Goal: Communication & Community: Share content

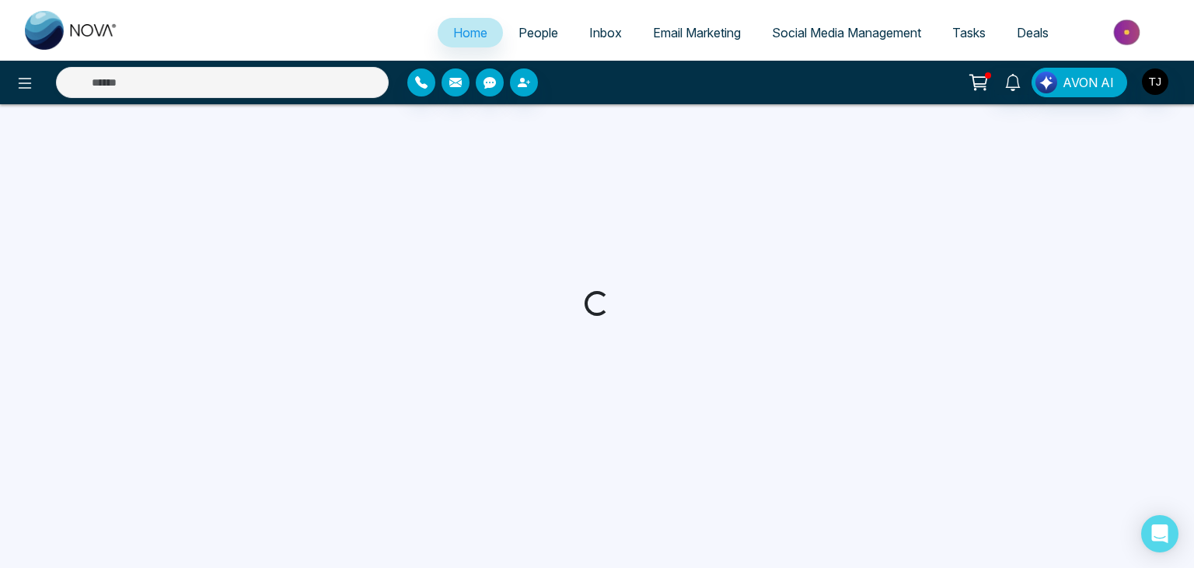
select select "*"
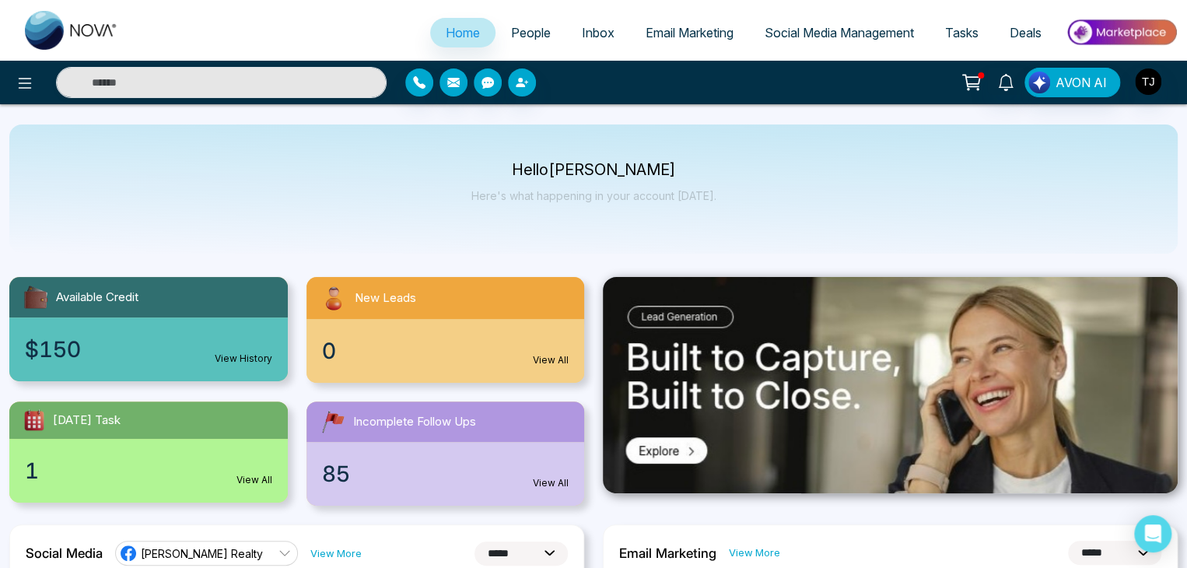
click at [532, 40] on link "People" at bounding box center [530, 33] width 71 height 30
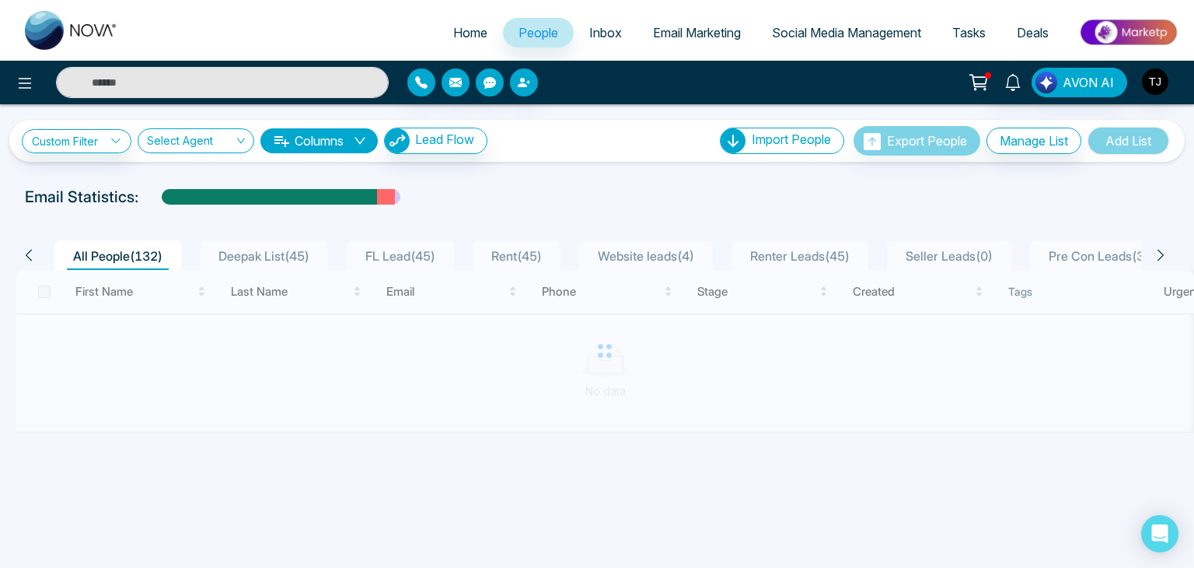
click at [596, 34] on span "Inbox" at bounding box center [605, 33] width 33 height 16
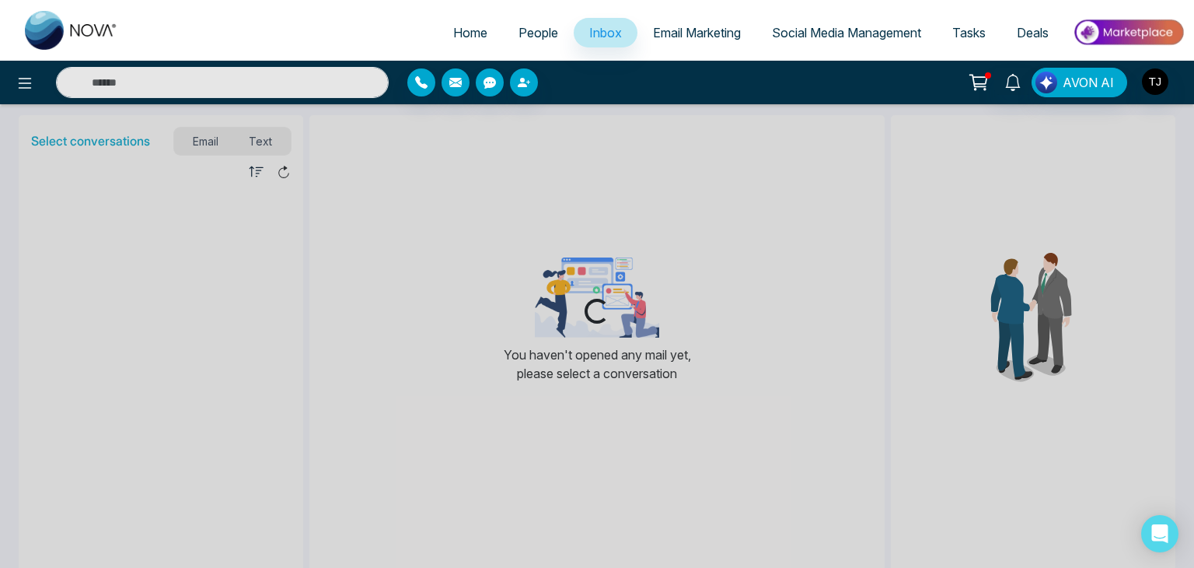
click at [656, 37] on span "Email Marketing" at bounding box center [697, 33] width 88 height 16
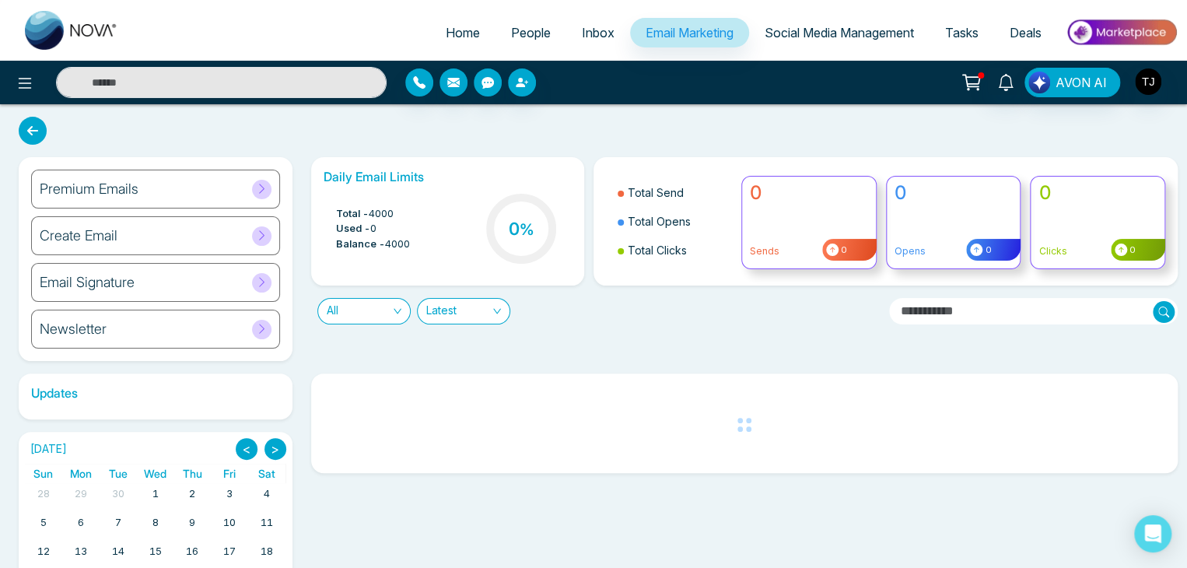
click at [451, 26] on span "Home" at bounding box center [463, 33] width 34 height 16
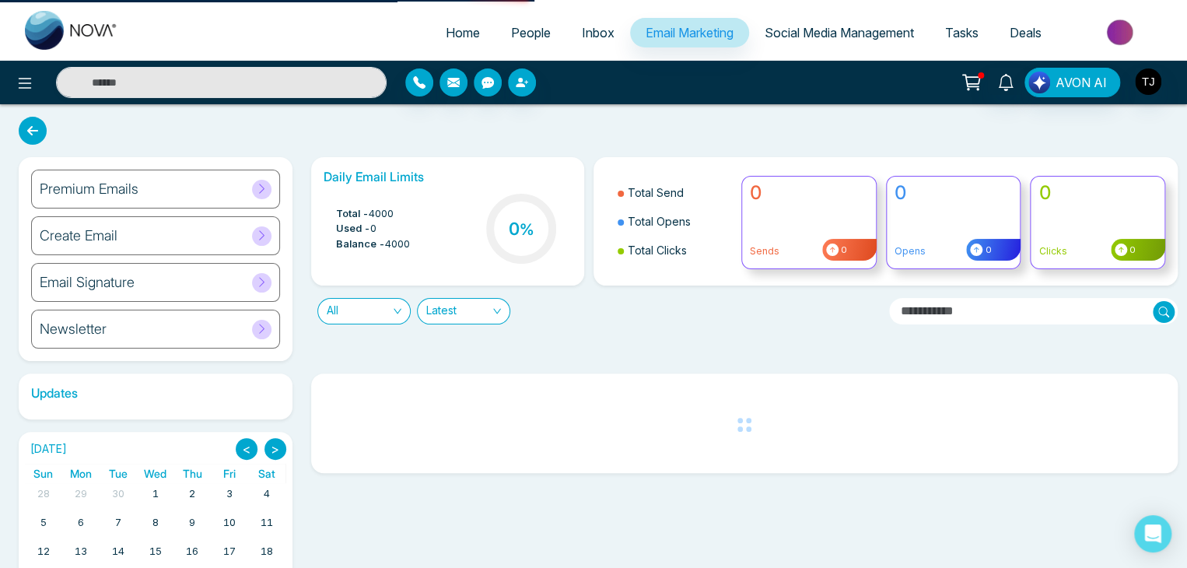
select select "*"
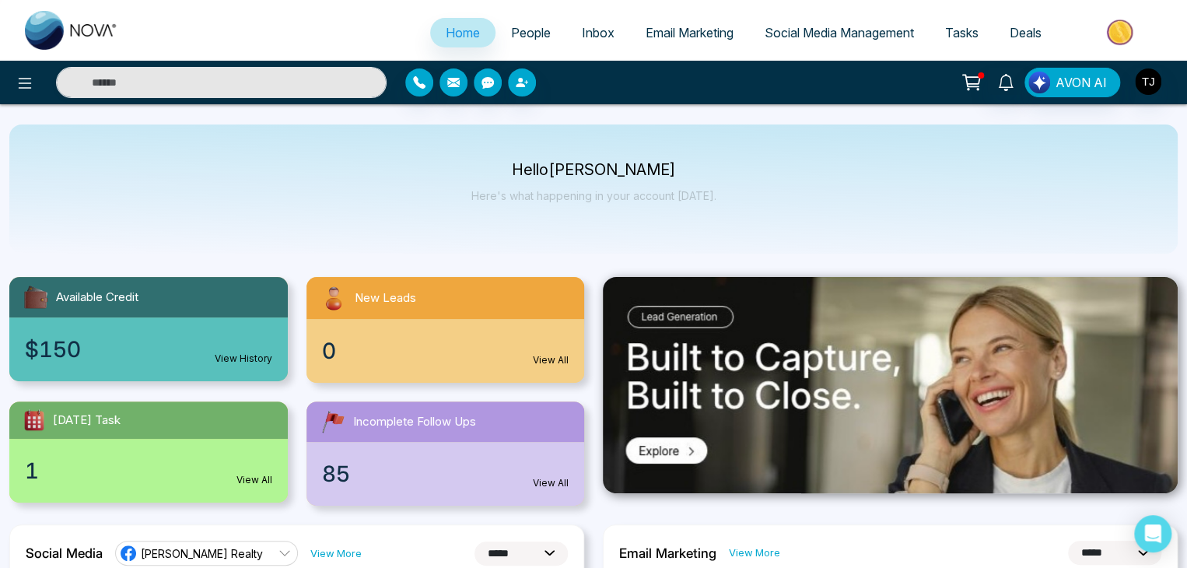
click at [704, 54] on ul "Home People Inbox Email Marketing Social Media Management Tasks Deals" at bounding box center [655, 33] width 1043 height 43
click at [705, 42] on link "Email Marketing" at bounding box center [689, 33] width 119 height 30
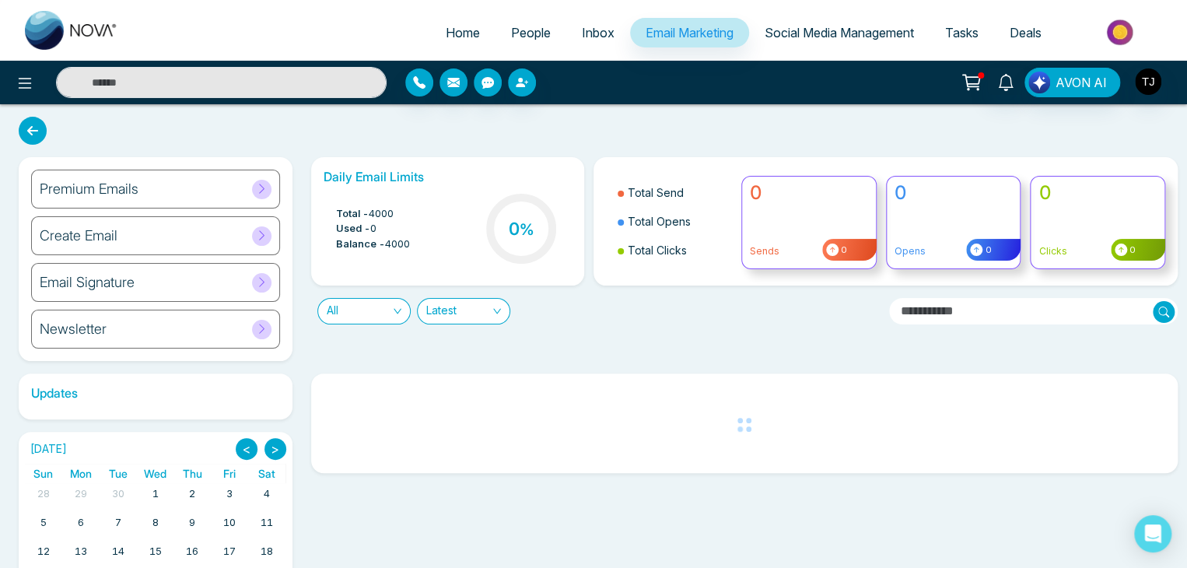
click at [236, 196] on div "Premium Emails" at bounding box center [155, 189] width 249 height 39
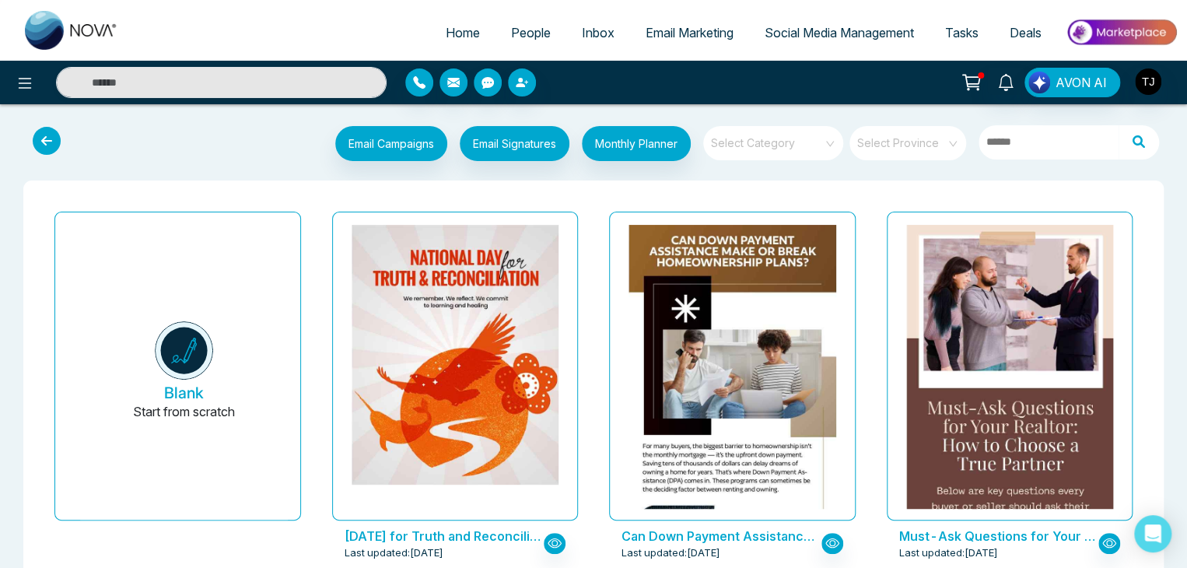
click at [800, 137] on input "search" at bounding box center [767, 137] width 112 height 23
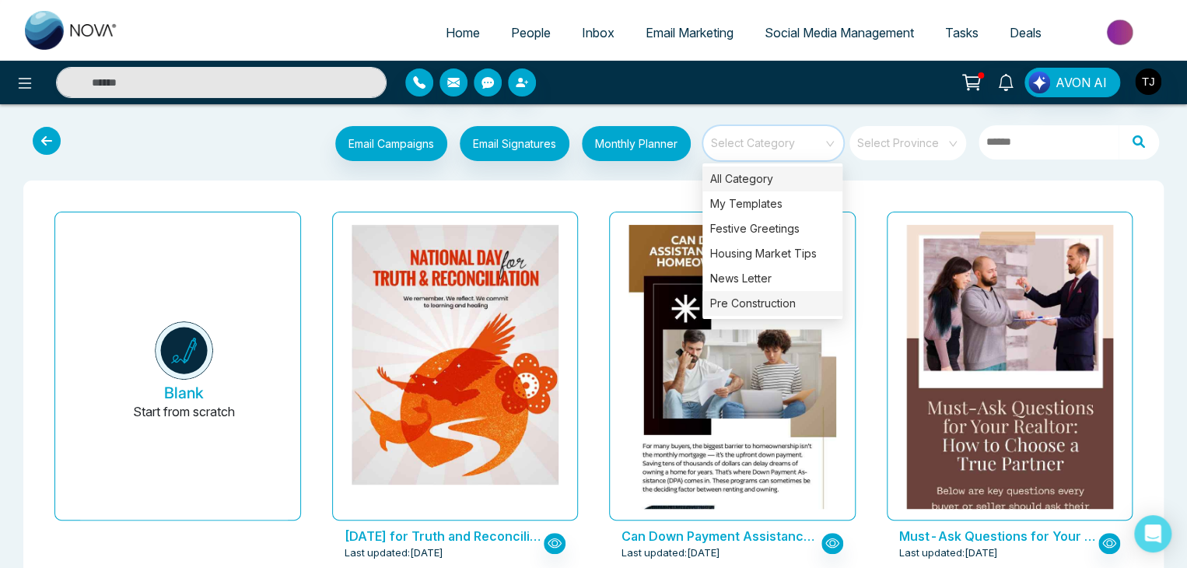
click at [777, 293] on div "Pre Construction" at bounding box center [772, 303] width 140 height 25
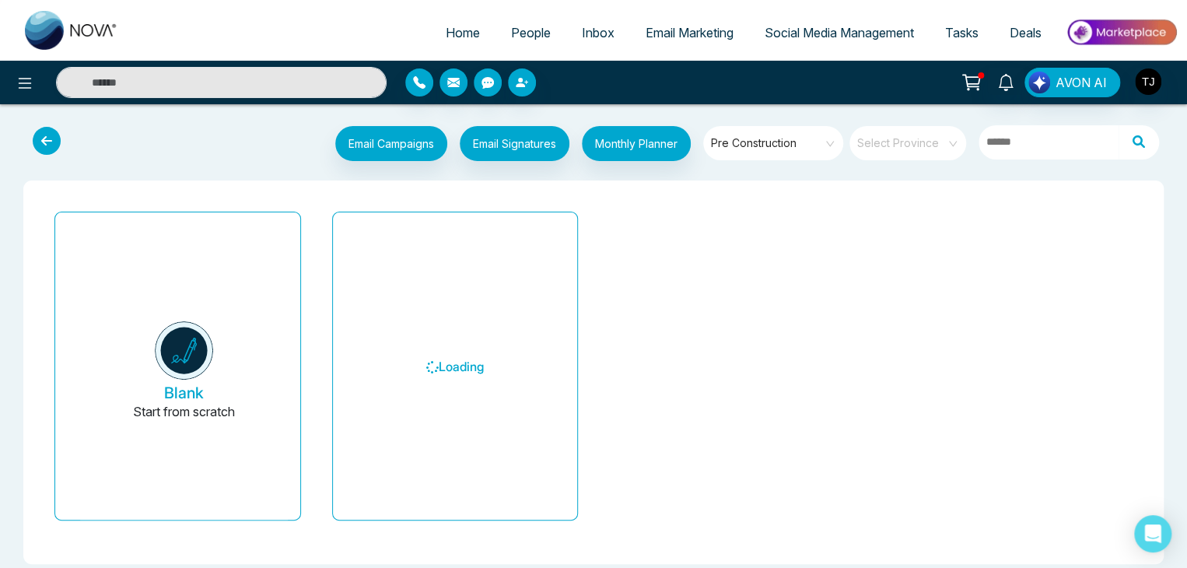
click at [664, 179] on div "Email Campaigns Start from scratch? View my campaigns Email Signatures Monthly …" at bounding box center [593, 350] width 1187 height 466
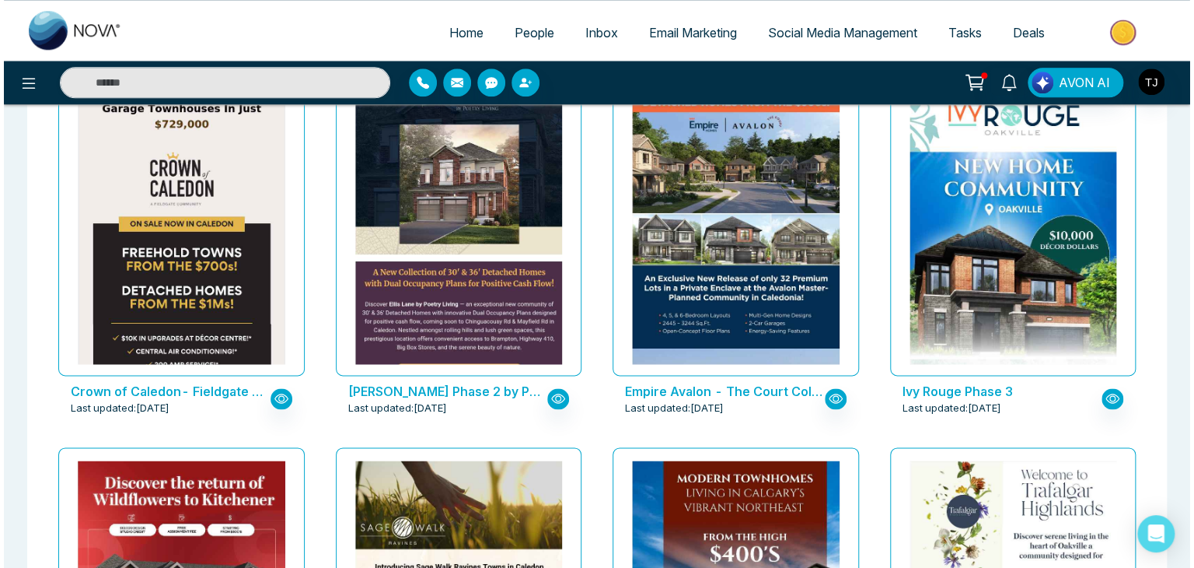
scroll to position [1959, 0]
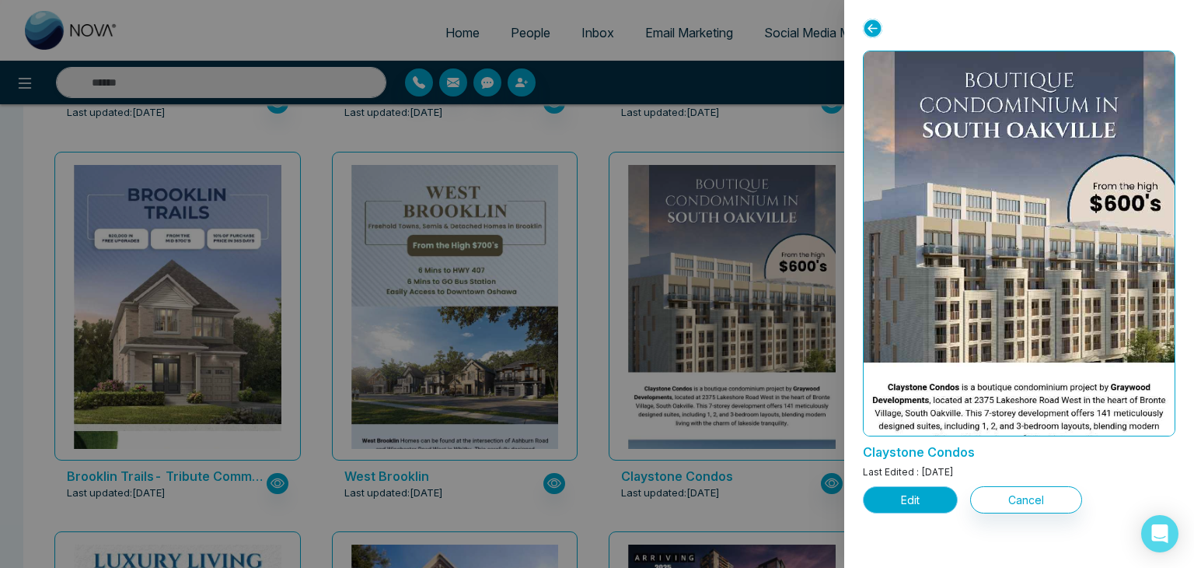
click at [901, 508] on button "Edit" at bounding box center [910, 499] width 95 height 27
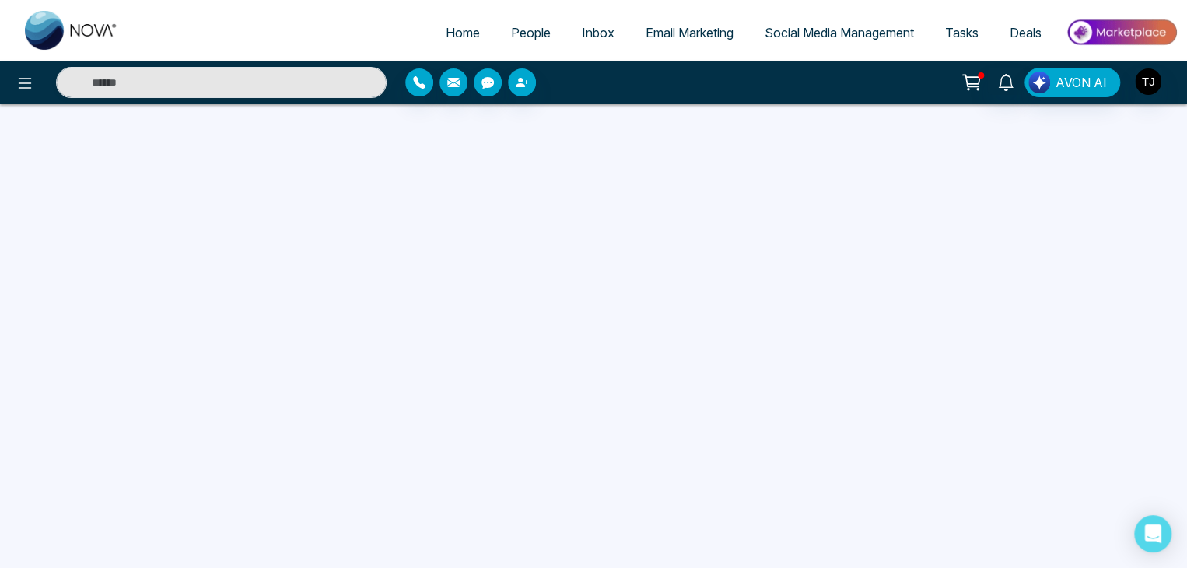
click at [668, 37] on span "Email Marketing" at bounding box center [689, 33] width 88 height 16
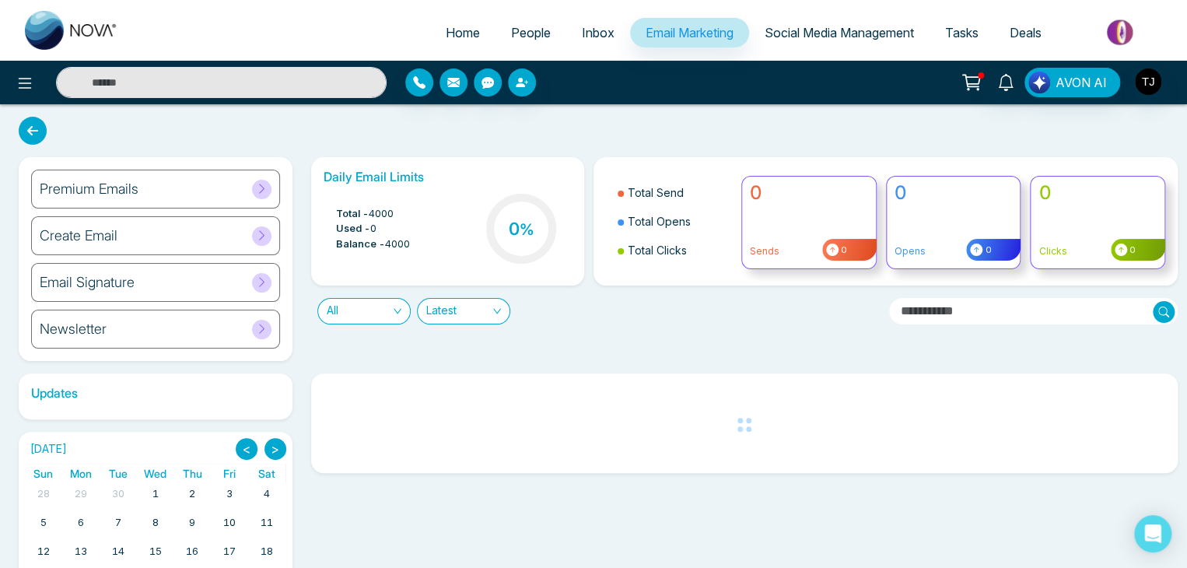
click at [271, 183] on div "Premium Emails" at bounding box center [155, 189] width 249 height 39
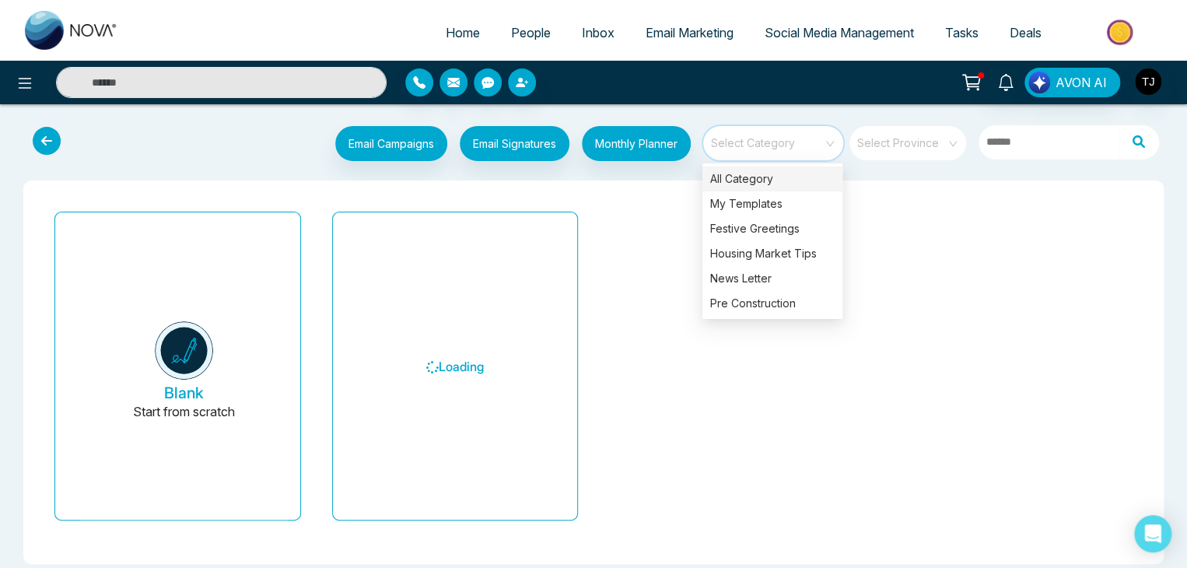
click at [809, 147] on input "search" at bounding box center [767, 137] width 112 height 23
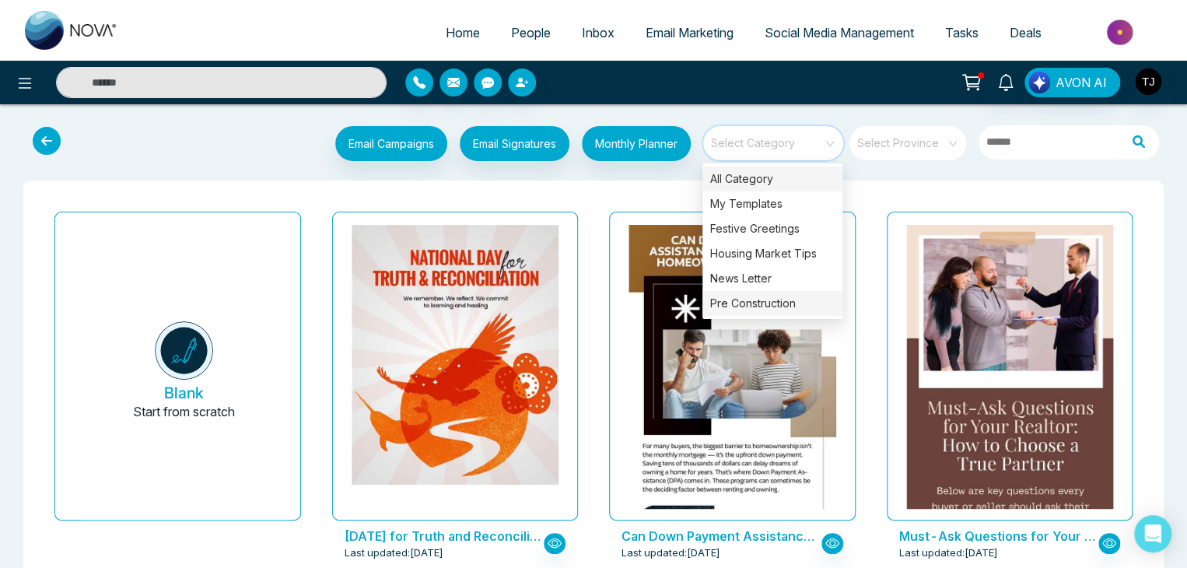
click at [797, 295] on div "Pre Construction" at bounding box center [772, 303] width 140 height 25
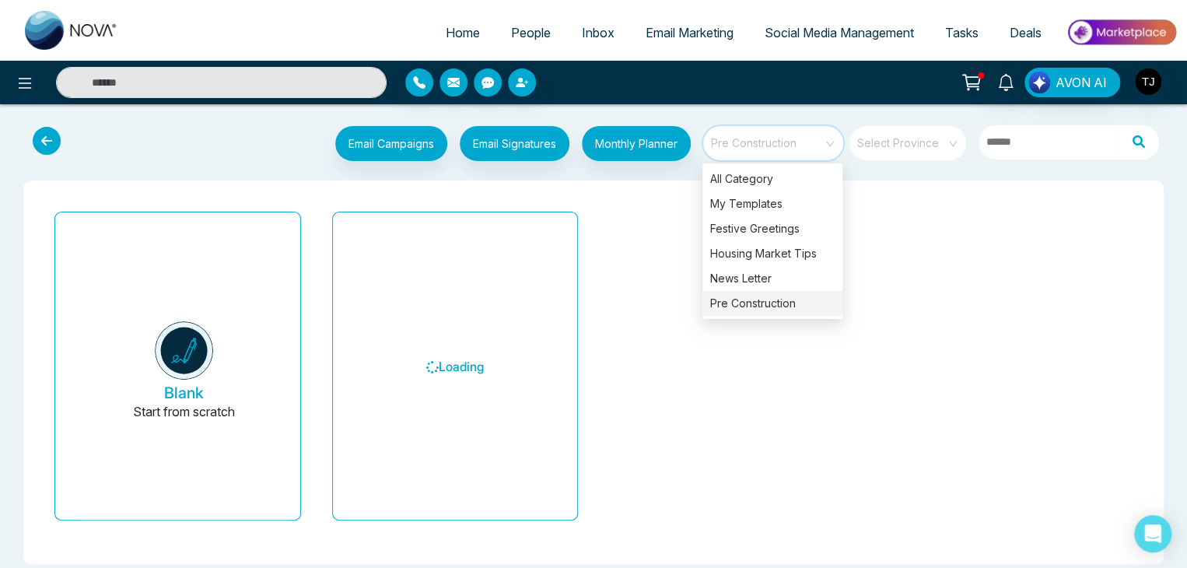
scroll to position [15, 0]
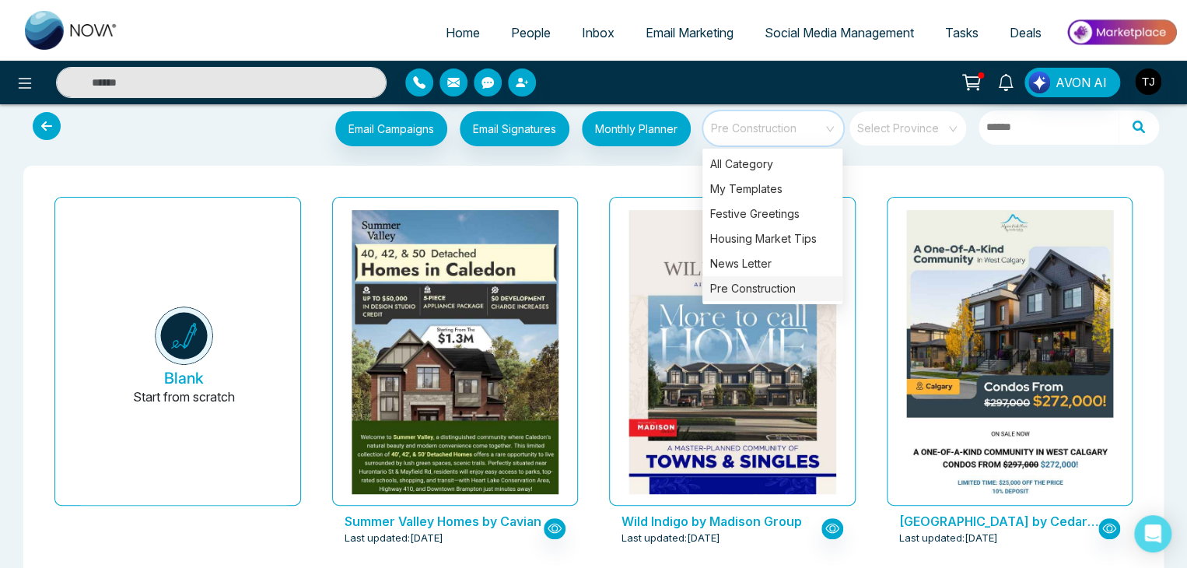
click at [815, 128] on span "Pre Construction" at bounding box center [774, 128] width 127 height 23
click at [764, 288] on div "Pre Construction" at bounding box center [772, 288] width 140 height 25
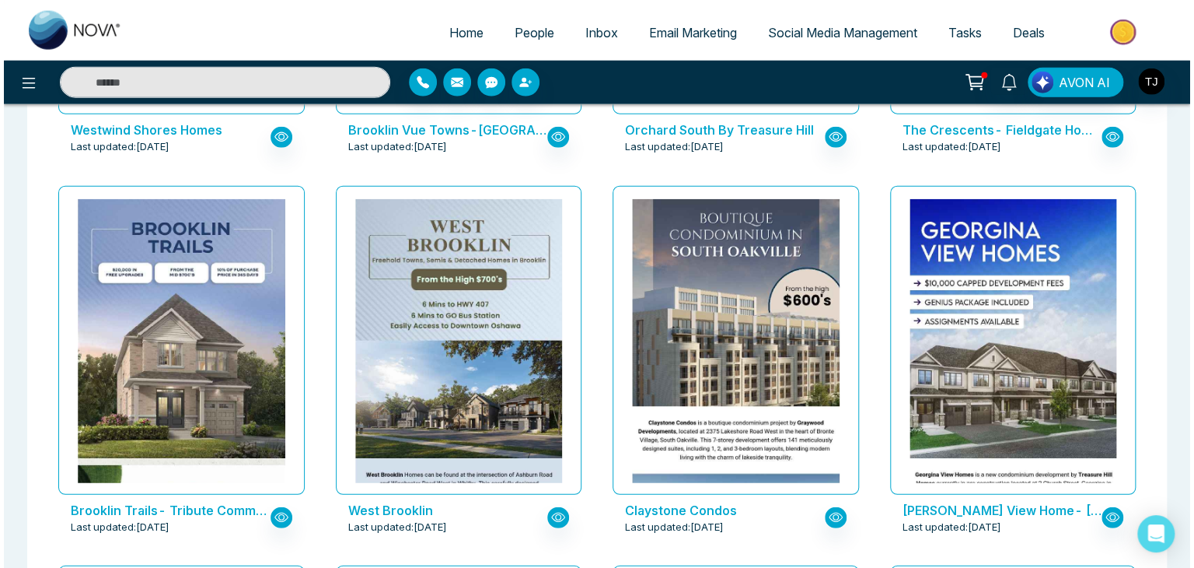
scroll to position [1923, 0]
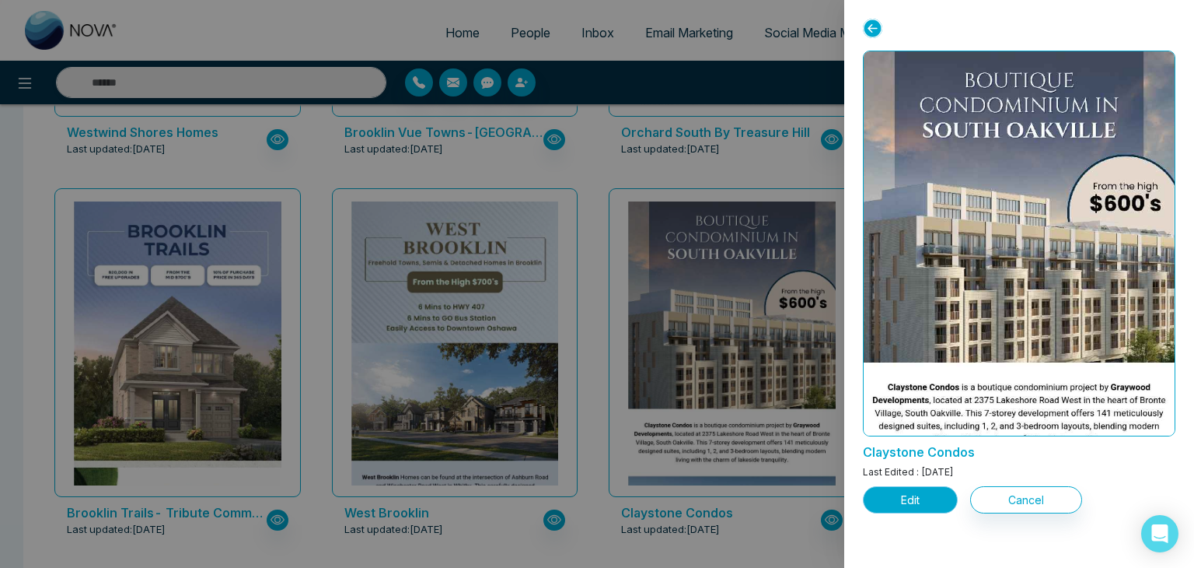
click at [914, 492] on button "Edit" at bounding box center [910, 499] width 95 height 27
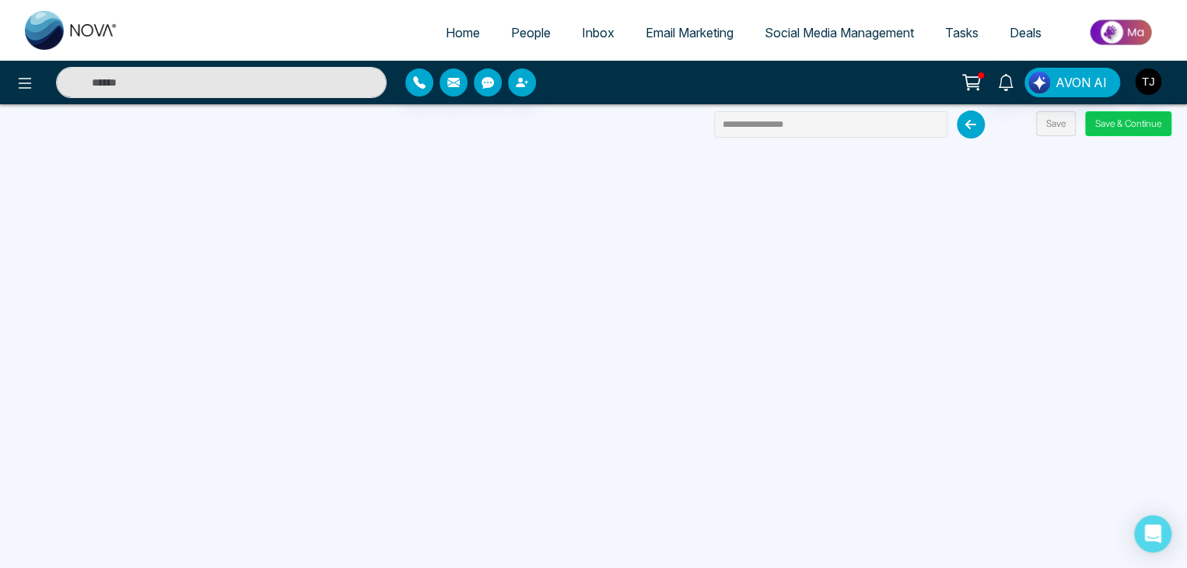
click at [1118, 128] on button "Save & Continue" at bounding box center [1128, 123] width 86 height 25
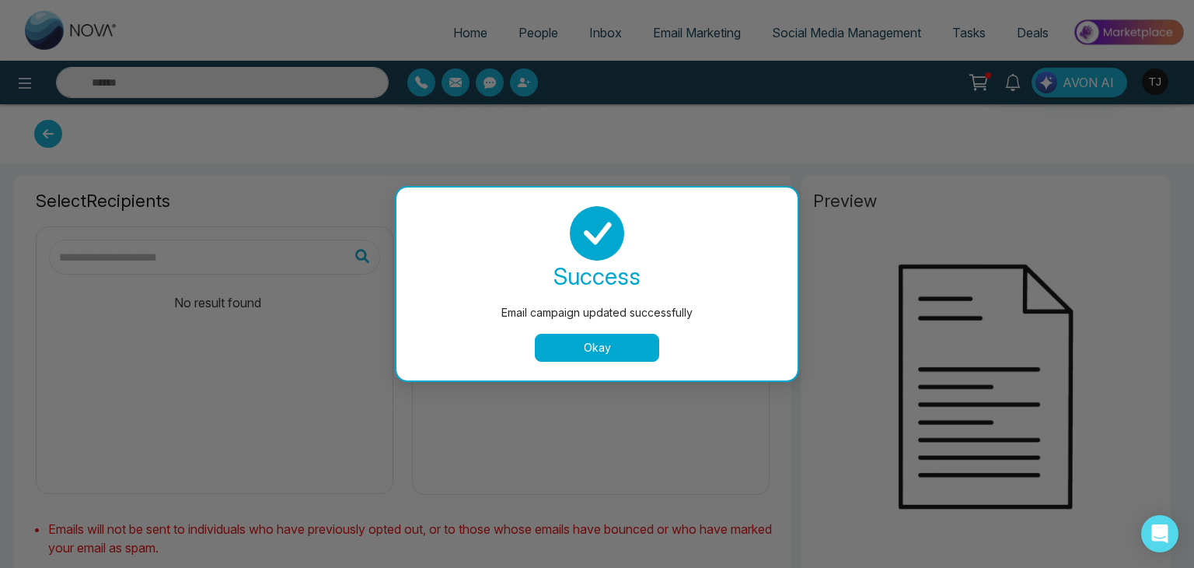
type input "**********"
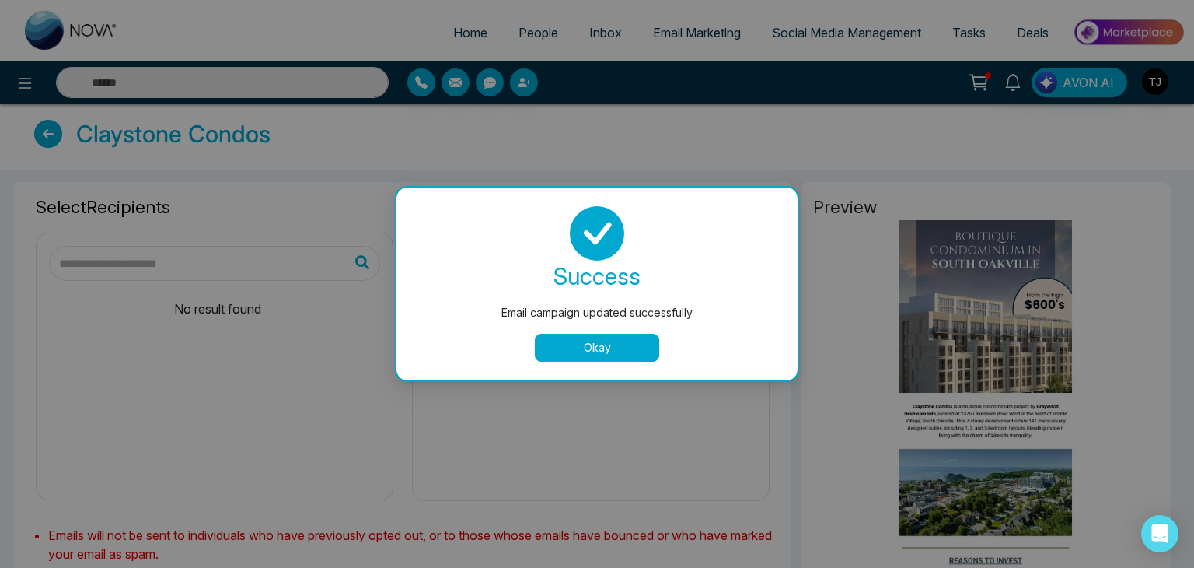
click at [616, 340] on button "Okay" at bounding box center [597, 348] width 124 height 28
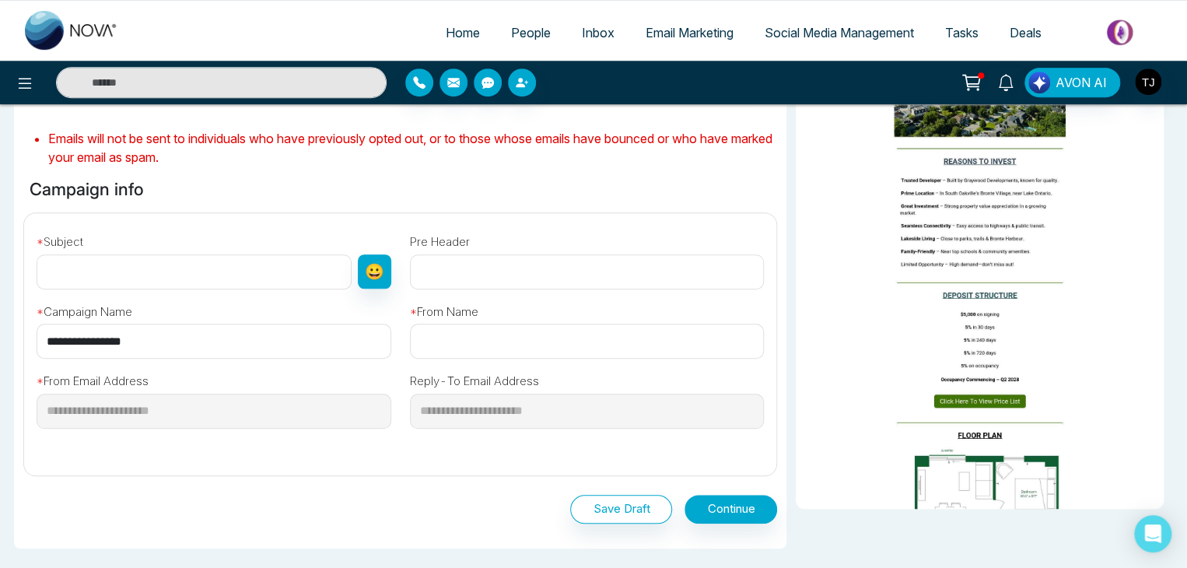
scroll to position [404, 0]
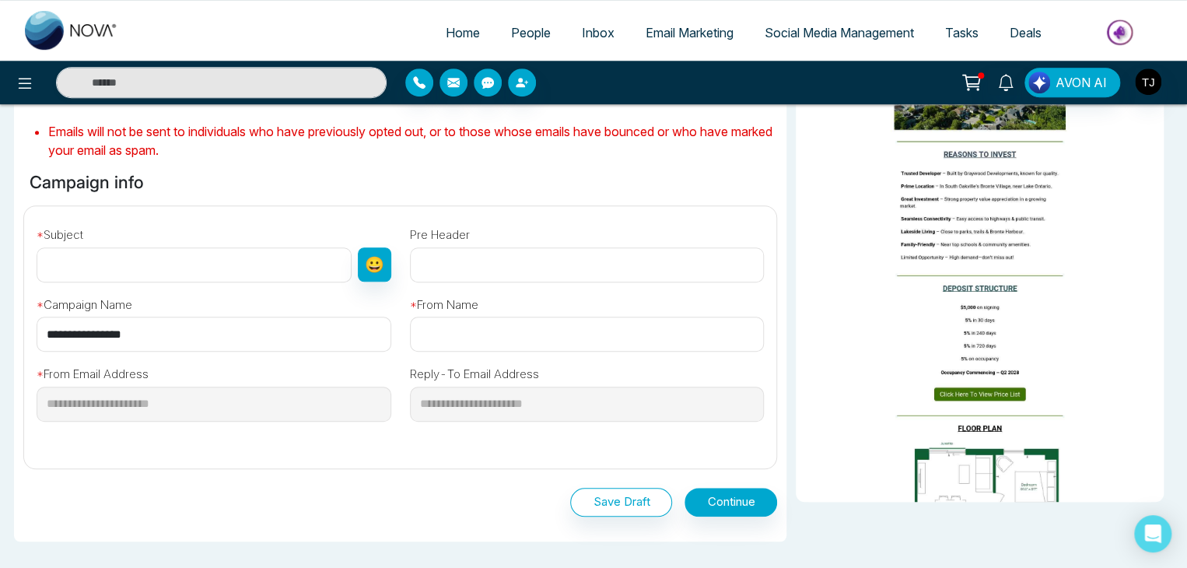
click at [267, 343] on input "**********" at bounding box center [214, 333] width 355 height 35
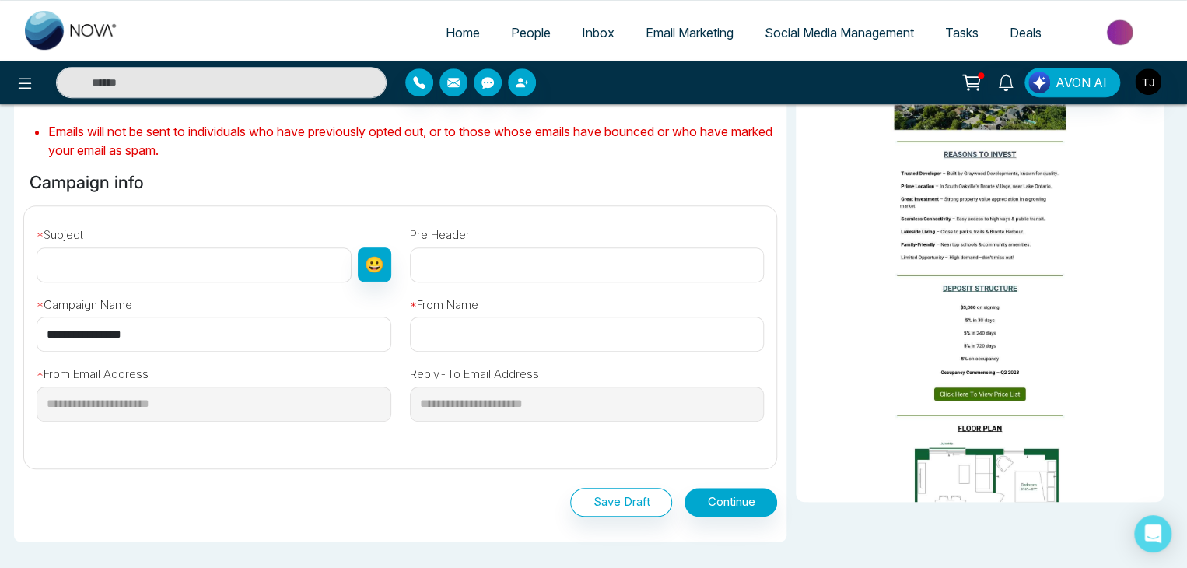
click at [267, 343] on input "**********" at bounding box center [214, 333] width 355 height 35
click at [258, 271] on input "text" at bounding box center [194, 264] width 315 height 35
paste input "**********"
type input "**********"
click at [480, 324] on input "text" at bounding box center [587, 333] width 355 height 35
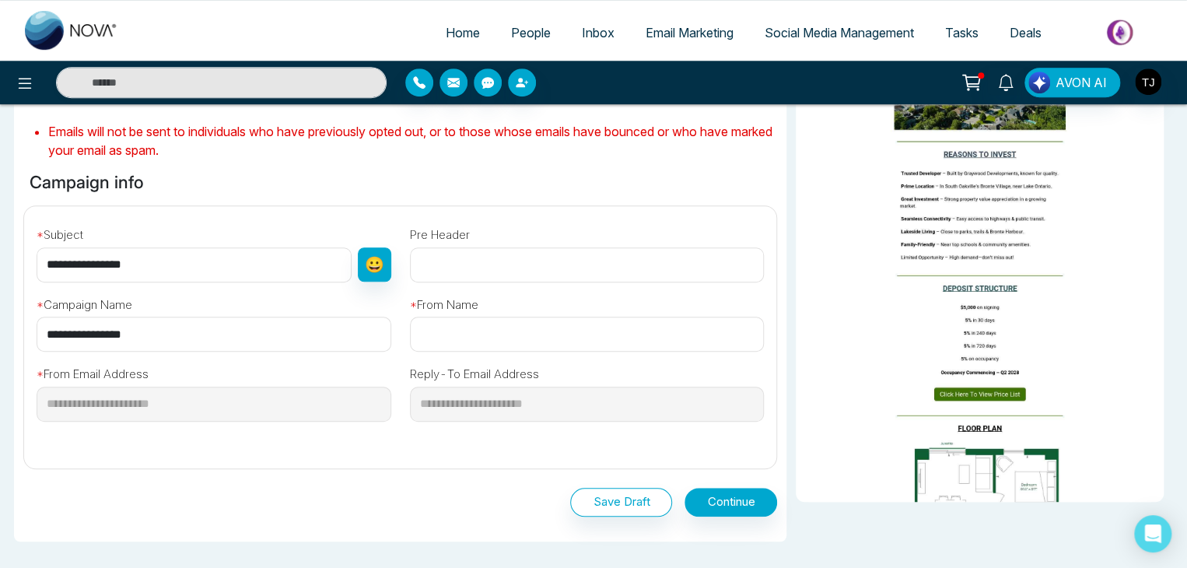
paste input "**********"
type input "**********"
click at [743, 505] on button "Continue" at bounding box center [730, 502] width 93 height 29
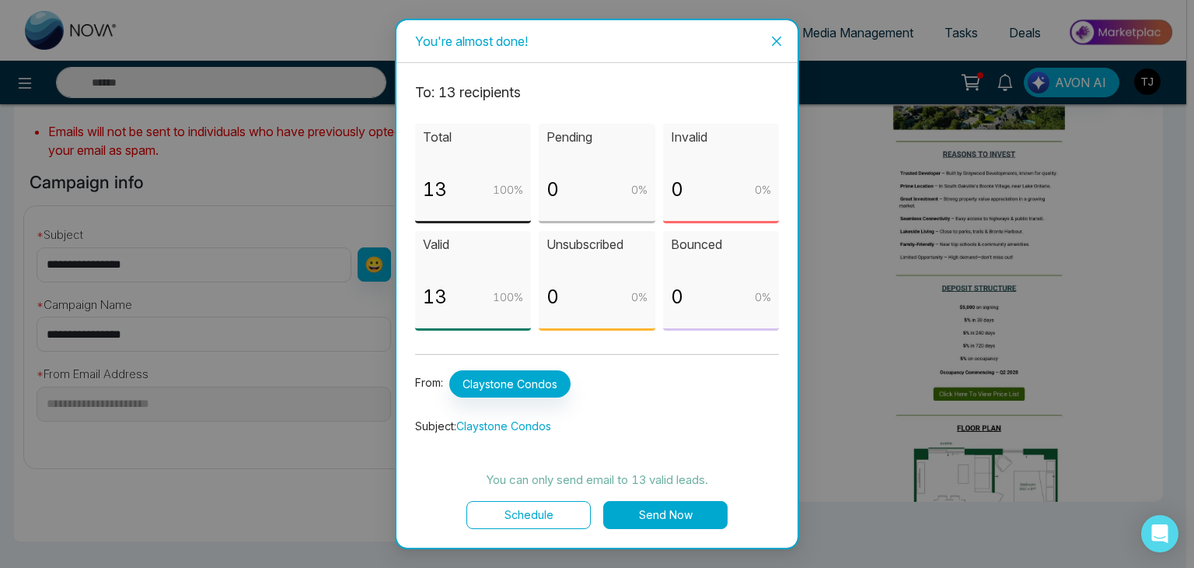
click at [675, 507] on button "Send Now" at bounding box center [665, 515] width 124 height 28
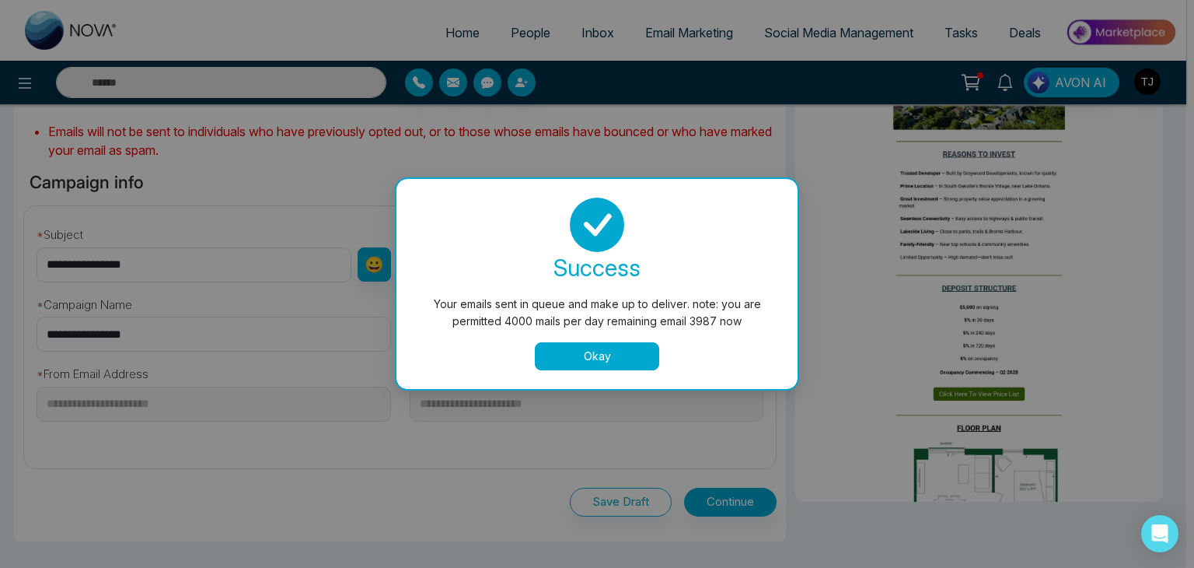
click at [626, 348] on button "Okay" at bounding box center [597, 356] width 124 height 28
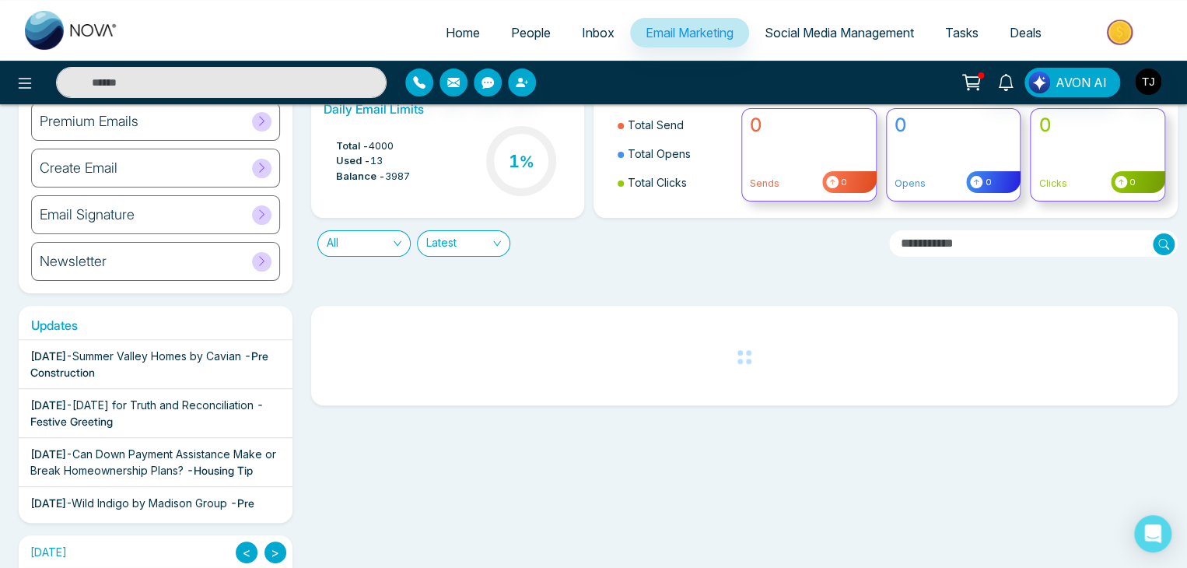
scroll to position [112, 0]
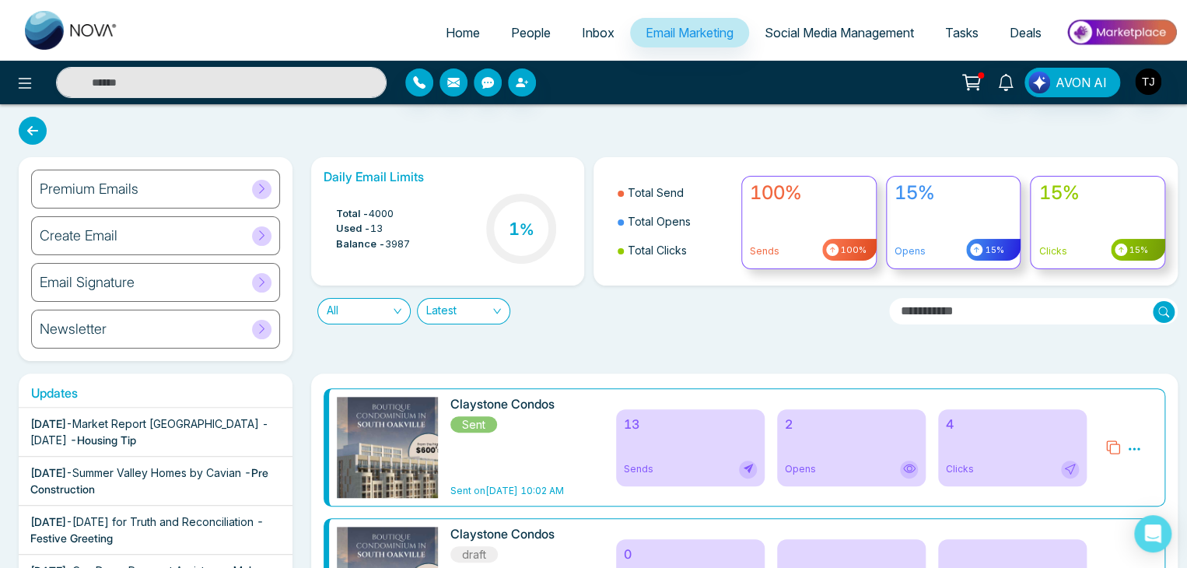
click at [461, 40] on link "Home" at bounding box center [462, 33] width 65 height 30
select select "*"
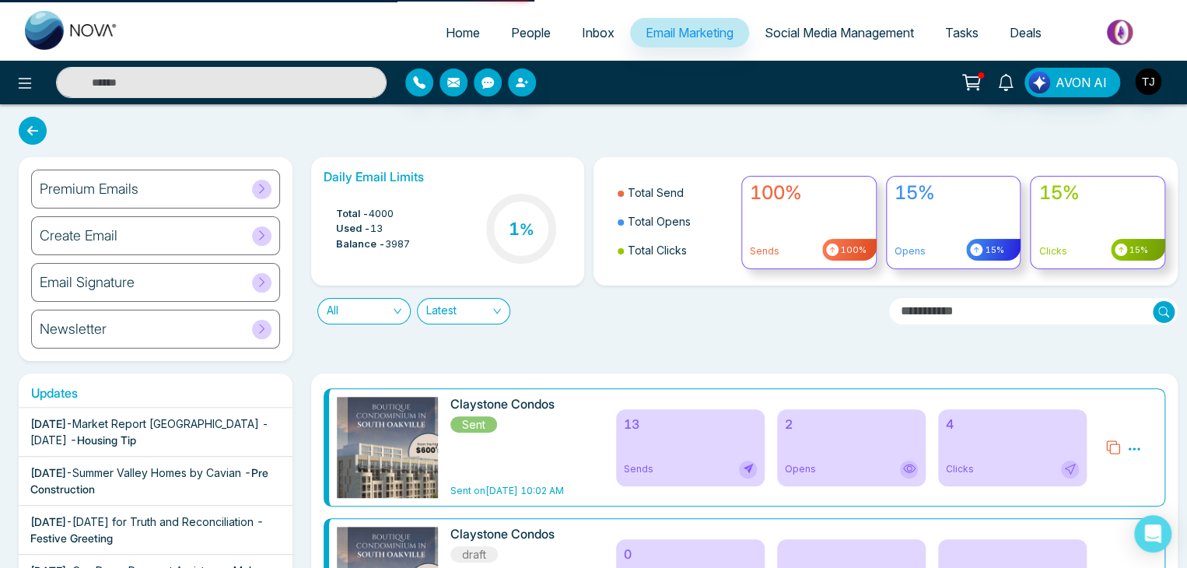
select select "*"
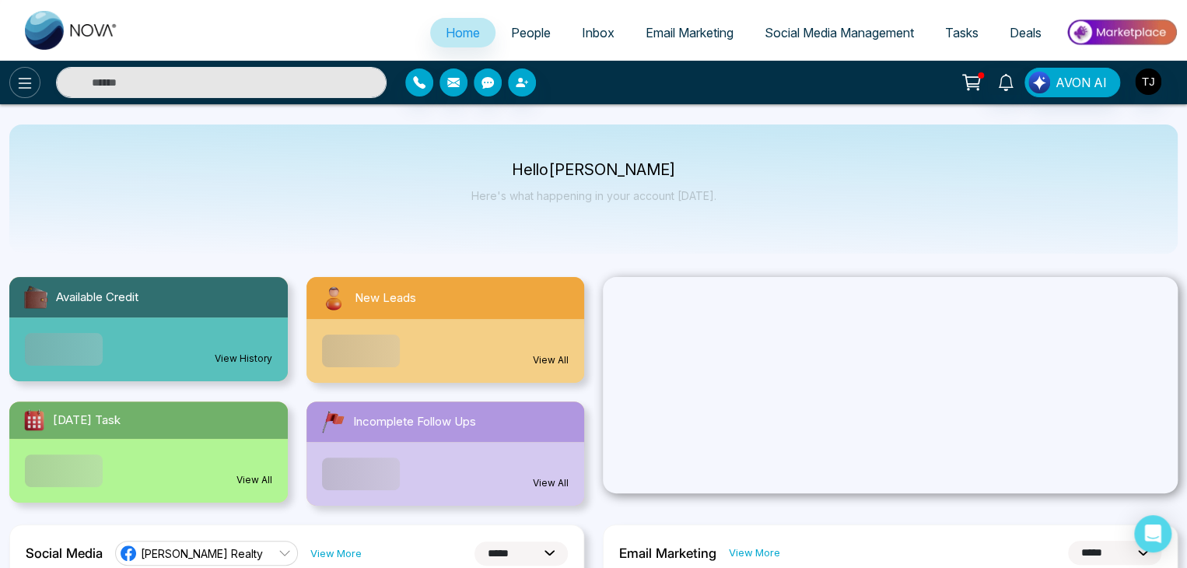
click at [35, 84] on button at bounding box center [24, 82] width 31 height 31
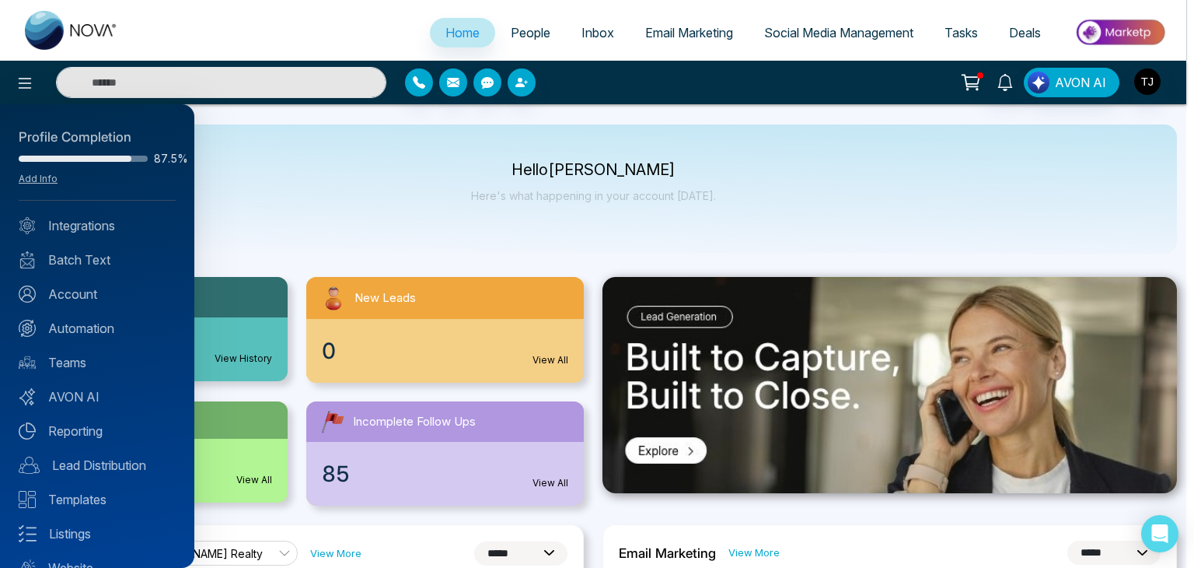
click at [359, 161] on div at bounding box center [597, 284] width 1194 height 568
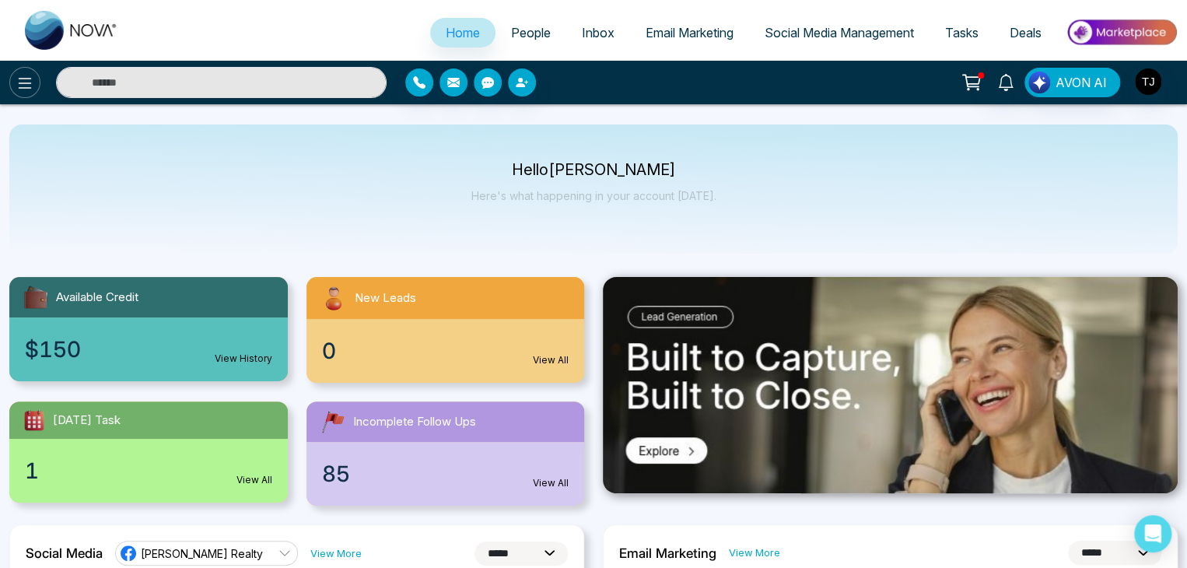
click at [26, 89] on icon at bounding box center [25, 83] width 19 height 19
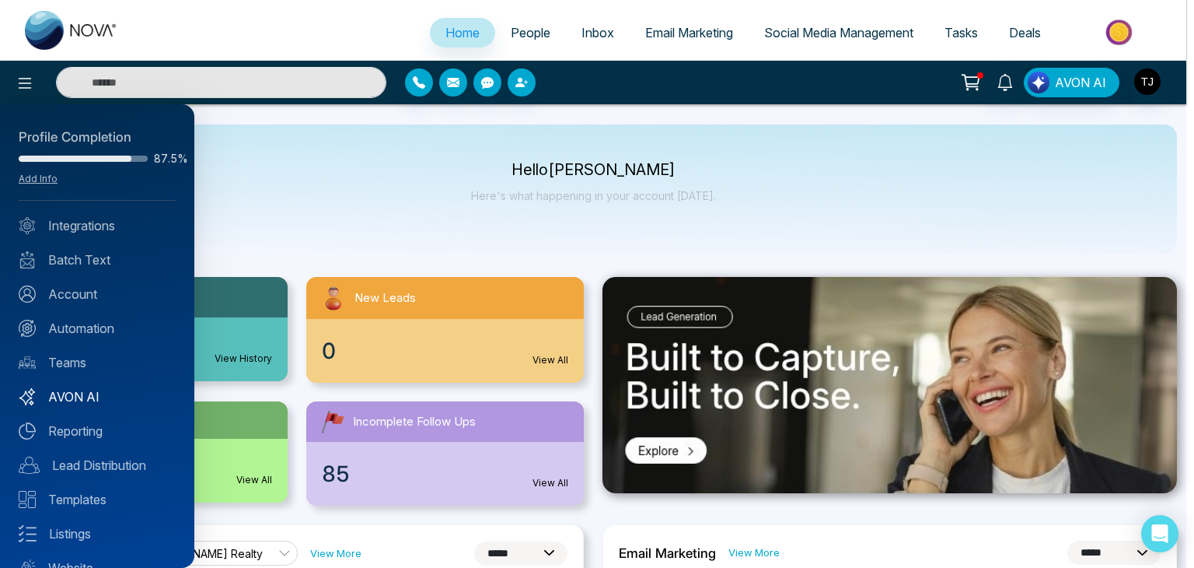
scroll to position [61, 0]
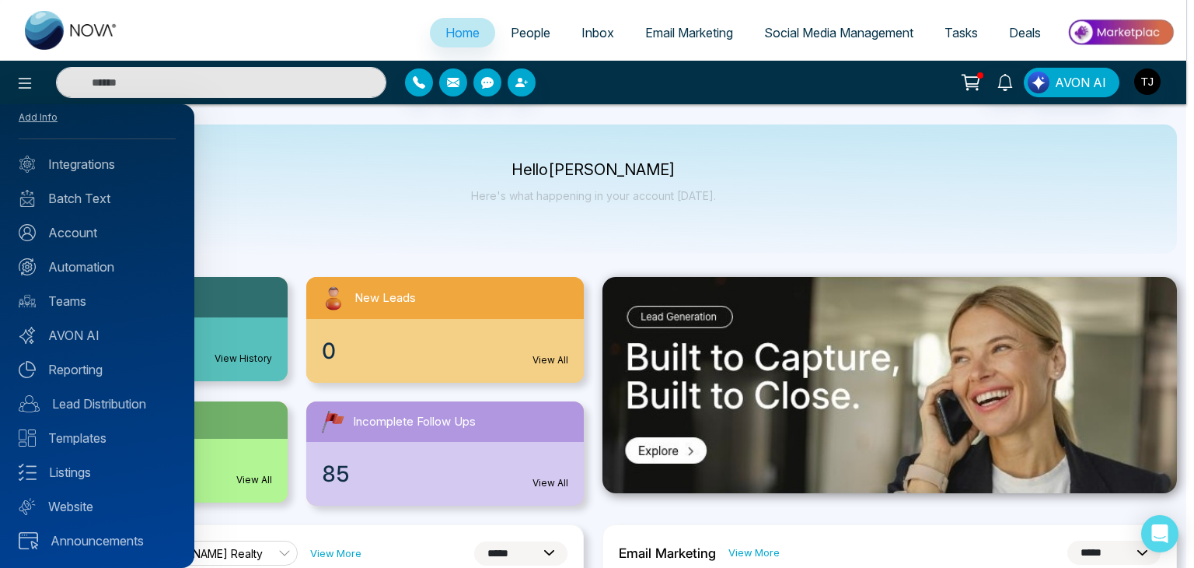
click at [500, 212] on div at bounding box center [597, 284] width 1194 height 568
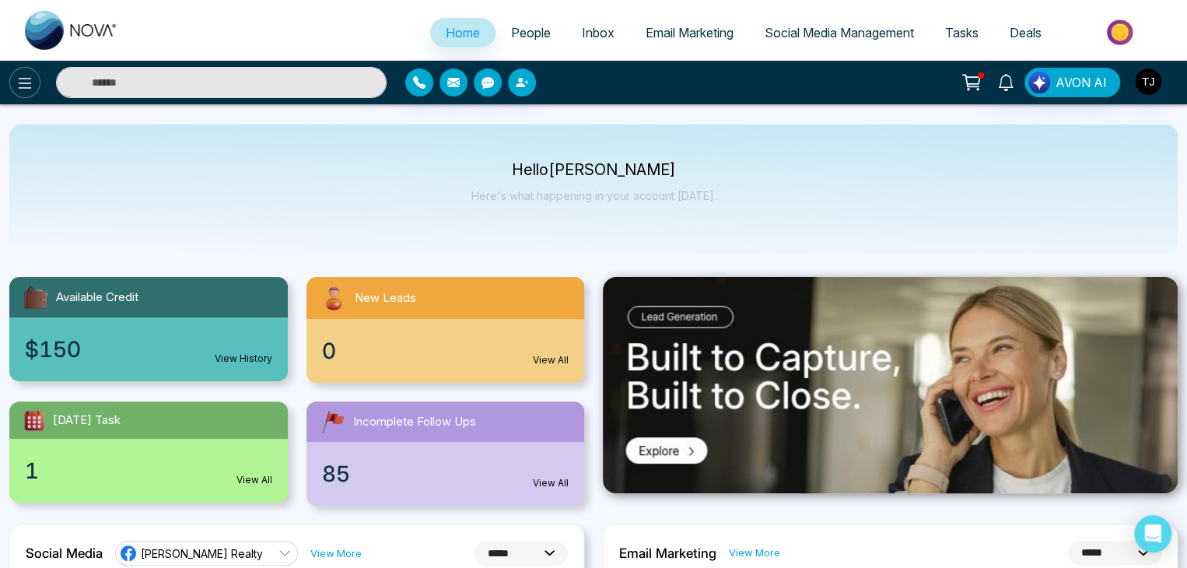
click at [12, 79] on button at bounding box center [24, 82] width 31 height 31
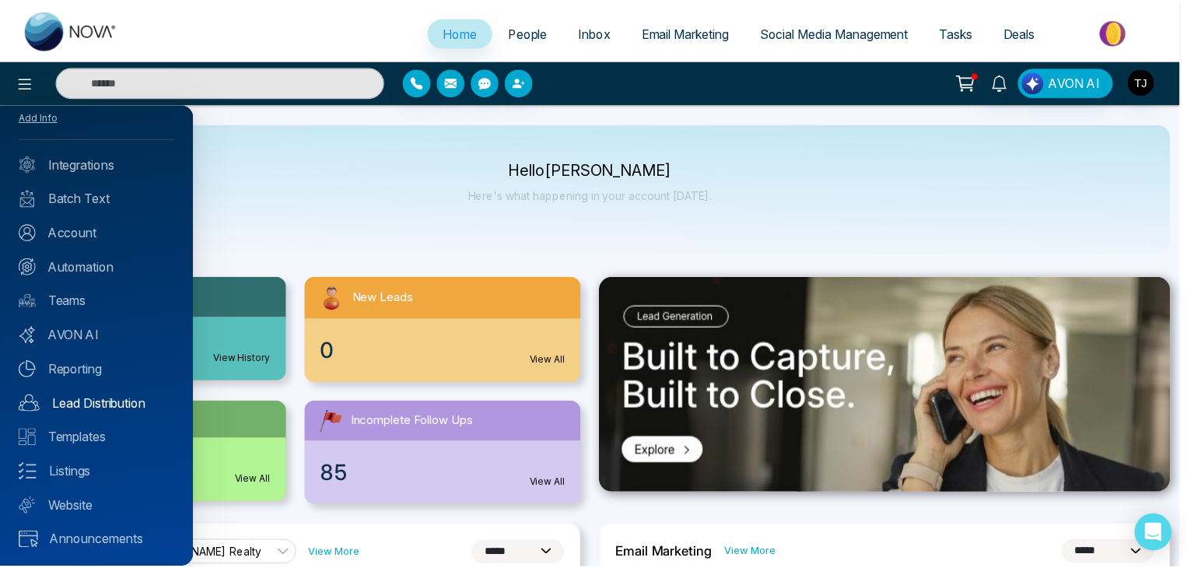
scroll to position [0, 0]
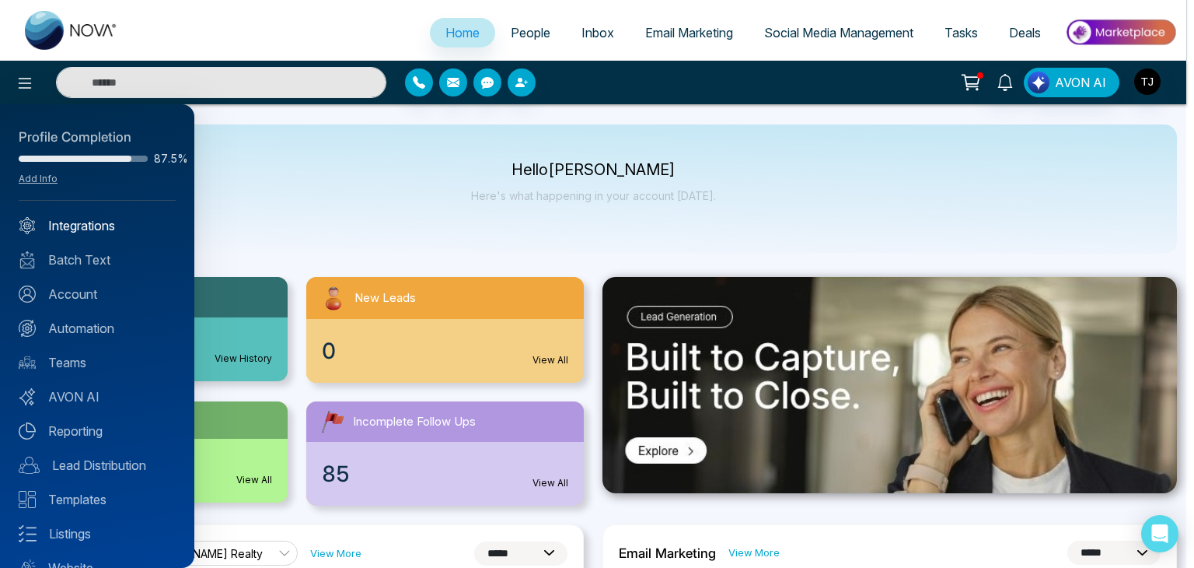
click at [137, 222] on link "Integrations" at bounding box center [97, 225] width 157 height 19
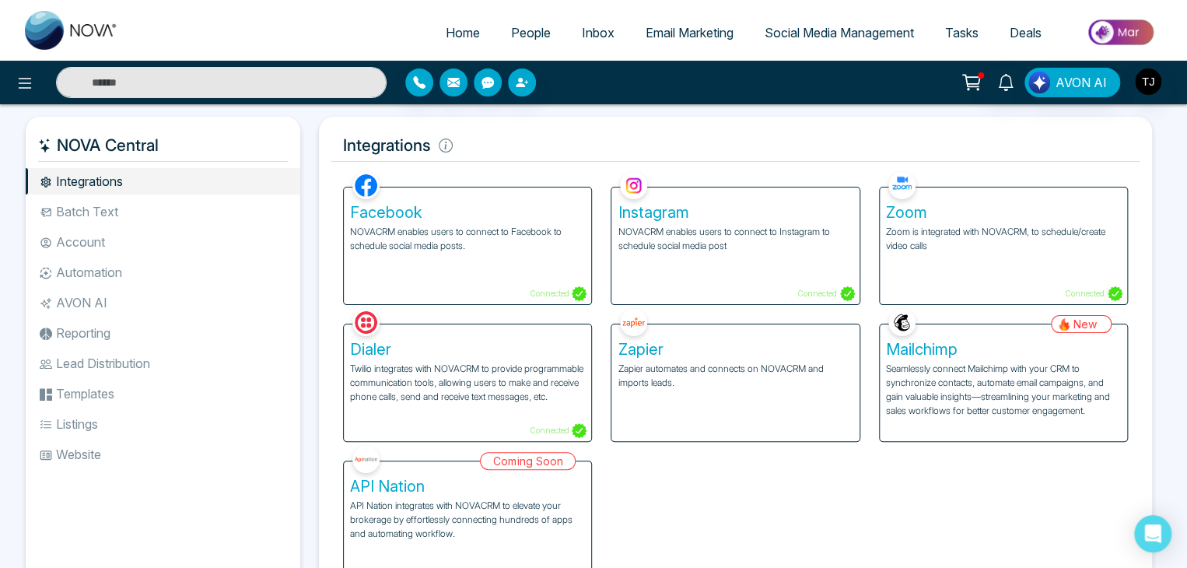
click at [146, 201] on li "Batch Text" at bounding box center [163, 211] width 274 height 26
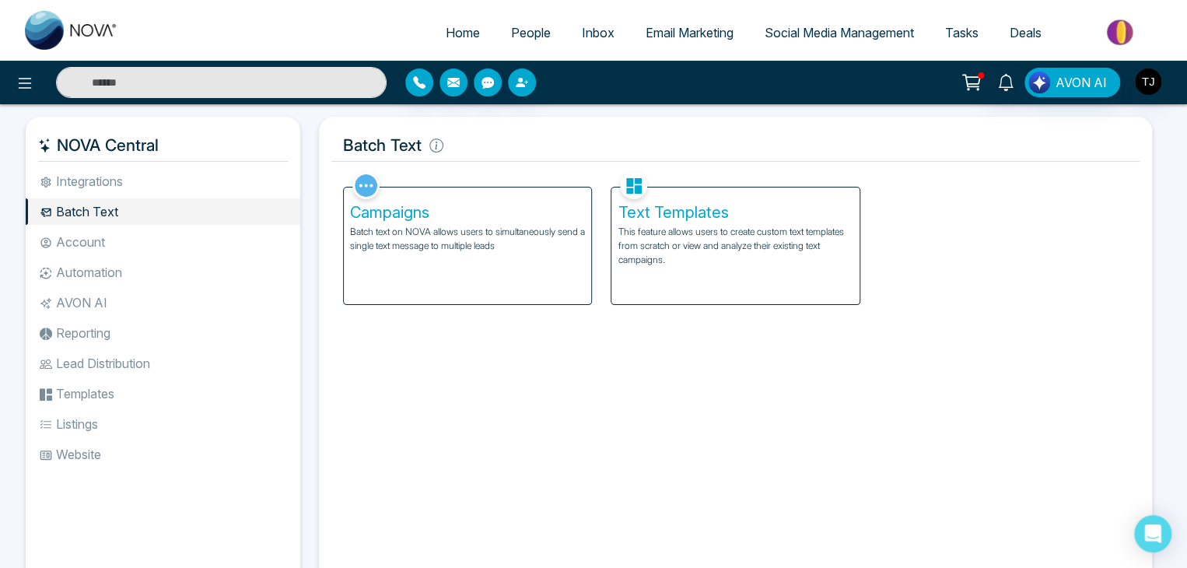
click at [159, 251] on li "Account" at bounding box center [163, 242] width 274 height 26
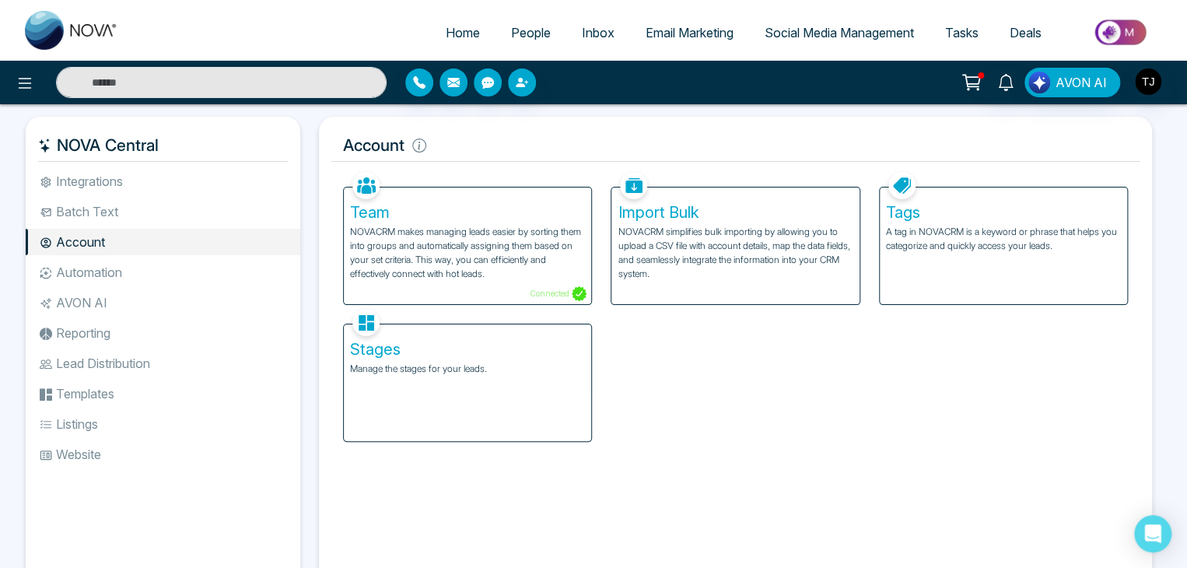
click at [161, 278] on li "Automation" at bounding box center [163, 272] width 274 height 26
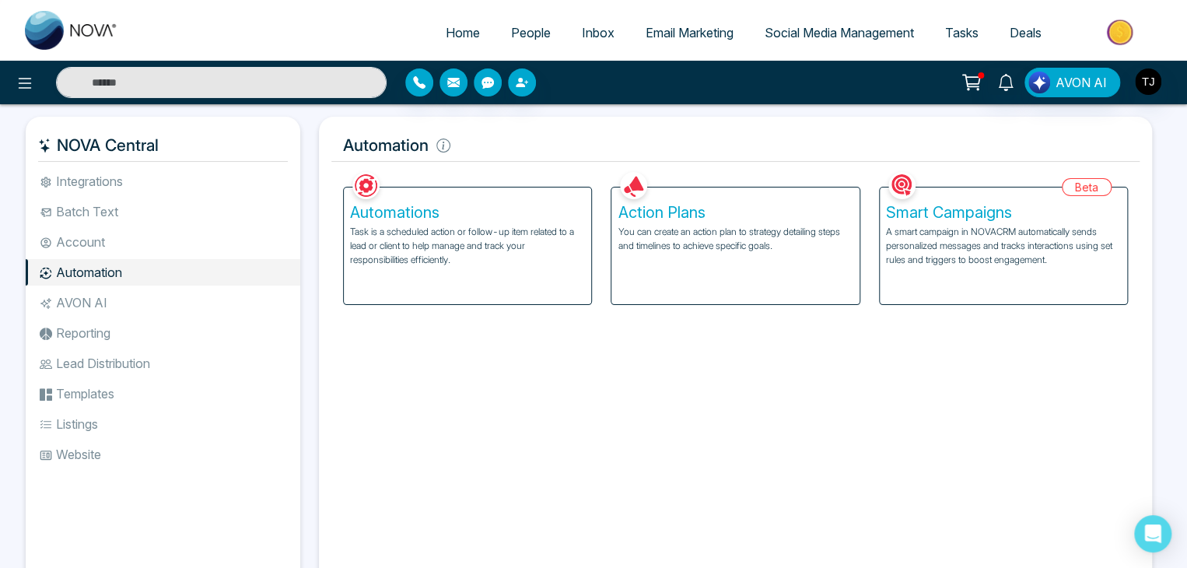
click at [170, 308] on li "AVON AI" at bounding box center [163, 302] width 274 height 26
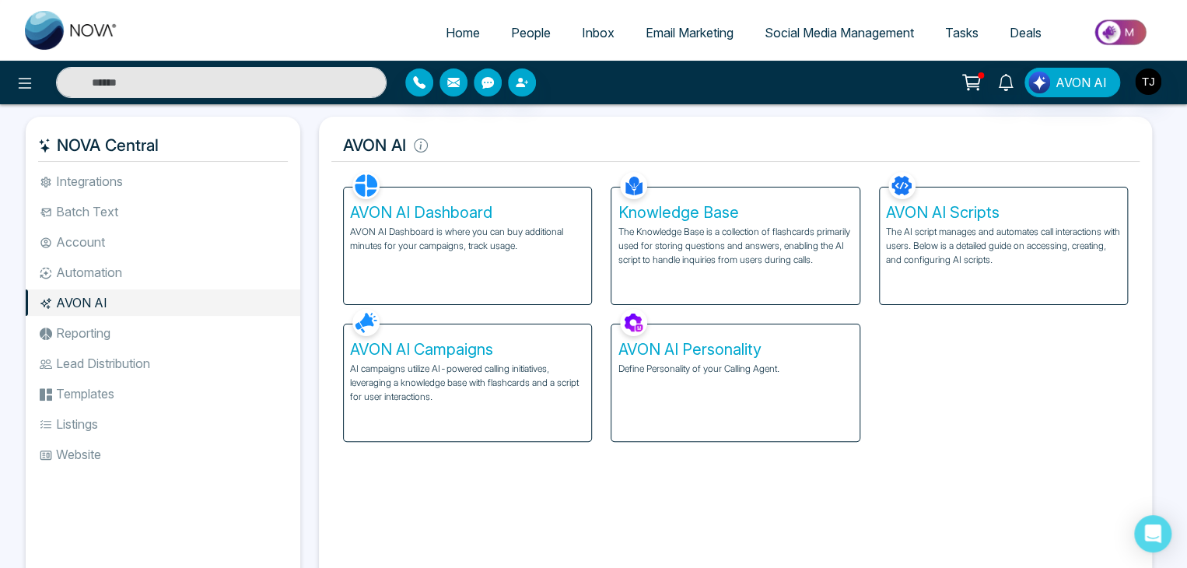
click at [189, 344] on li "Reporting" at bounding box center [163, 333] width 274 height 26
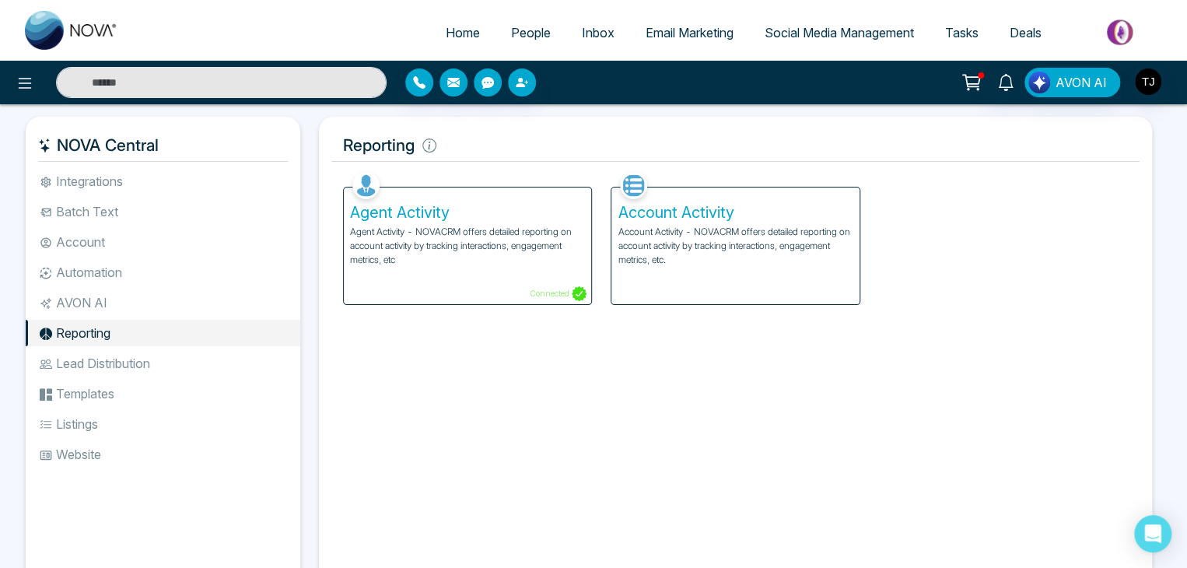
click at [195, 368] on li "Lead Distribution" at bounding box center [163, 363] width 274 height 26
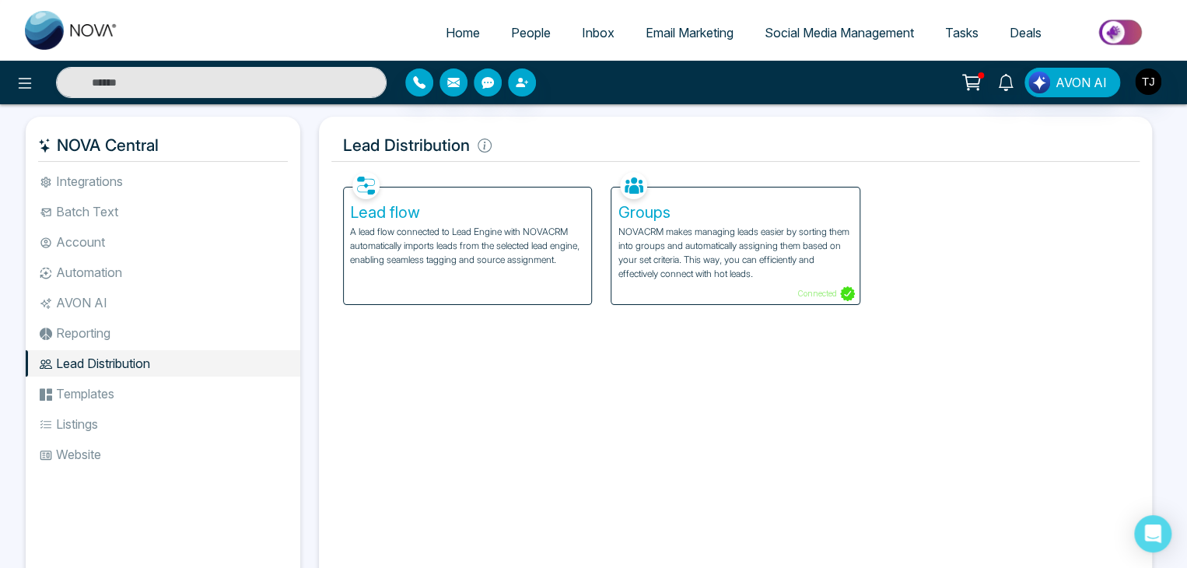
click at [208, 397] on li "Templates" at bounding box center [163, 393] width 274 height 26
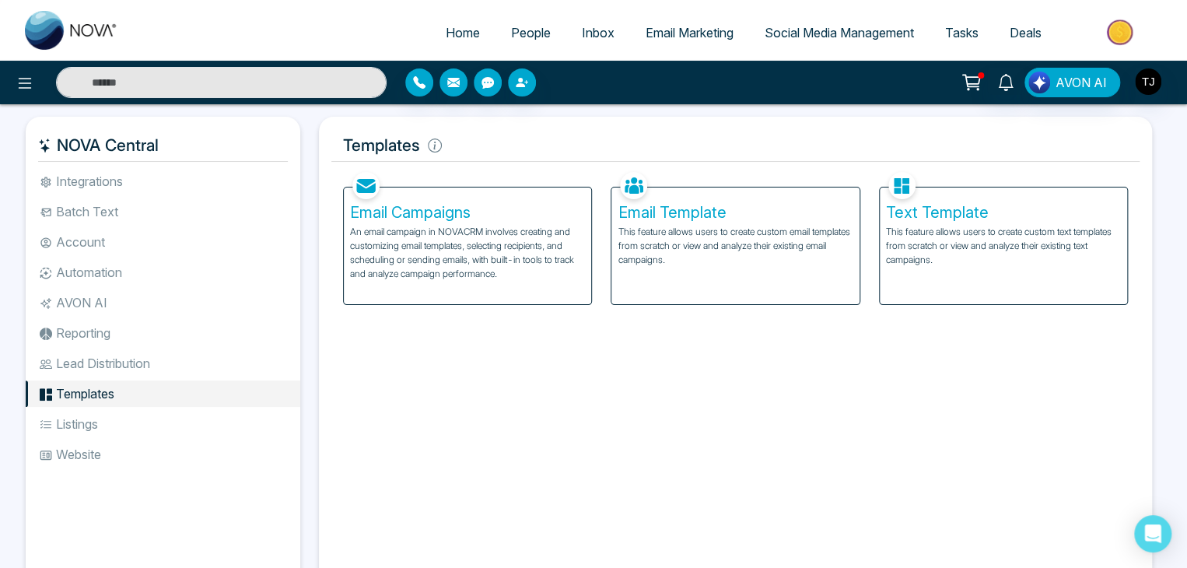
click at [218, 427] on li "Listings" at bounding box center [163, 424] width 274 height 26
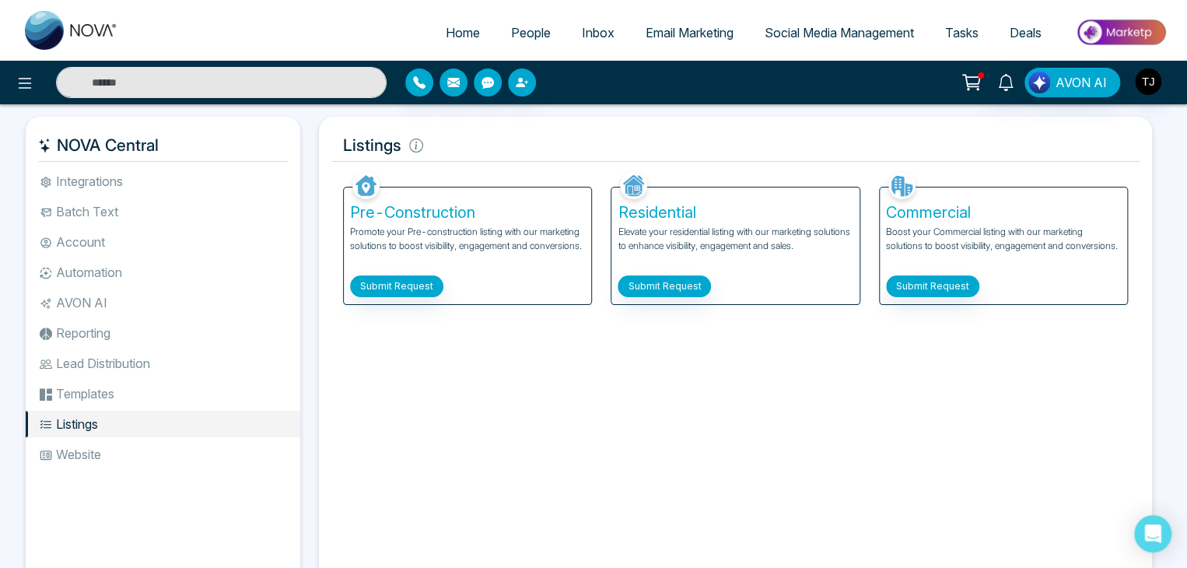
click at [228, 461] on li "Website" at bounding box center [163, 454] width 274 height 26
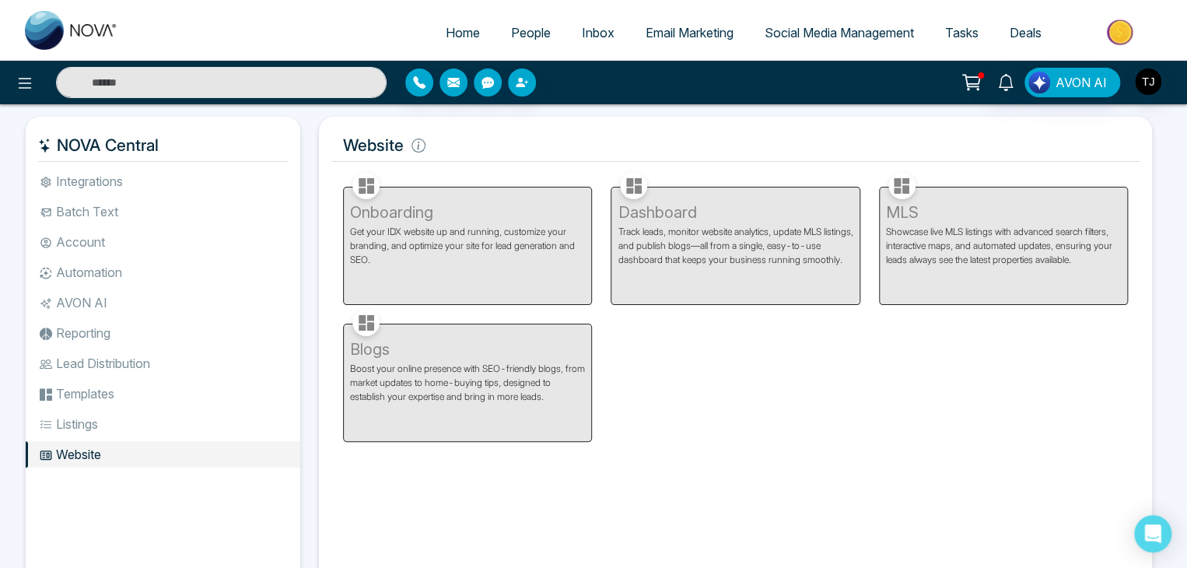
click at [279, 185] on li "Integrations" at bounding box center [163, 181] width 274 height 26
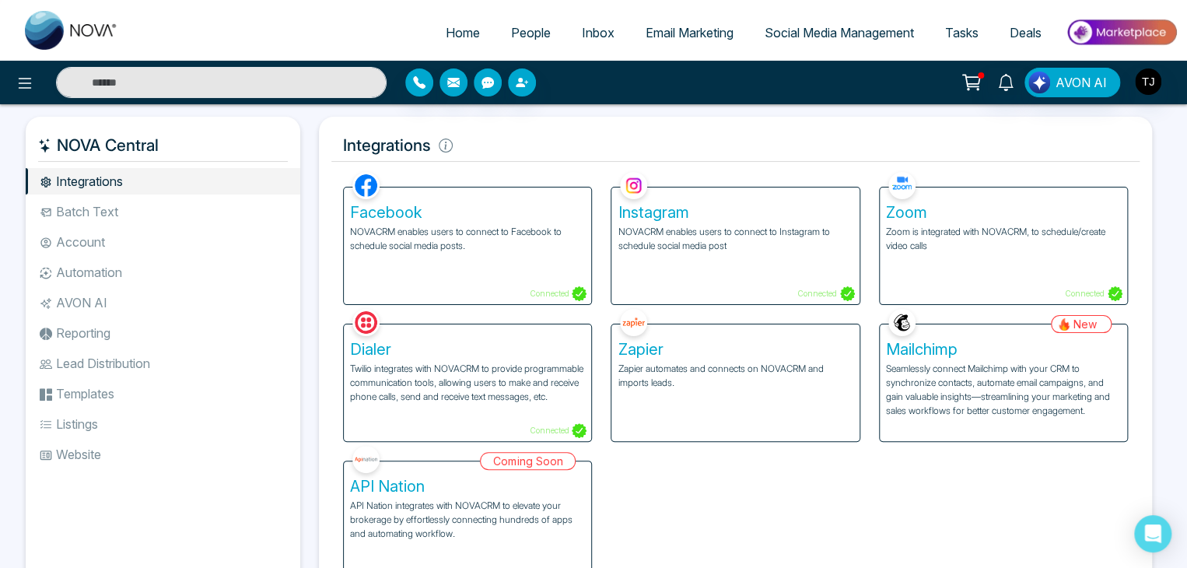
click at [470, 23] on link "Home" at bounding box center [462, 33] width 65 height 30
select select "*"
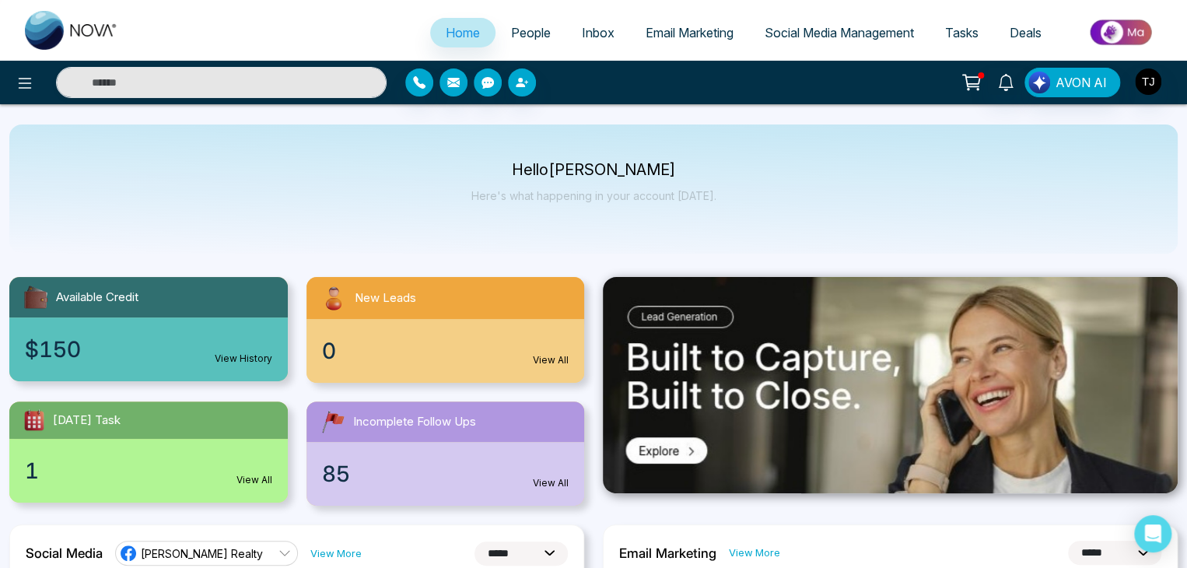
click at [513, 41] on link "People" at bounding box center [530, 33] width 71 height 30
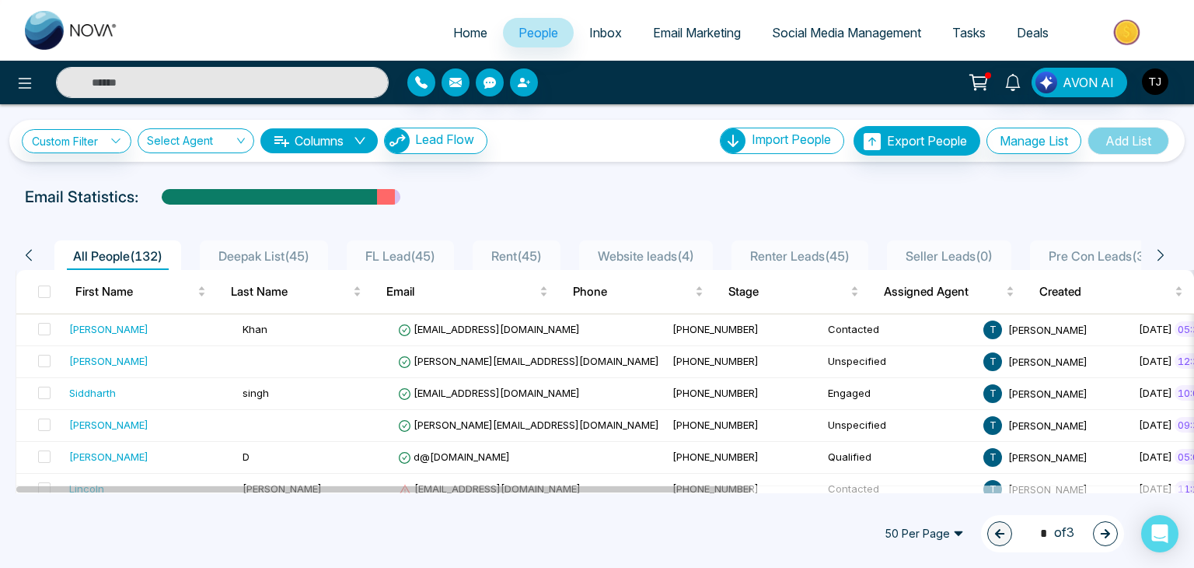
click at [593, 42] on link "Inbox" at bounding box center [606, 33] width 64 height 30
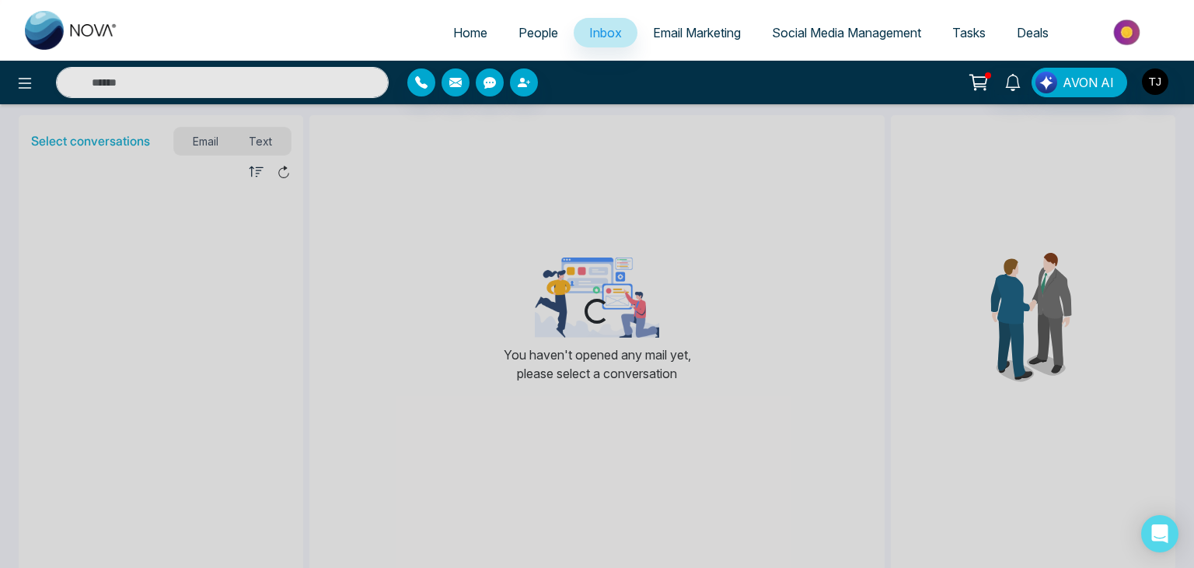
click at [691, 32] on span "Email Marketing" at bounding box center [697, 33] width 88 height 16
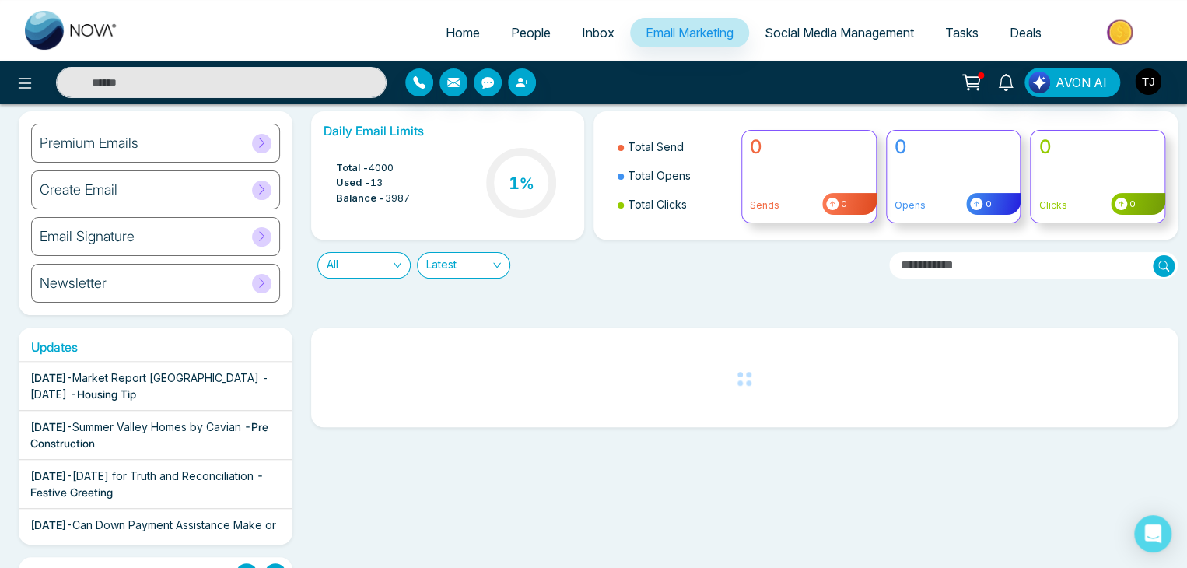
scroll to position [47, 0]
click at [841, 32] on span "Social Media Management" at bounding box center [838, 33] width 149 height 16
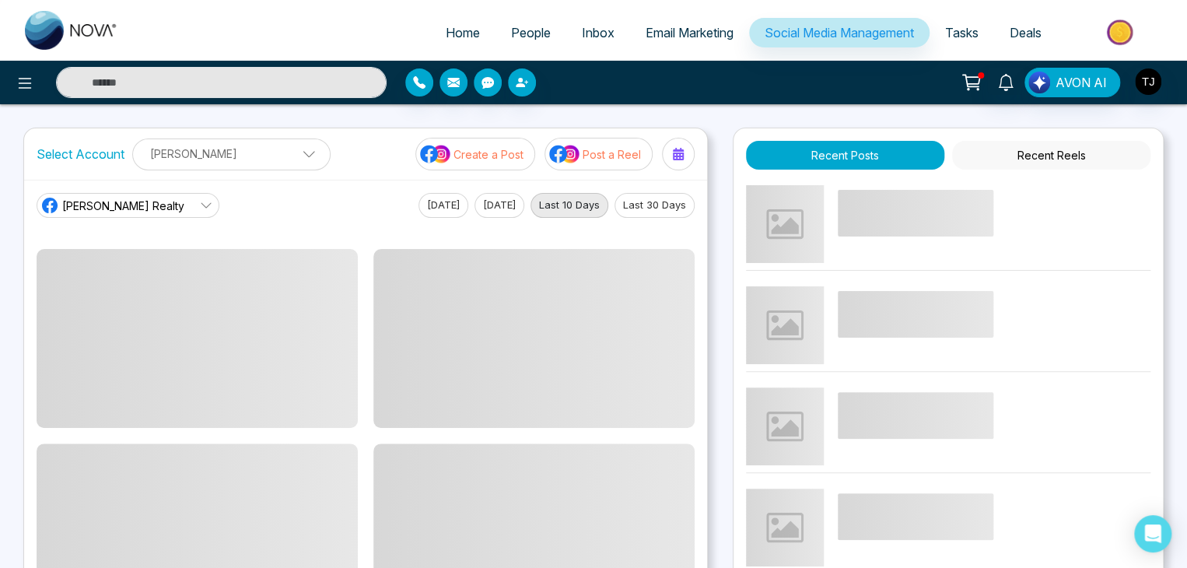
click at [962, 16] on ul "Home People Inbox Email Marketing Social Media Management Tasks Deals" at bounding box center [655, 33] width 1043 height 43
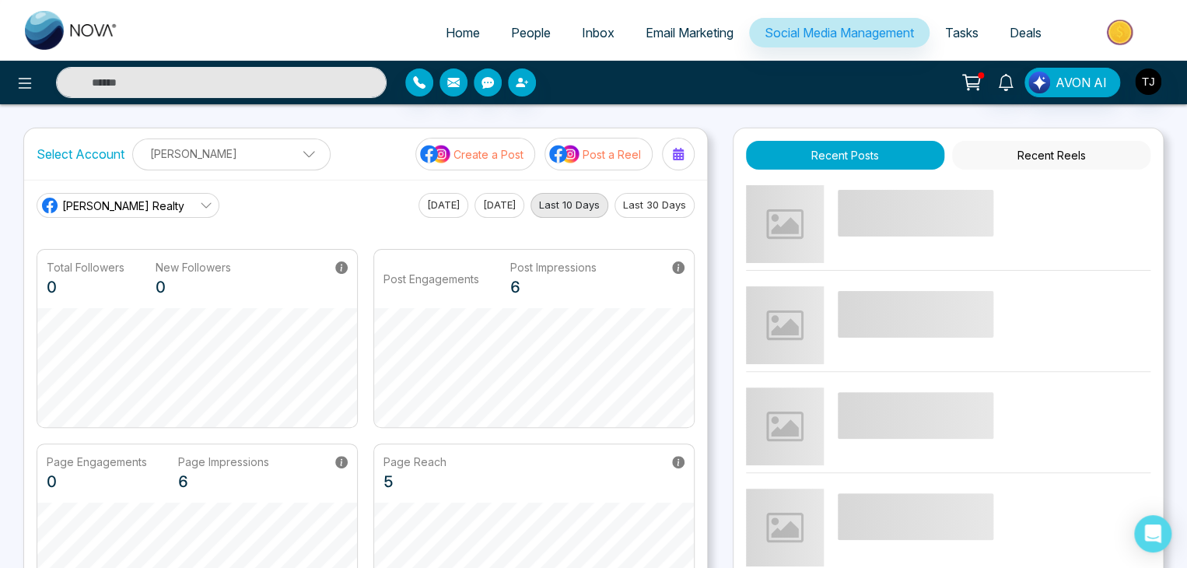
click at [970, 29] on span "Tasks" at bounding box center [961, 33] width 33 height 16
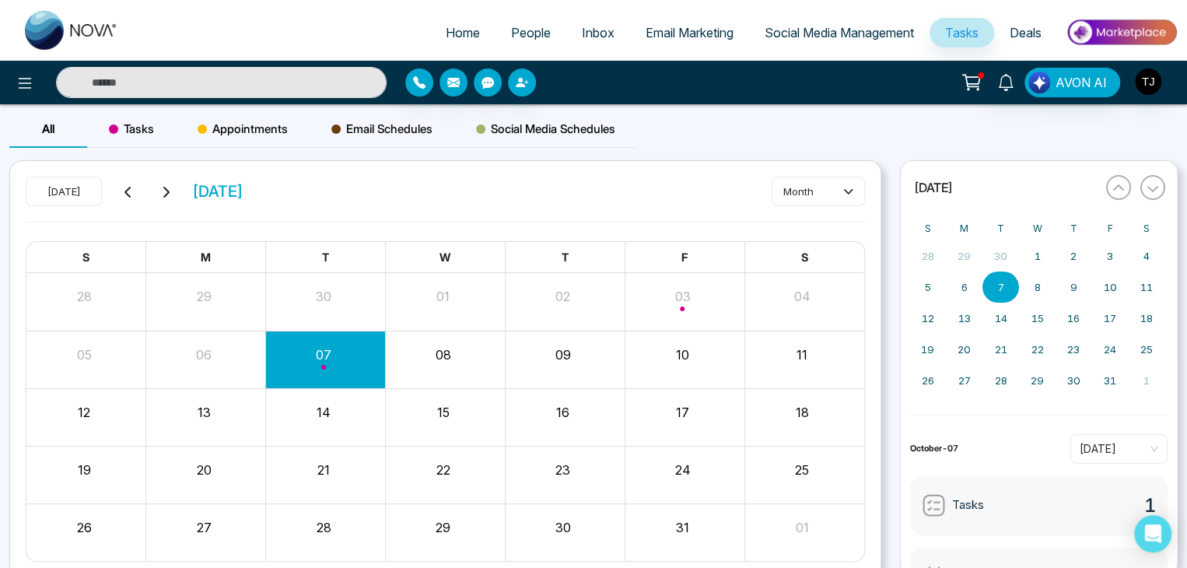
click at [1029, 26] on span "Deals" at bounding box center [1025, 33] width 32 height 16
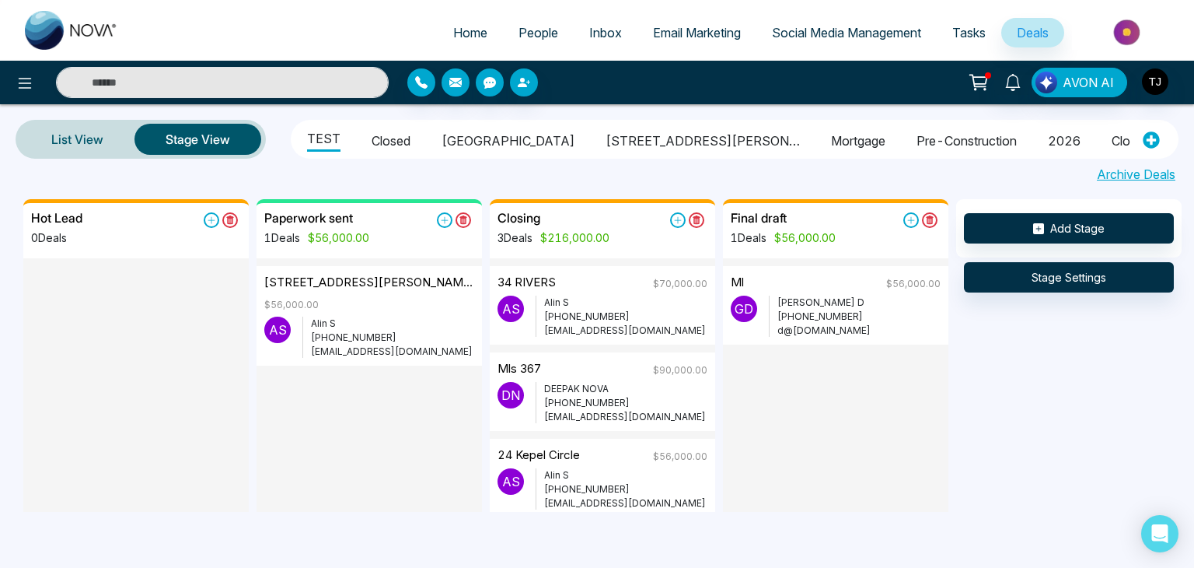
click at [457, 35] on span "Home" at bounding box center [470, 33] width 34 height 16
select select "*"
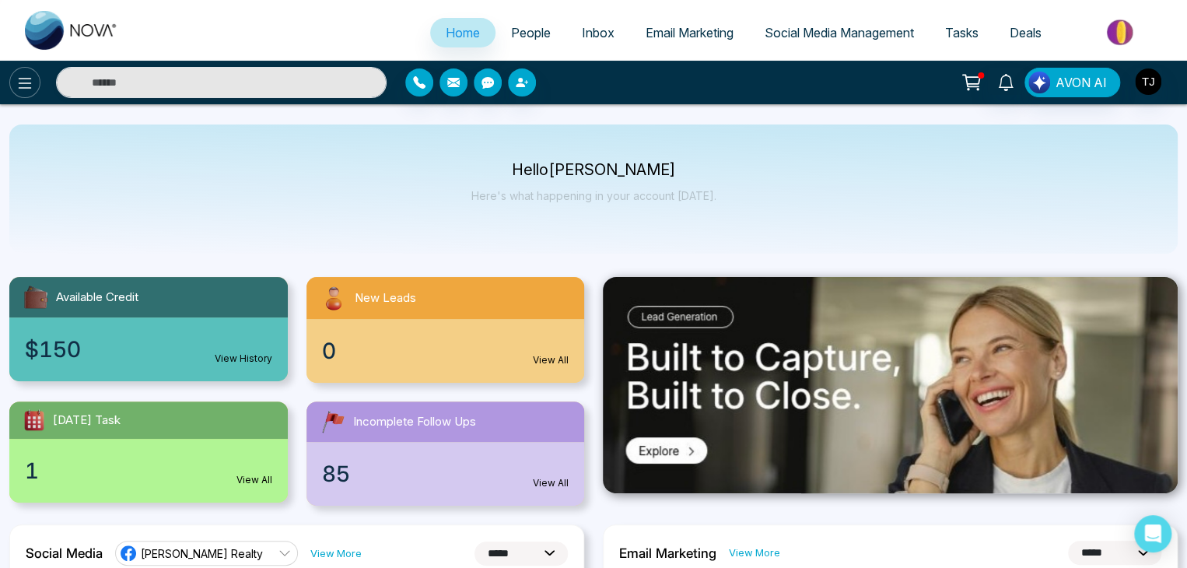
click at [39, 87] on button at bounding box center [24, 82] width 31 height 31
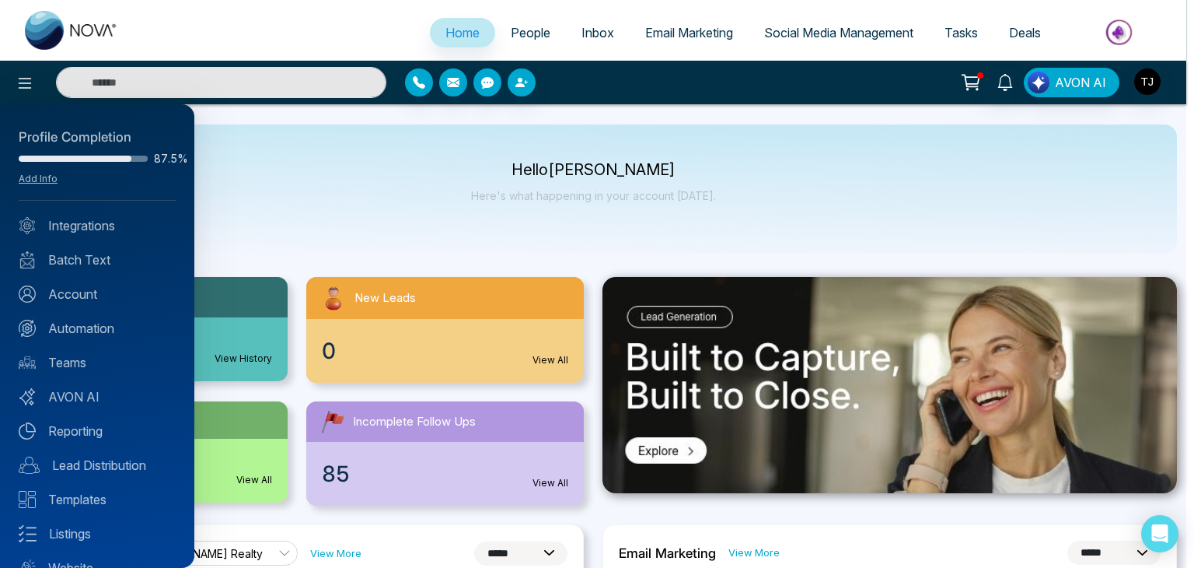
click at [414, 239] on div at bounding box center [597, 284] width 1194 height 568
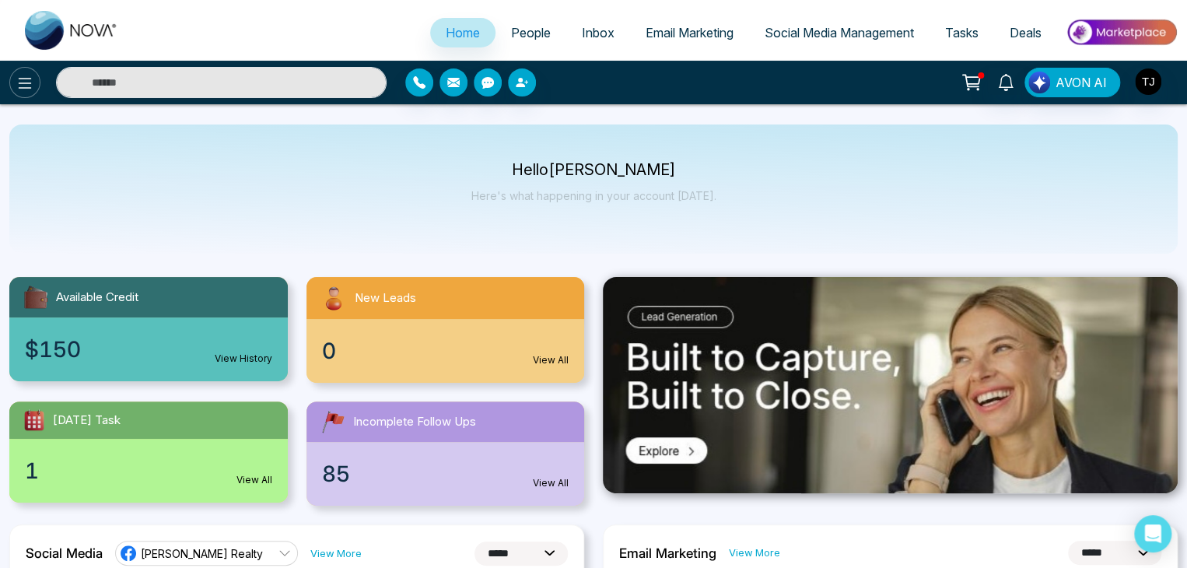
click at [20, 88] on icon at bounding box center [25, 83] width 13 height 11
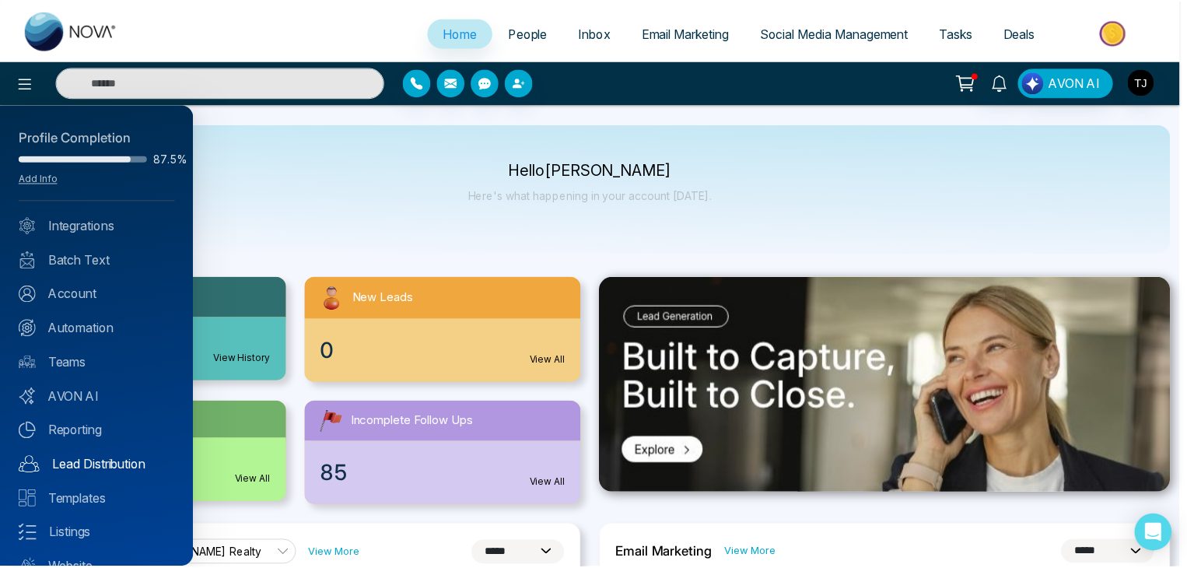
scroll to position [61, 0]
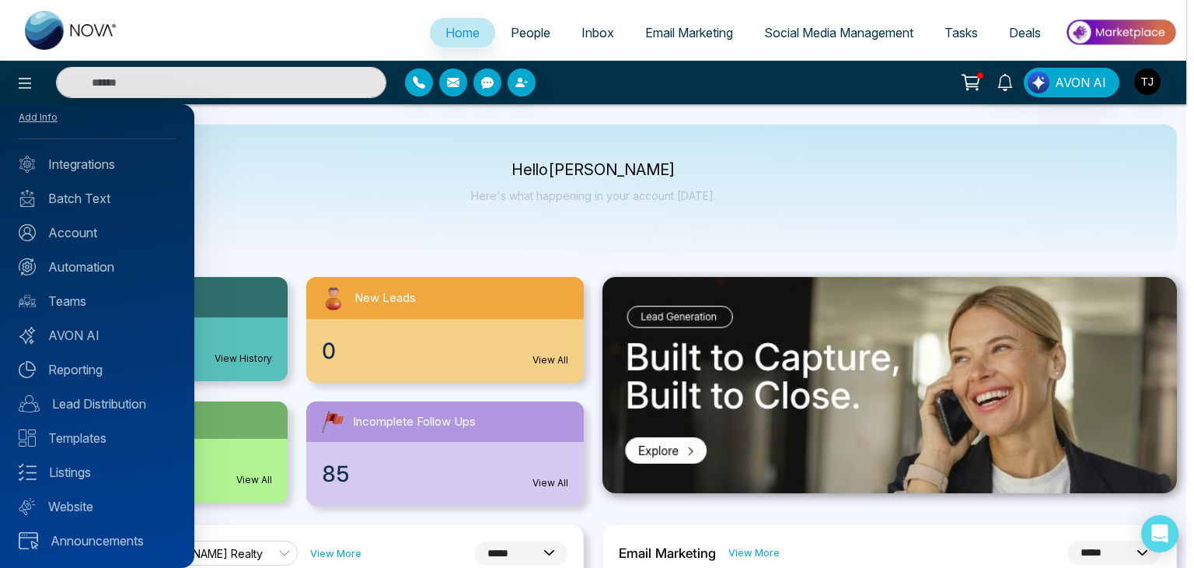
click at [358, 249] on div at bounding box center [597, 284] width 1194 height 568
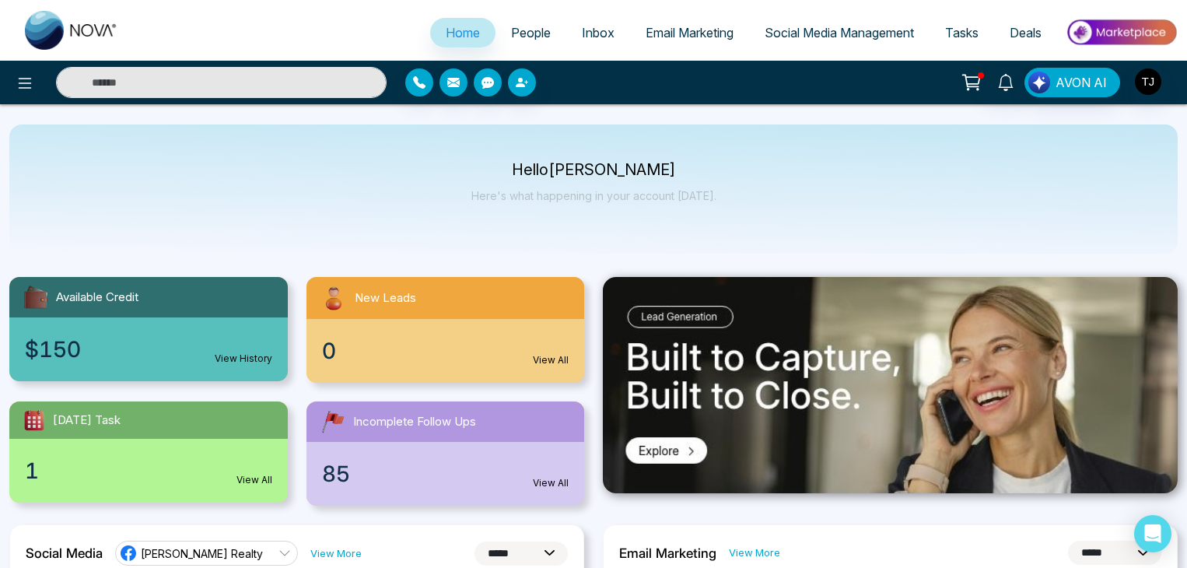
select select "*"
click at [654, 38] on span "Email Marketing" at bounding box center [689, 33] width 88 height 16
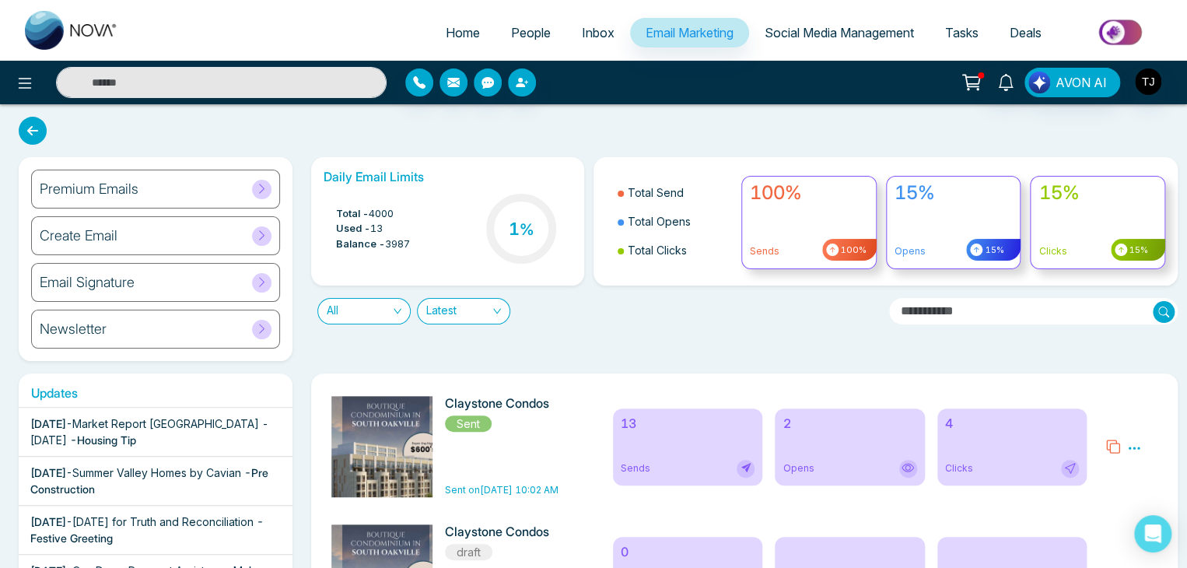
click at [198, 194] on div "Premium Emails" at bounding box center [155, 189] width 249 height 39
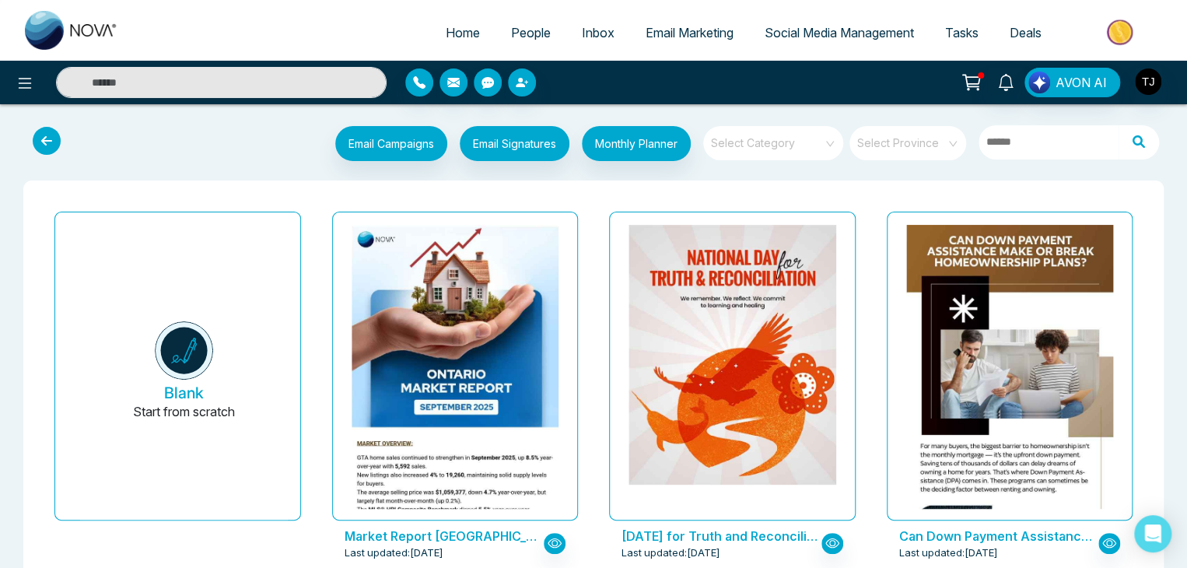
click at [828, 134] on div "Select Category" at bounding box center [773, 143] width 140 height 34
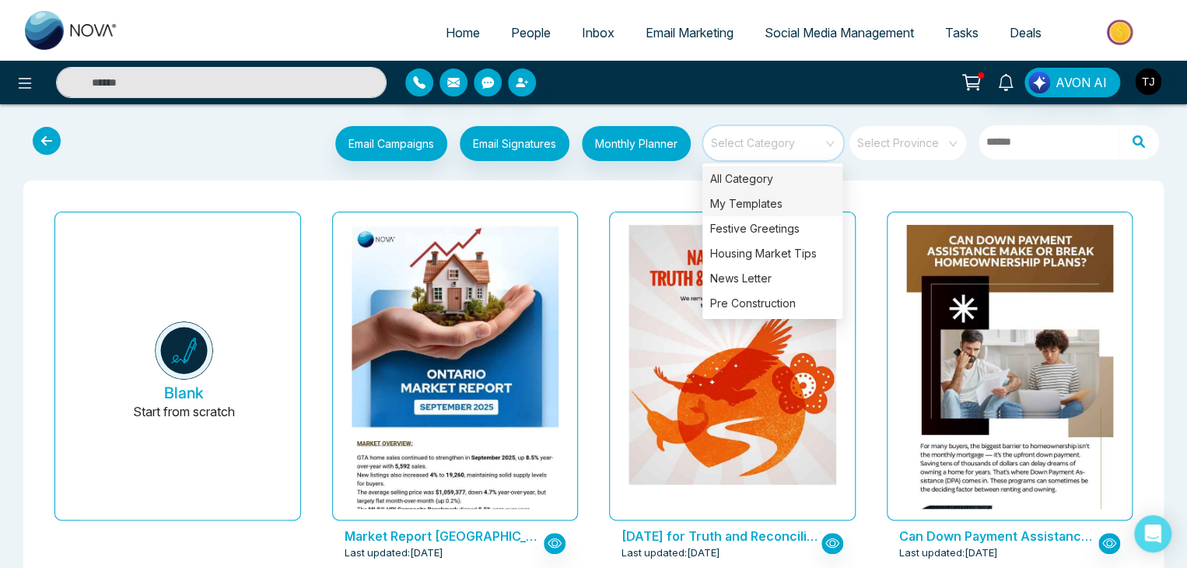
click at [786, 191] on div "My Templates" at bounding box center [772, 203] width 140 height 25
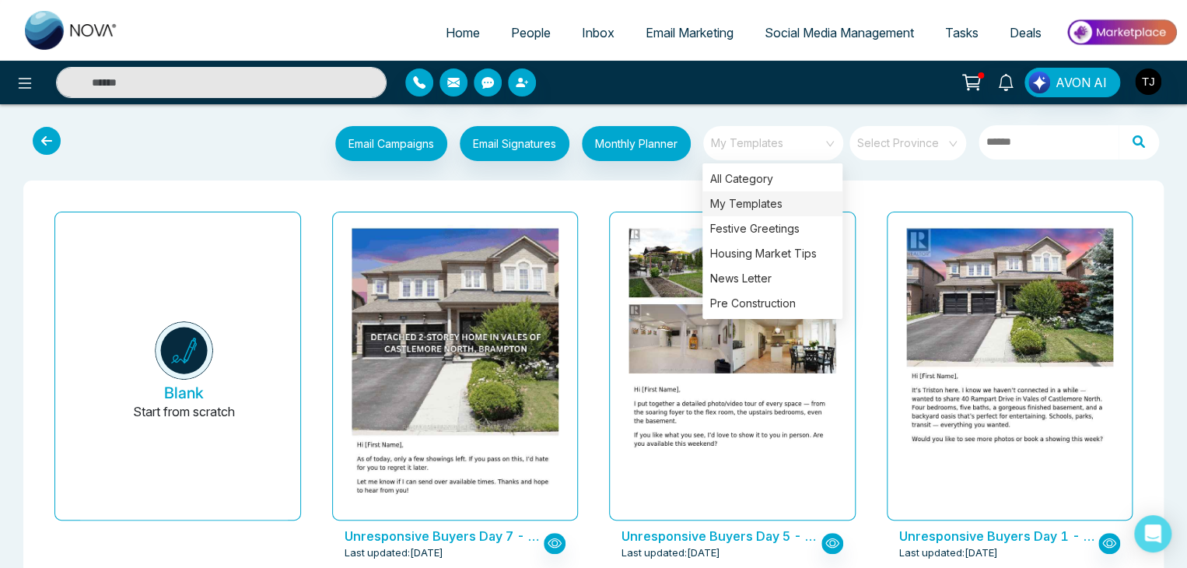
click at [784, 153] on span "My Templates" at bounding box center [774, 142] width 127 height 23
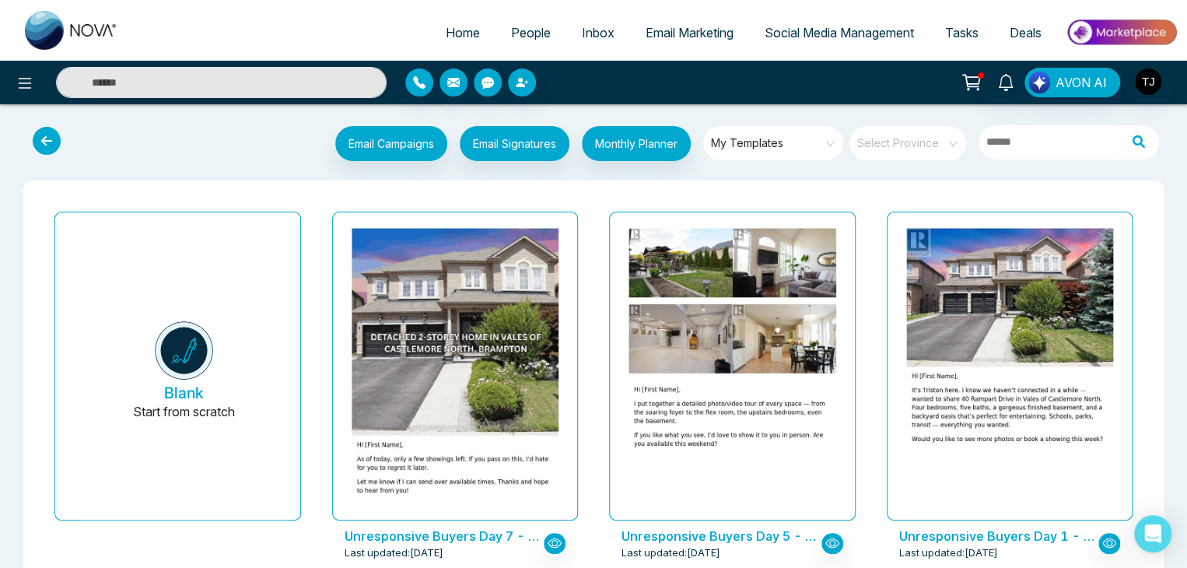
click at [40, 145] on icon at bounding box center [47, 141] width 28 height 28
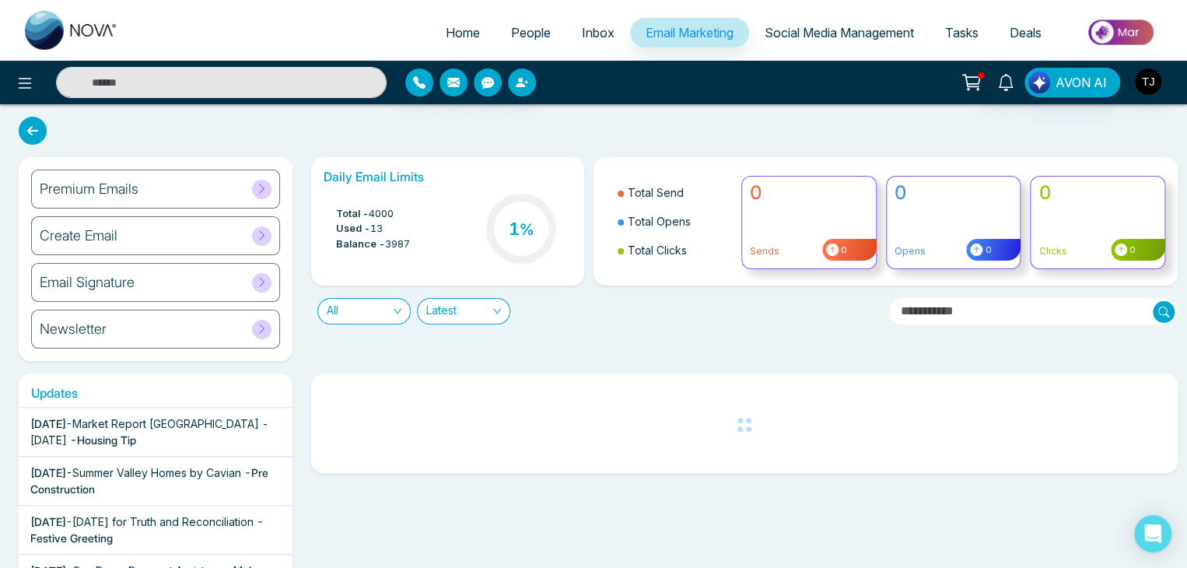
click at [227, 191] on div "Premium Emails" at bounding box center [155, 189] width 249 height 39
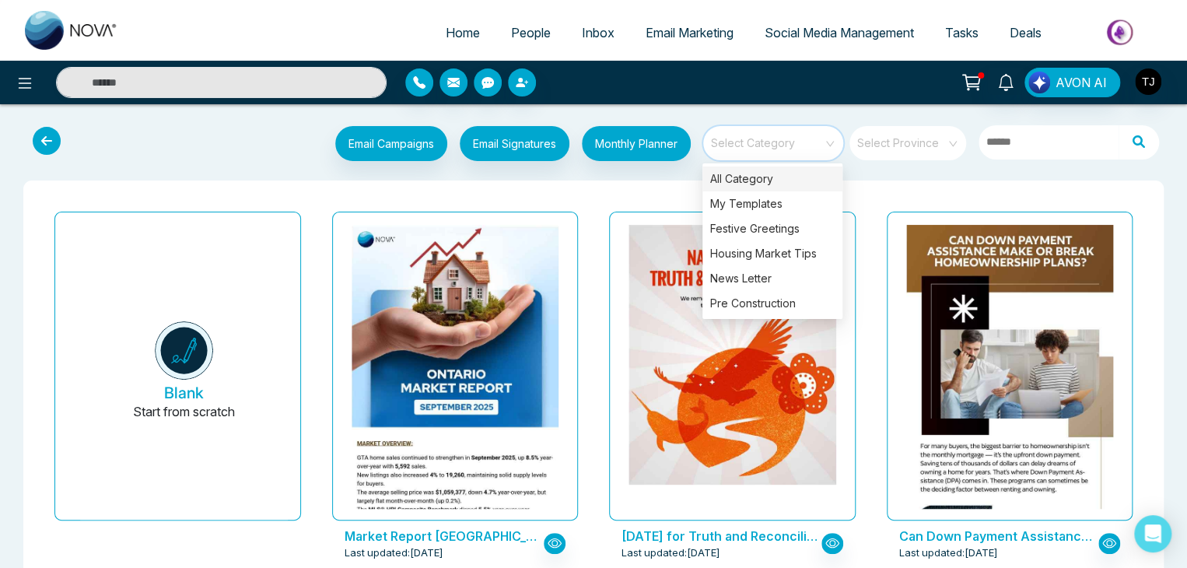
click at [757, 131] on input "search" at bounding box center [767, 137] width 112 height 23
click at [763, 299] on div "Pre Construction" at bounding box center [772, 303] width 140 height 25
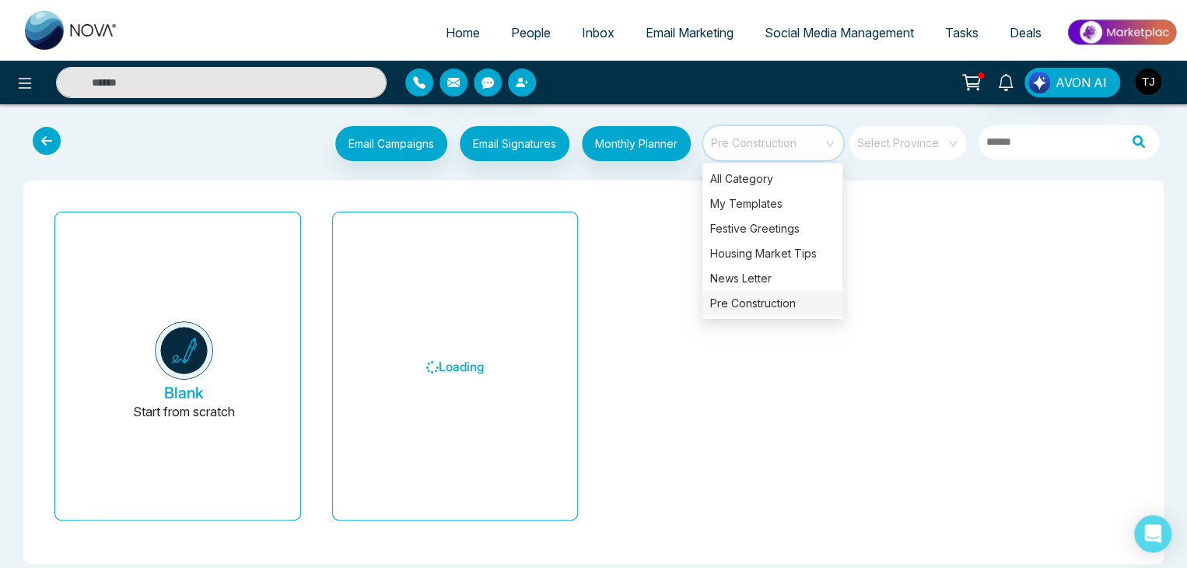
click at [849, 181] on div "Blank Start from scratch Loading" at bounding box center [593, 371] width 1140 height 383
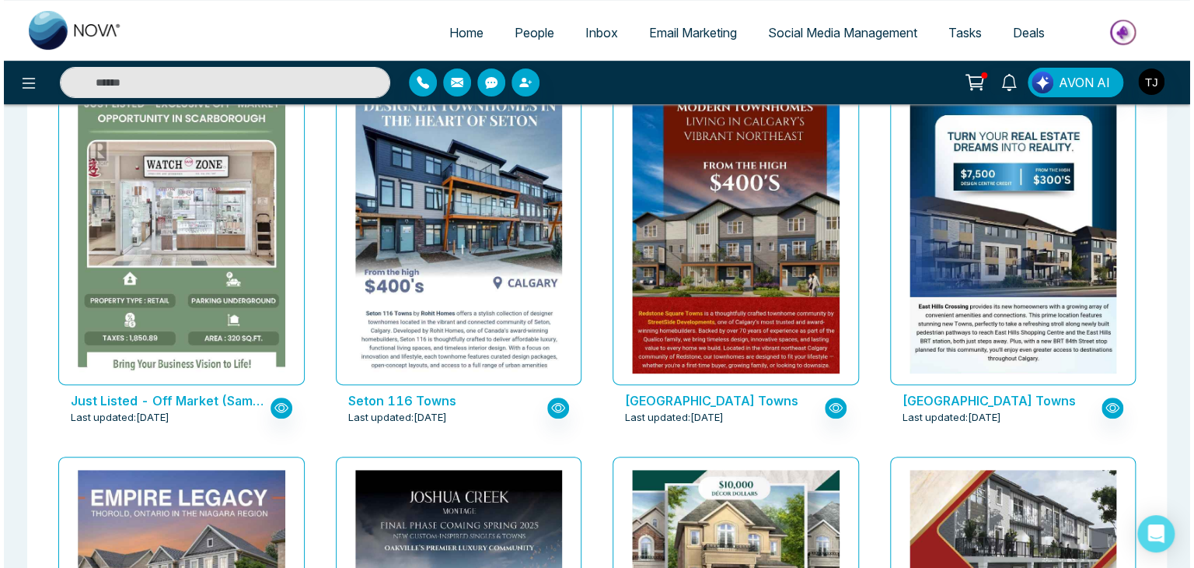
scroll to position [3172, 0]
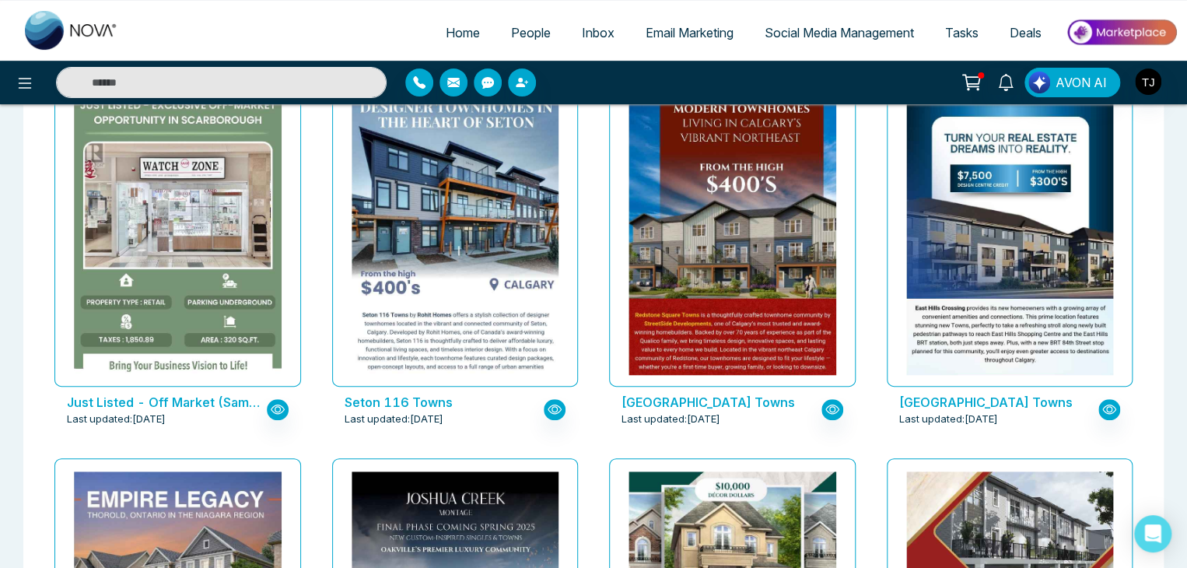
click at [229, 396] on p "Just Listed - Off Market (Sample)" at bounding box center [166, 402] width 199 height 19
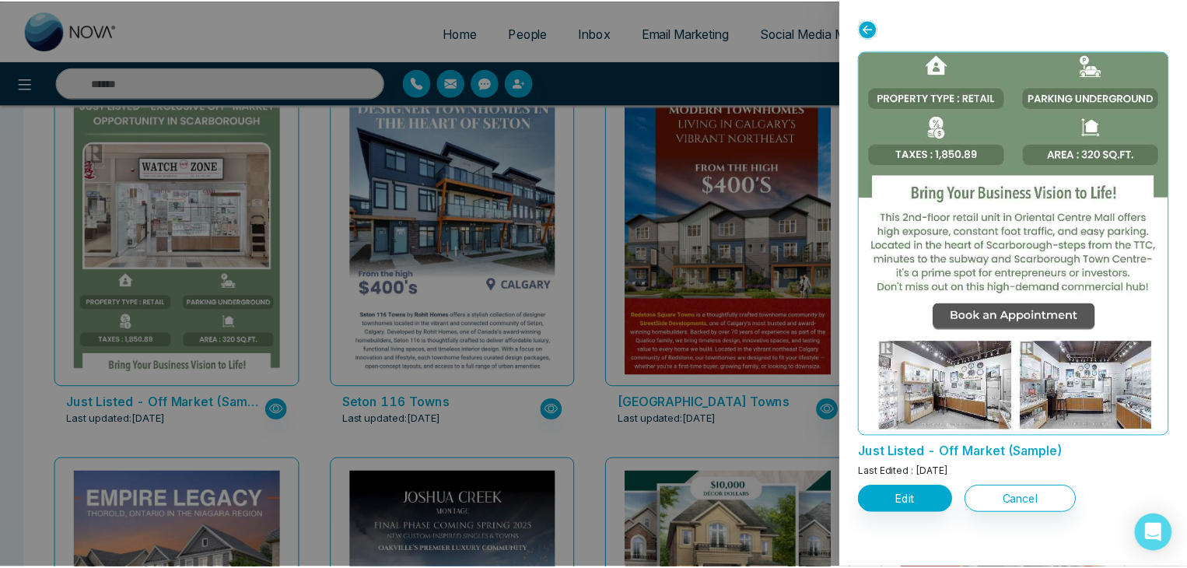
scroll to position [0, 0]
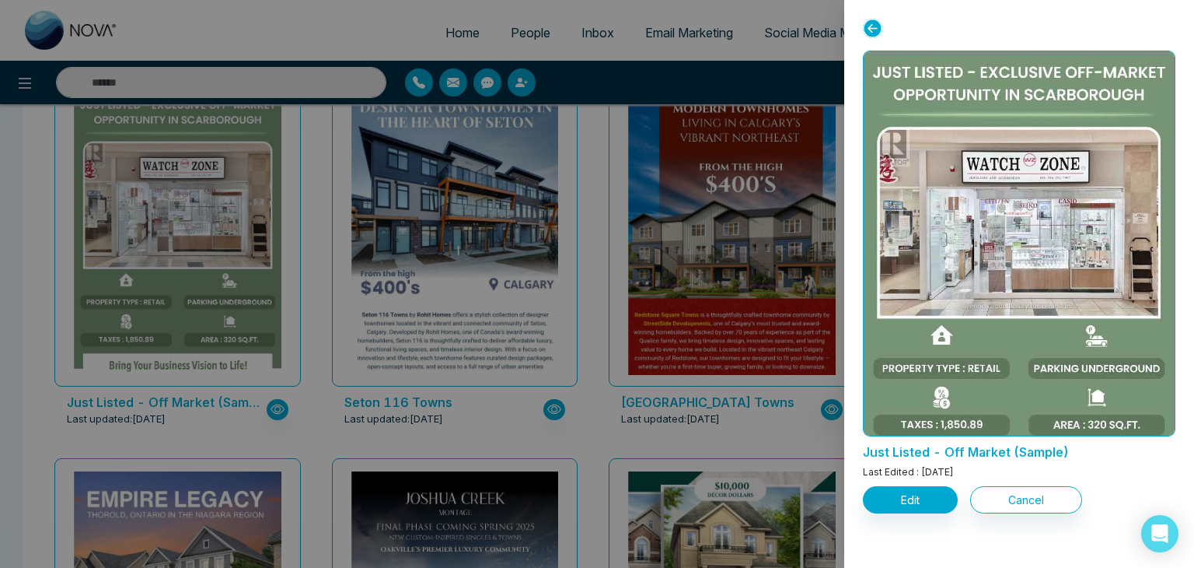
click at [871, 31] on icon at bounding box center [872, 28] width 19 height 19
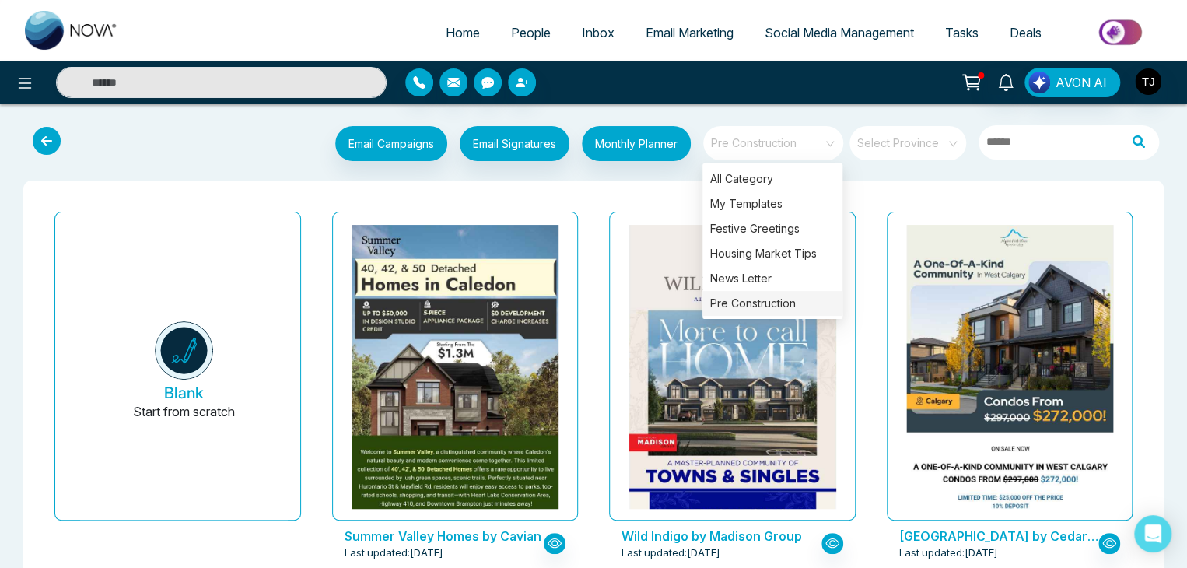
click at [781, 143] on span "Pre Construction" at bounding box center [774, 142] width 127 height 23
click at [793, 297] on div "Pre Construction" at bounding box center [772, 303] width 140 height 25
click at [821, 308] on div "Pre Construction" at bounding box center [772, 303] width 140 height 25
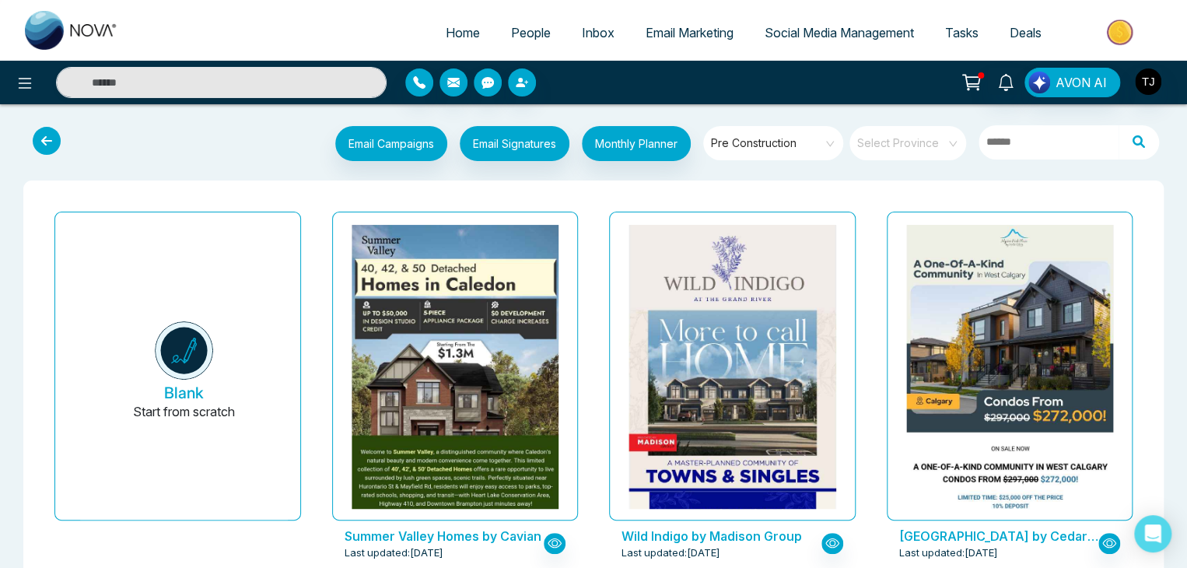
click at [868, 321] on div "Wild Indigo by Madison Group Last updated: Sep 26, 2025" at bounding box center [732, 395] width 278 height 380
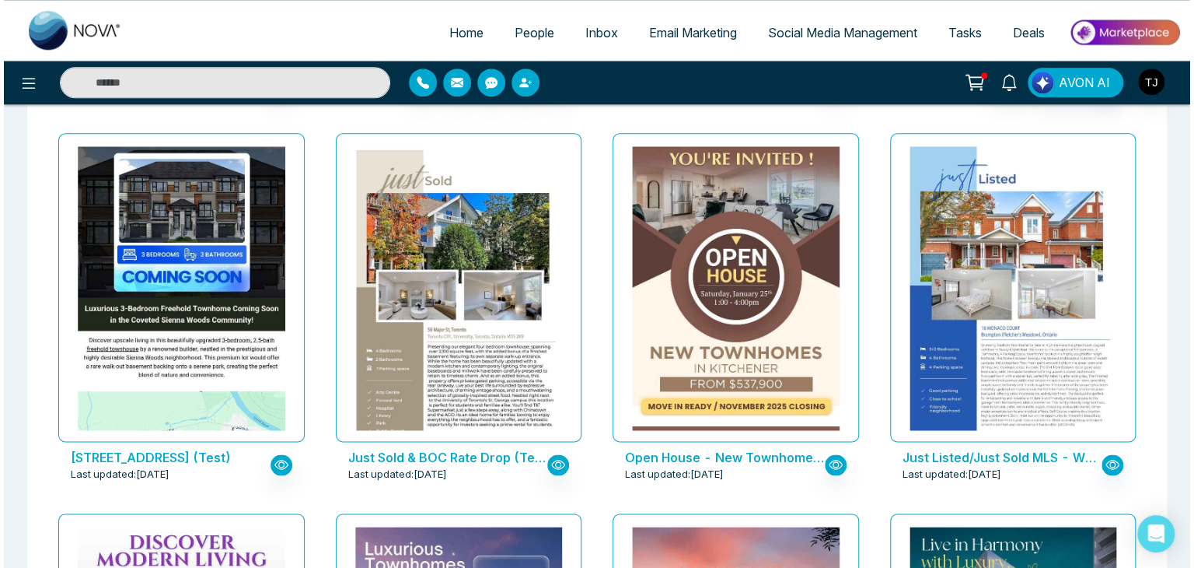
scroll to position [3882, 0]
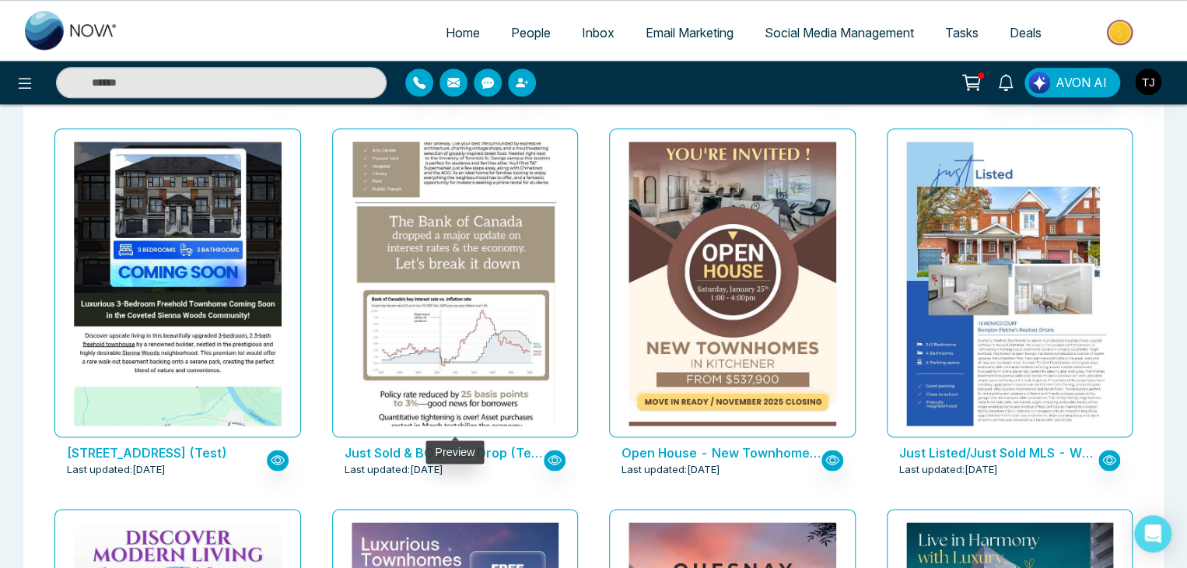
click at [442, 299] on img at bounding box center [454, 185] width 414 height 563
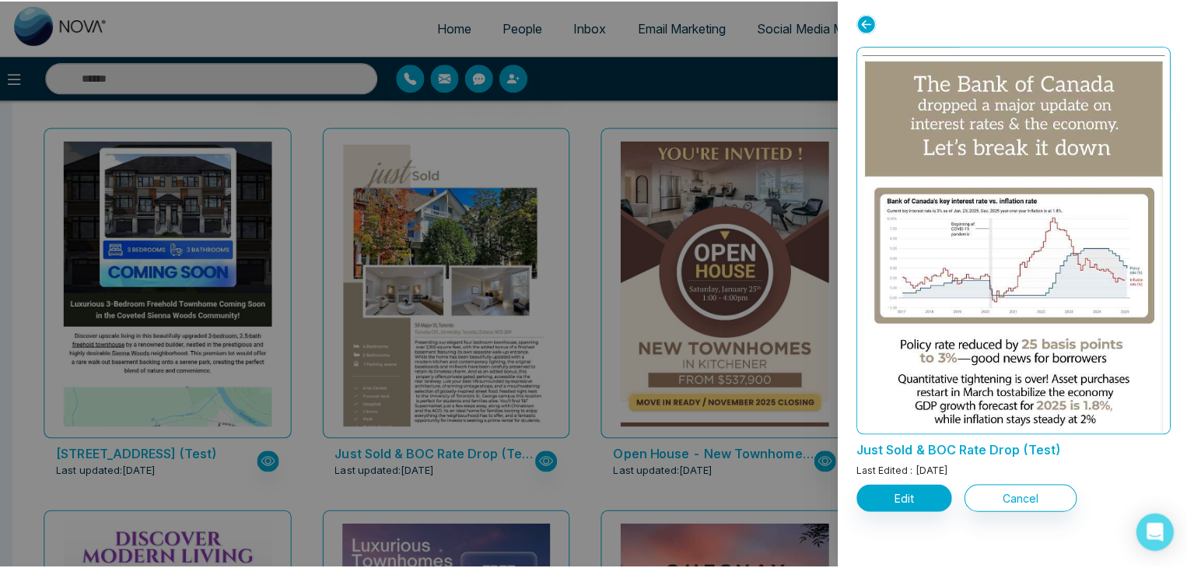
scroll to position [3875, 0]
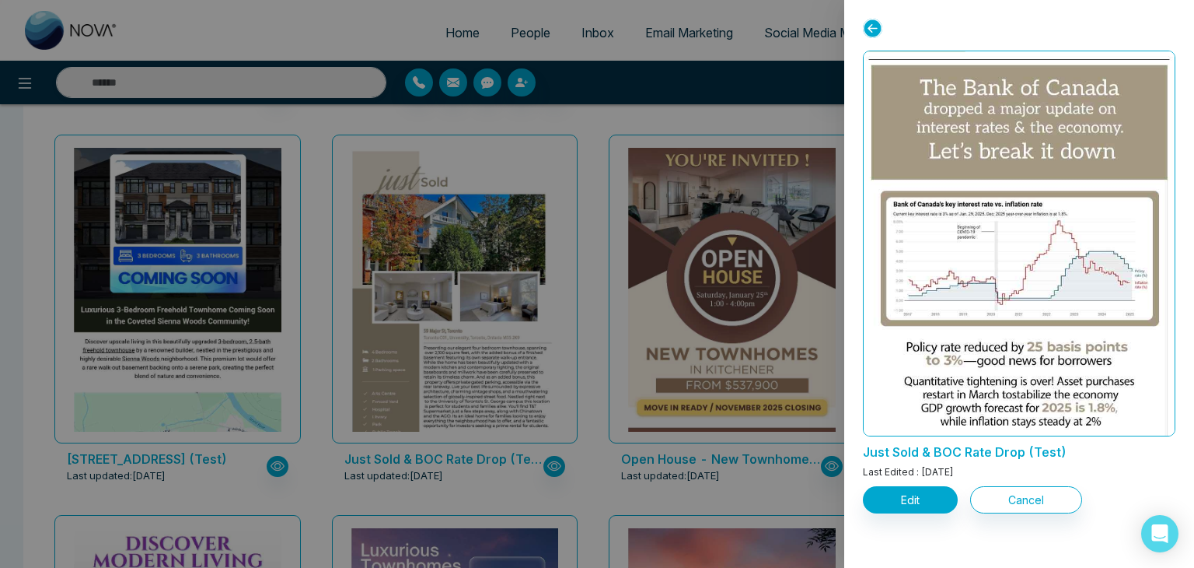
click at [877, 30] on icon at bounding box center [872, 28] width 19 height 19
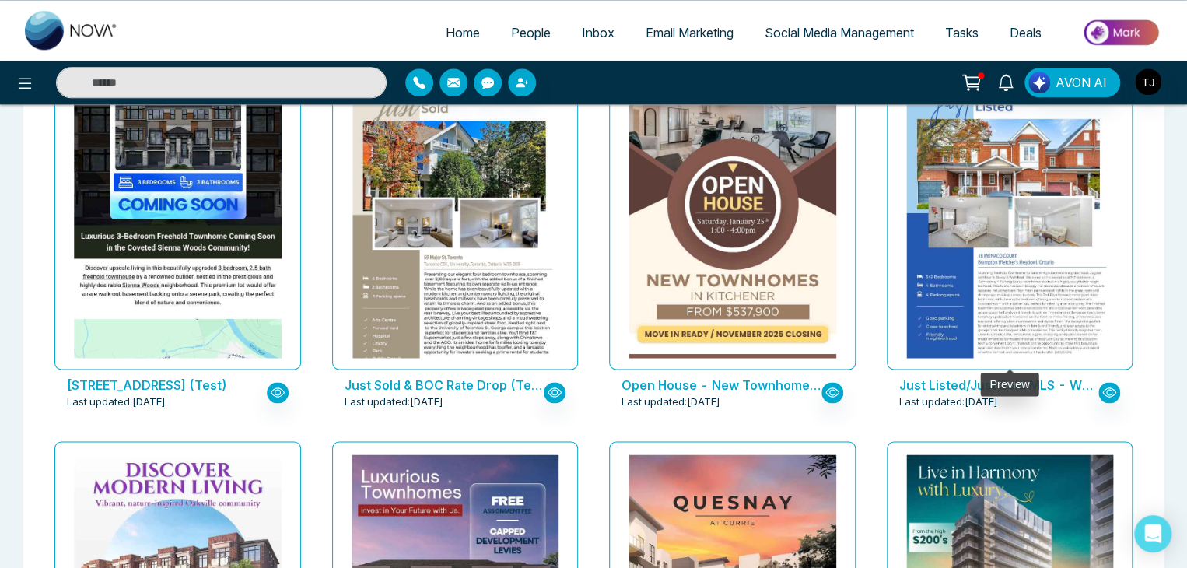
scroll to position [3950, 0]
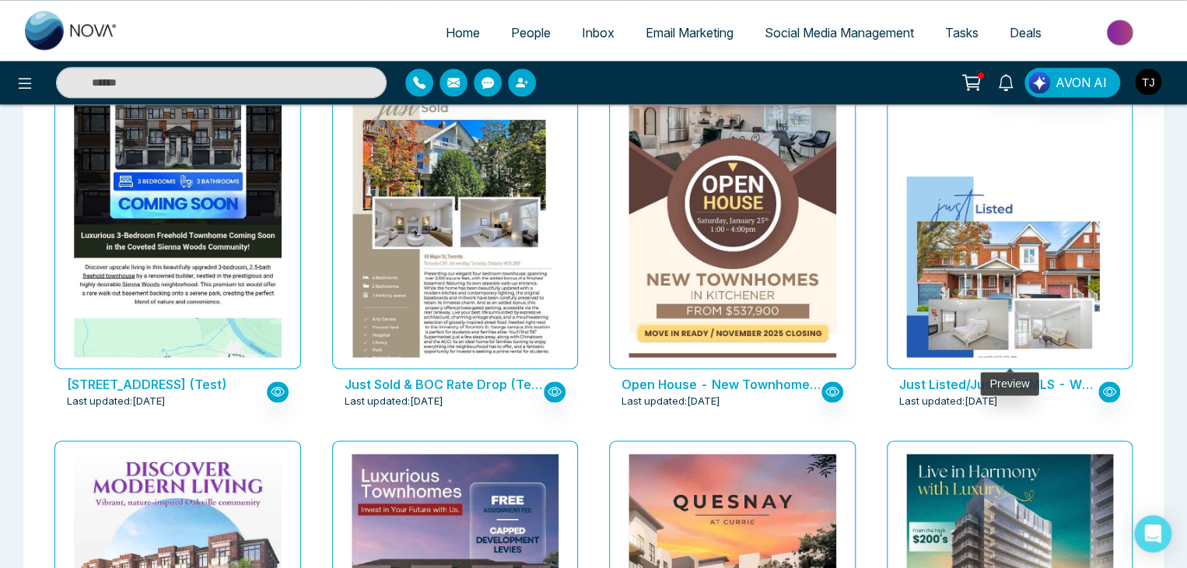
click at [972, 288] on img at bounding box center [1009, 322] width 414 height 291
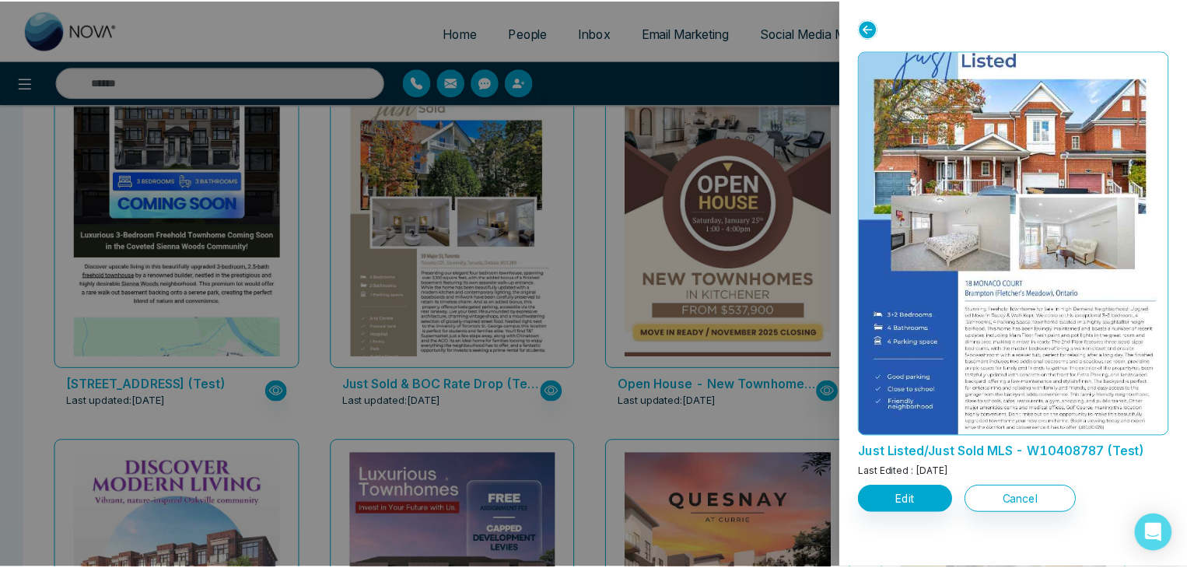
scroll to position [0, 0]
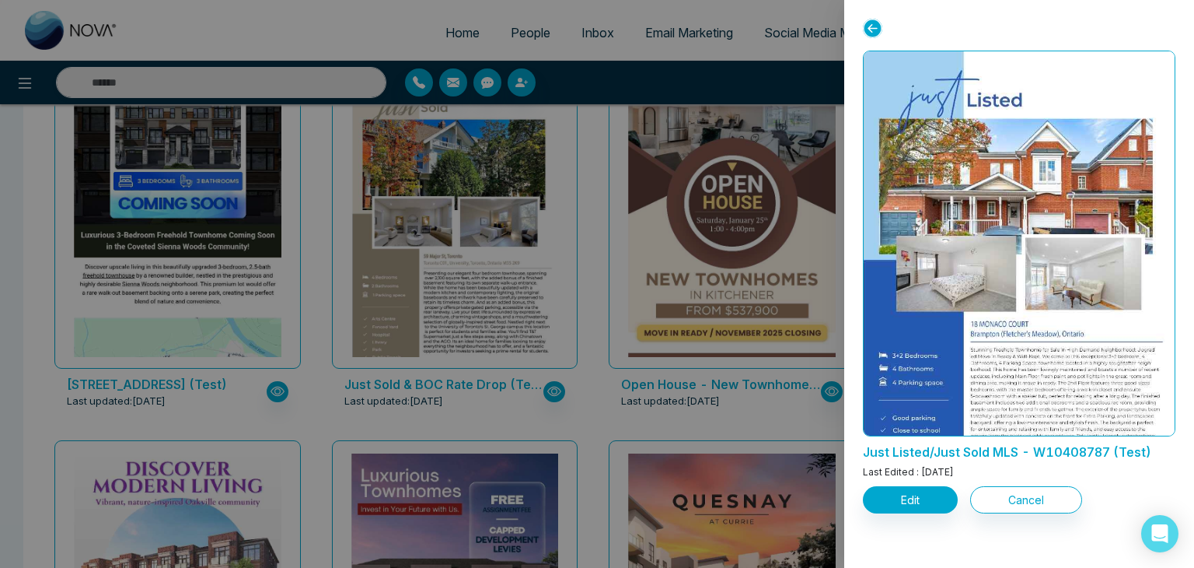
click at [877, 27] on icon at bounding box center [872, 28] width 19 height 19
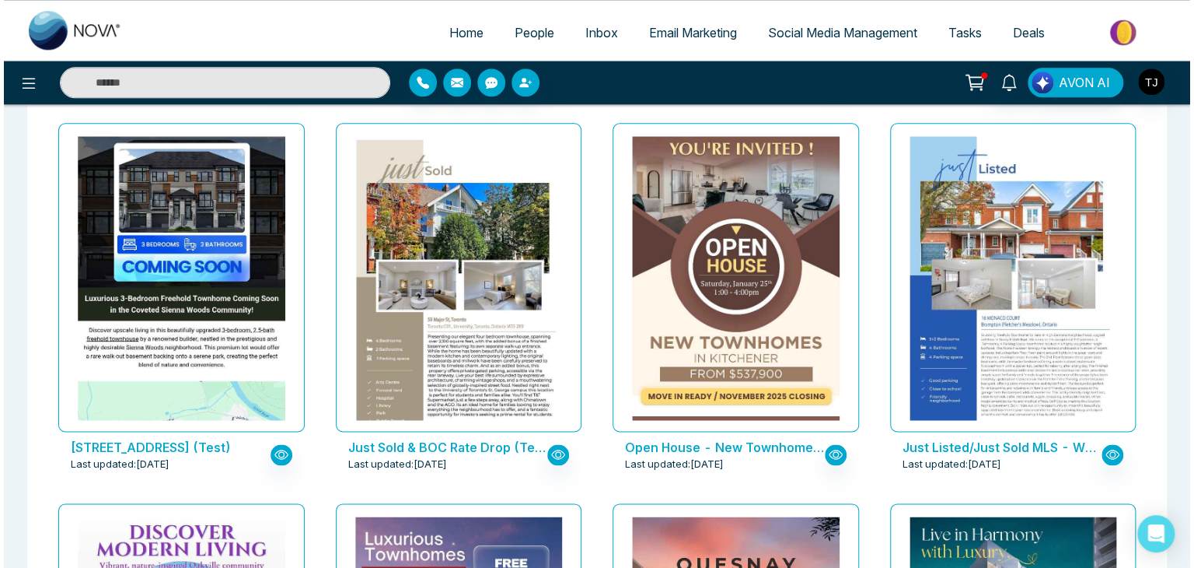
scroll to position [3885, 0]
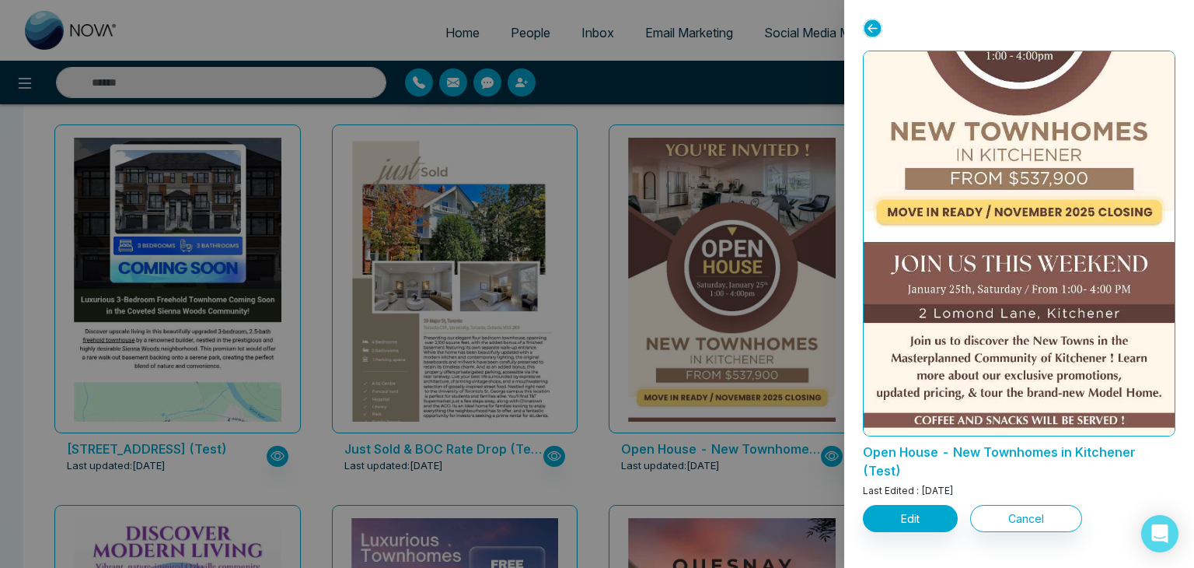
scroll to position [0, 0]
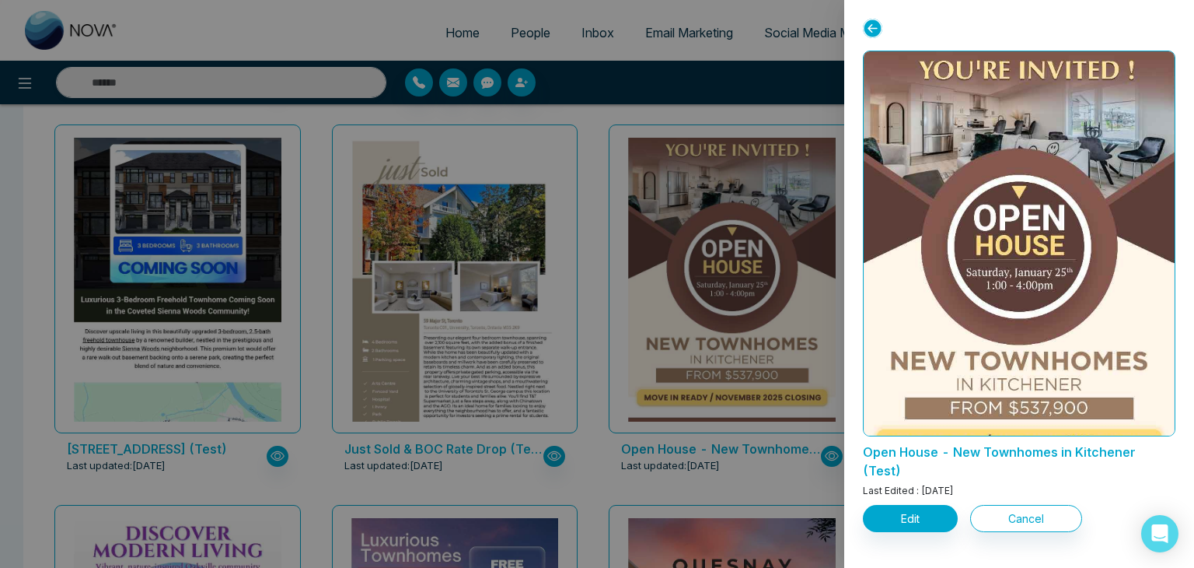
click at [873, 38] on div at bounding box center [1019, 35] width 313 height 32
click at [880, 23] on icon at bounding box center [872, 28] width 19 height 19
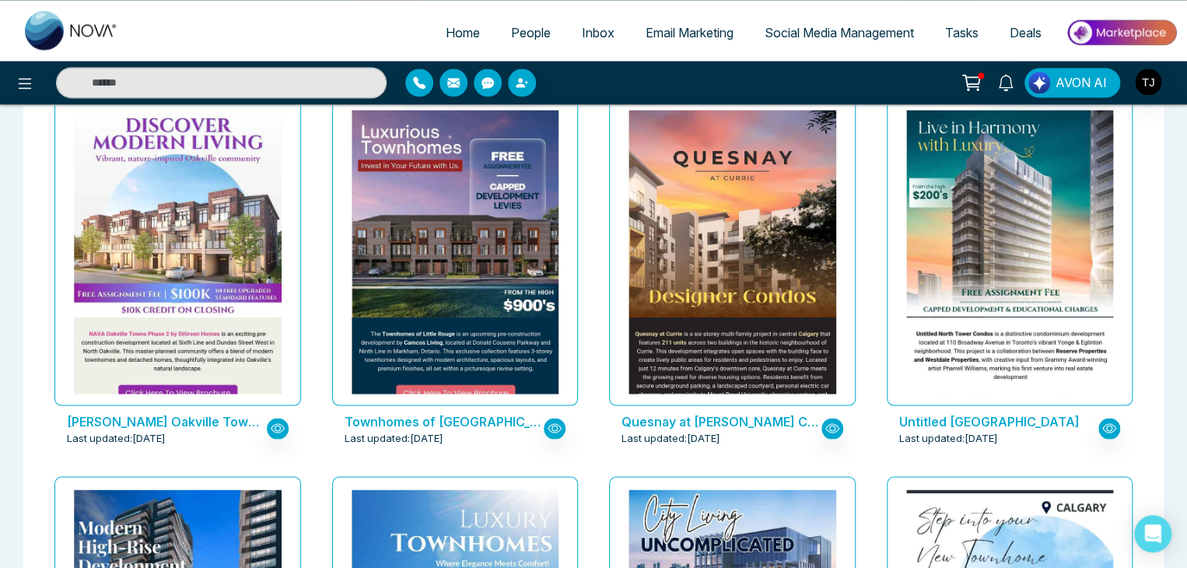
scroll to position [4291, 0]
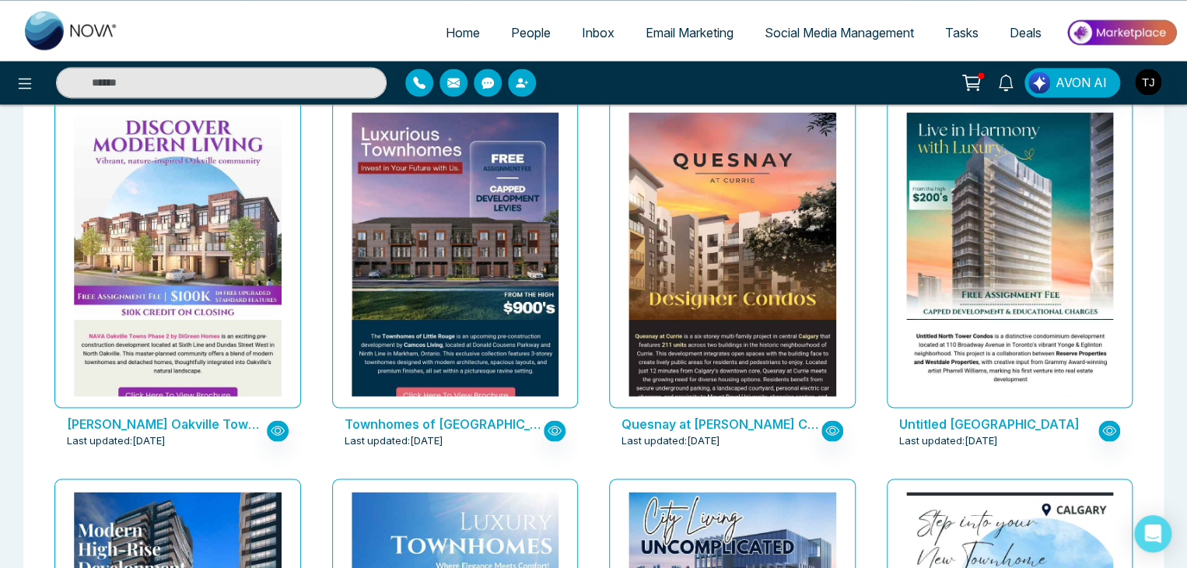
click at [446, 34] on span "Home" at bounding box center [463, 33] width 34 height 16
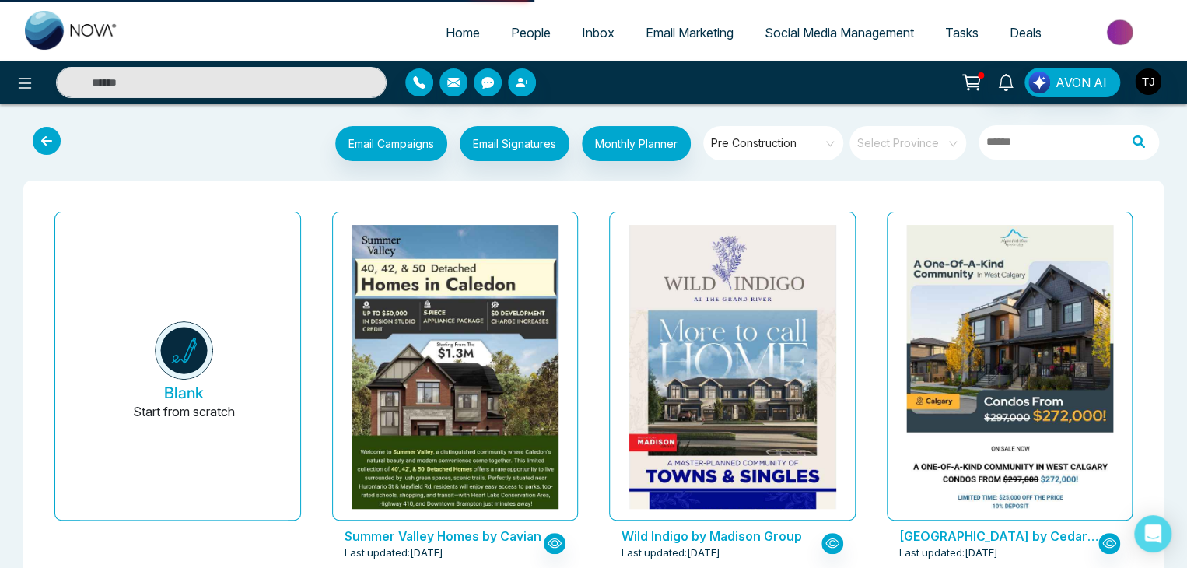
select select "*"
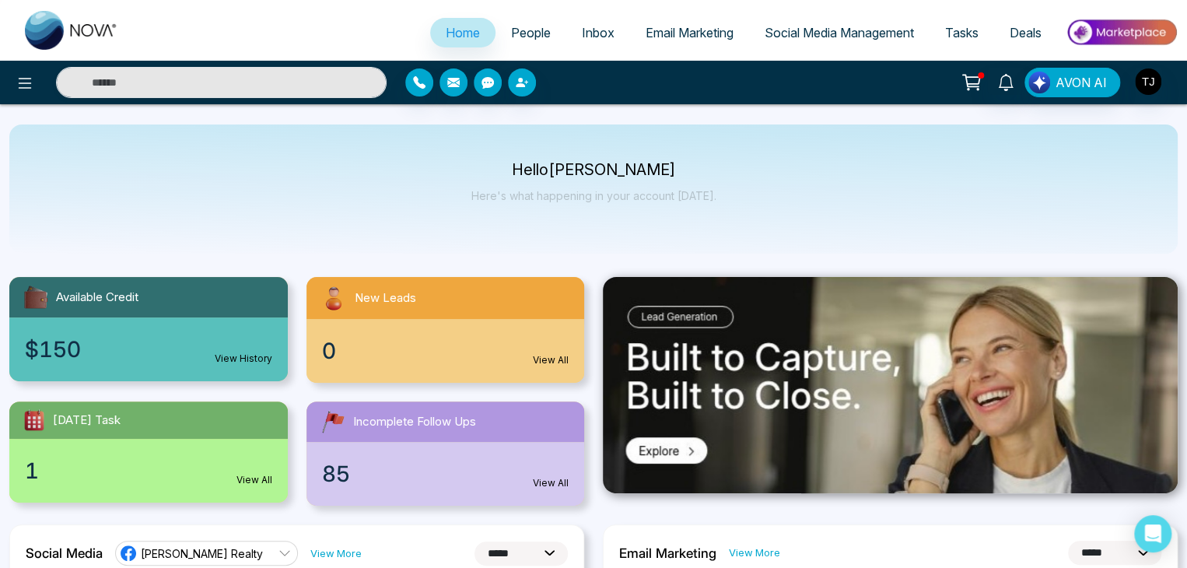
click at [547, 29] on link "People" at bounding box center [530, 33] width 71 height 30
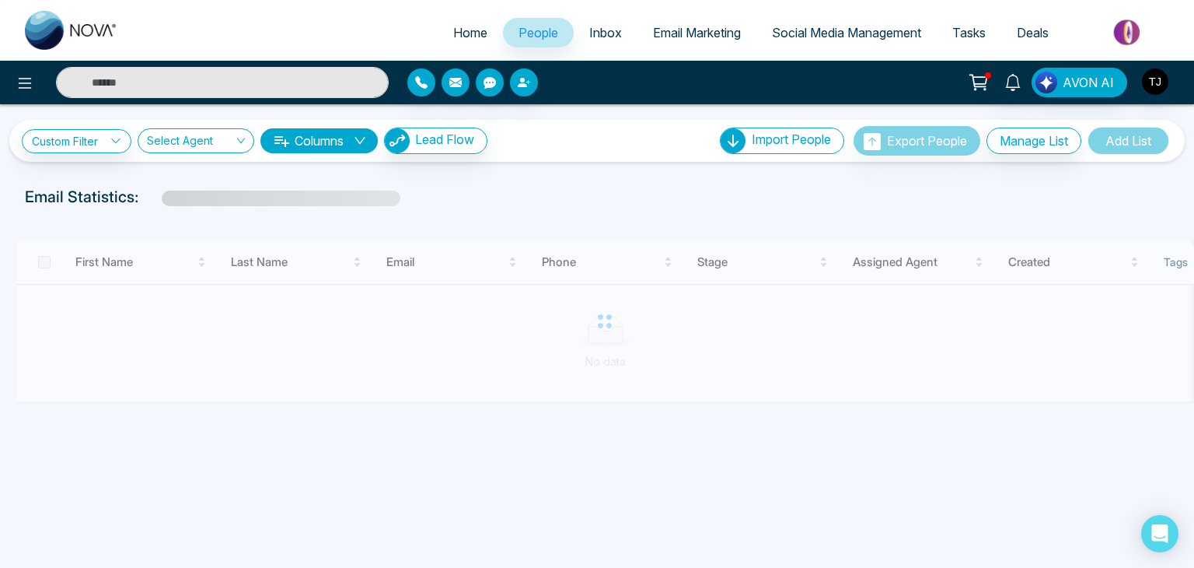
click at [603, 25] on span "Inbox" at bounding box center [605, 33] width 33 height 16
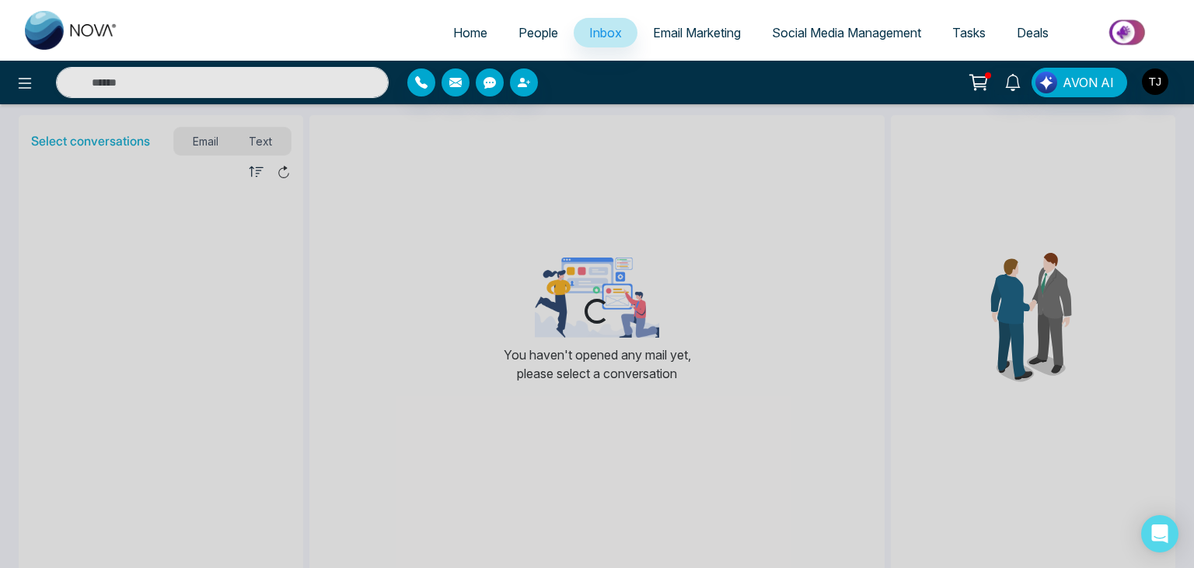
click at [666, 29] on span "Email Marketing" at bounding box center [697, 33] width 88 height 16
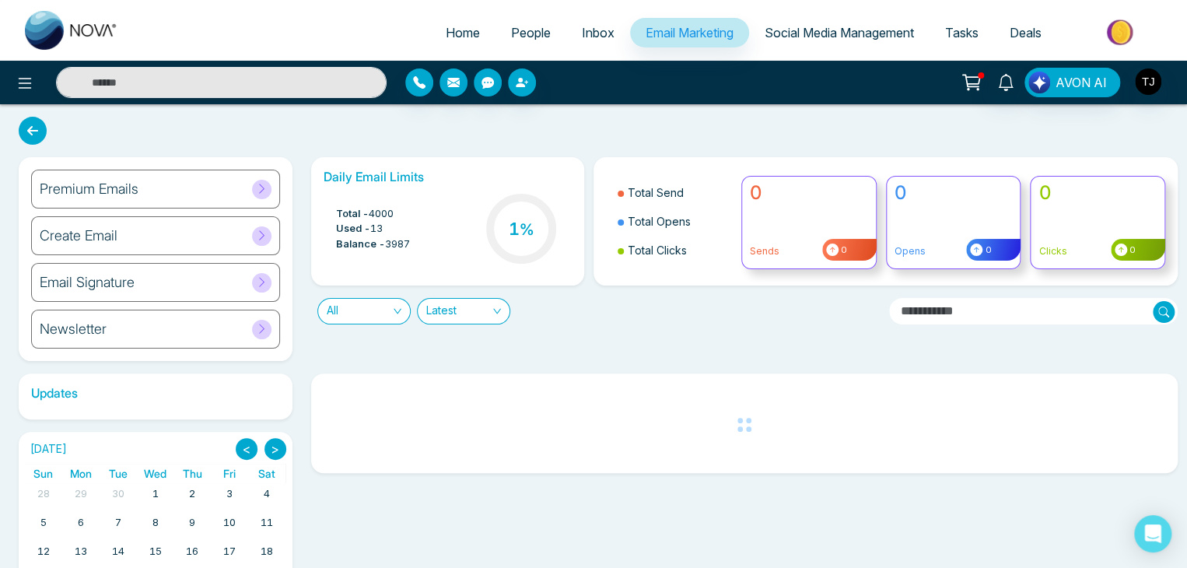
click at [247, 178] on div "Premium Emails" at bounding box center [155, 189] width 249 height 39
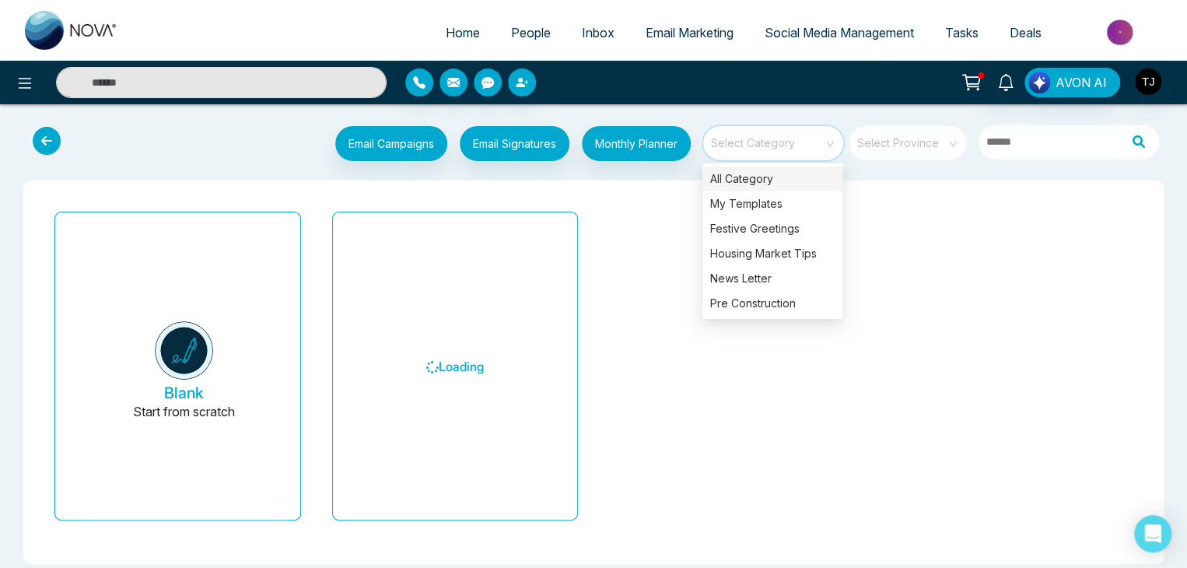
click at [793, 145] on input "search" at bounding box center [767, 137] width 112 height 23
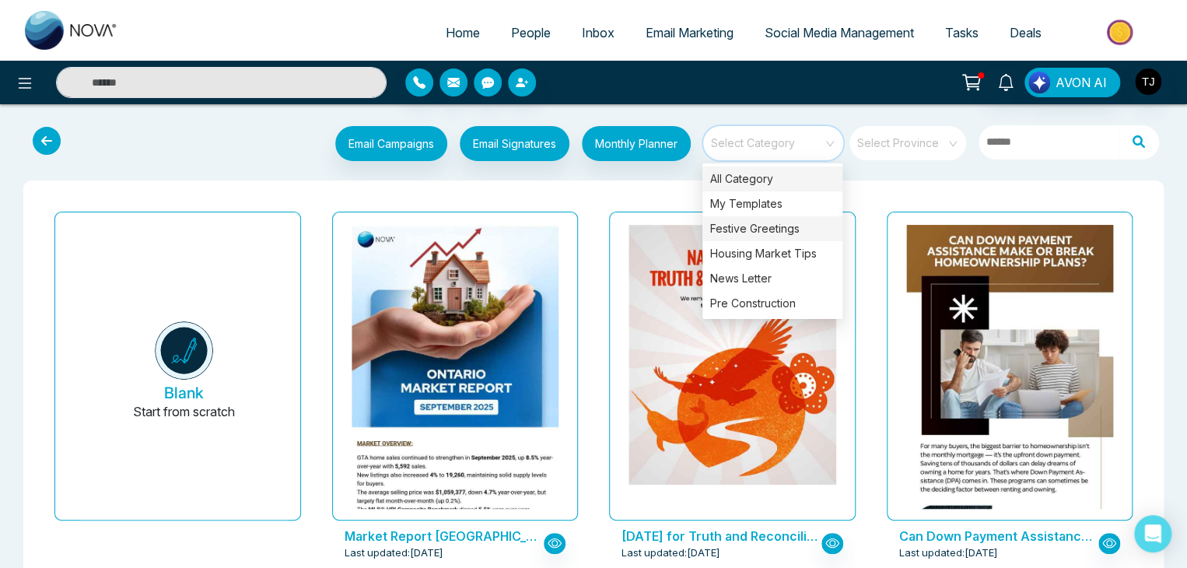
click at [799, 228] on div "Festive Greetings" at bounding box center [772, 228] width 140 height 25
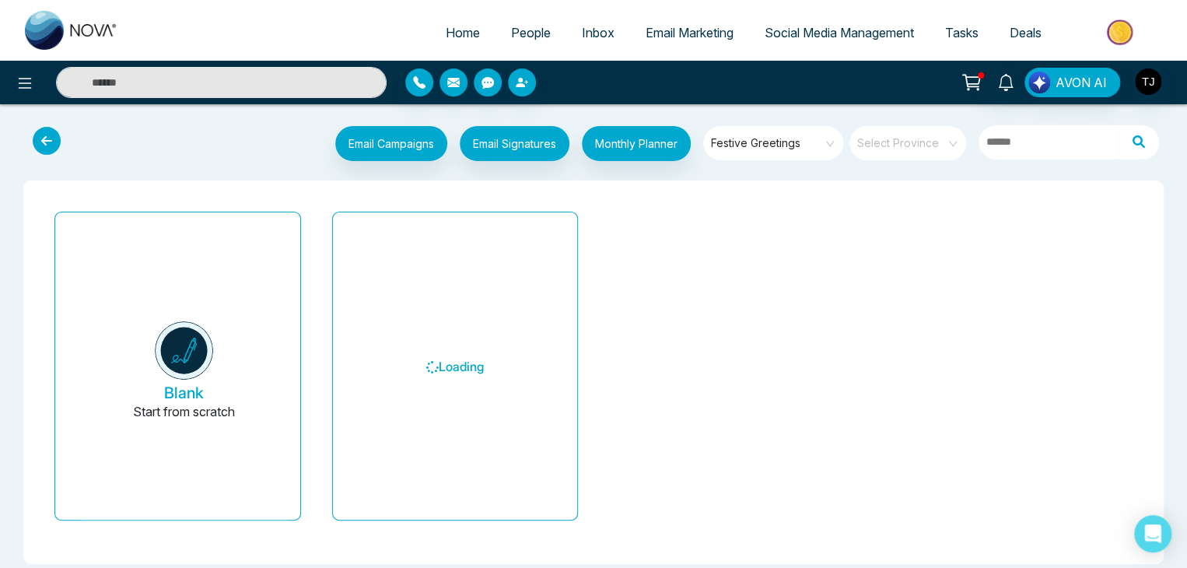
click at [618, 195] on div "Blank Start from scratch Loading" at bounding box center [593, 372] width 1115 height 358
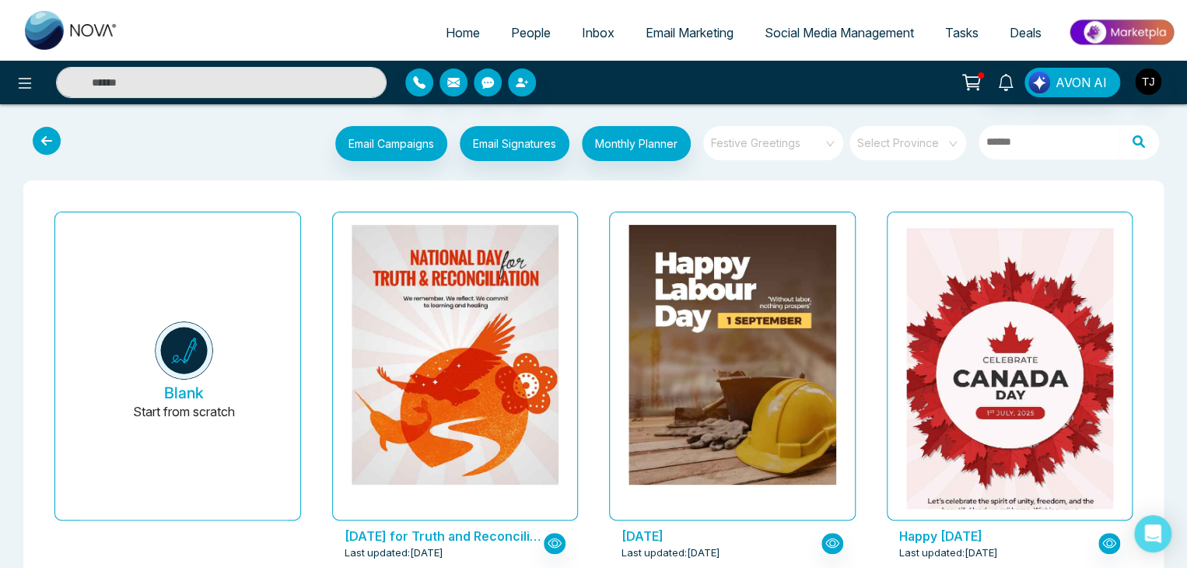
click at [772, 140] on span "Festive Greetings" at bounding box center [774, 142] width 127 height 23
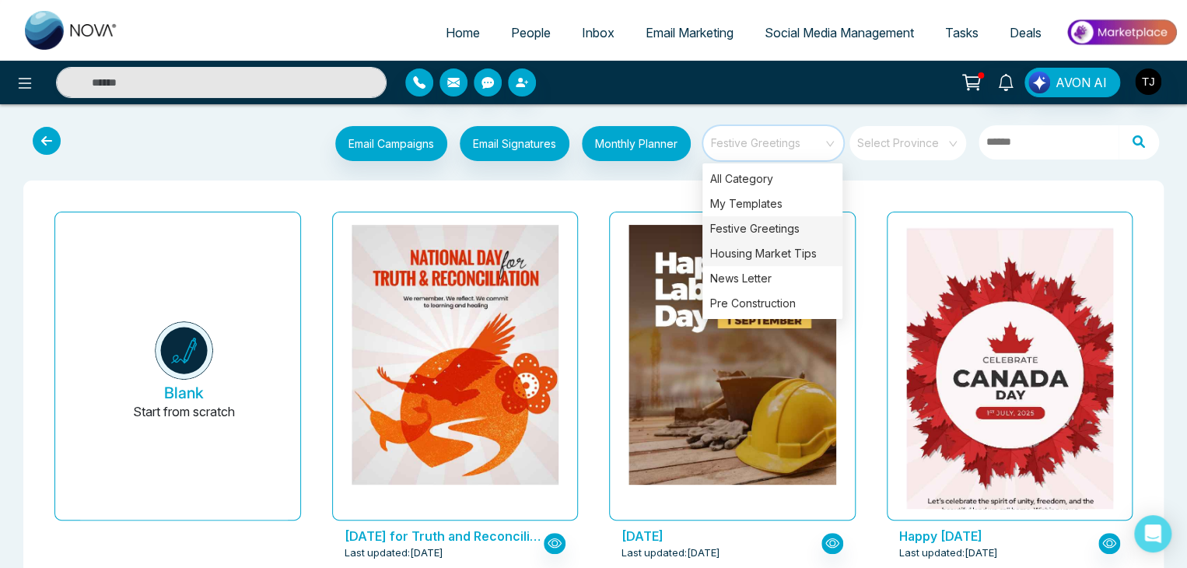
click at [790, 246] on div "Housing Market Tips" at bounding box center [772, 253] width 140 height 25
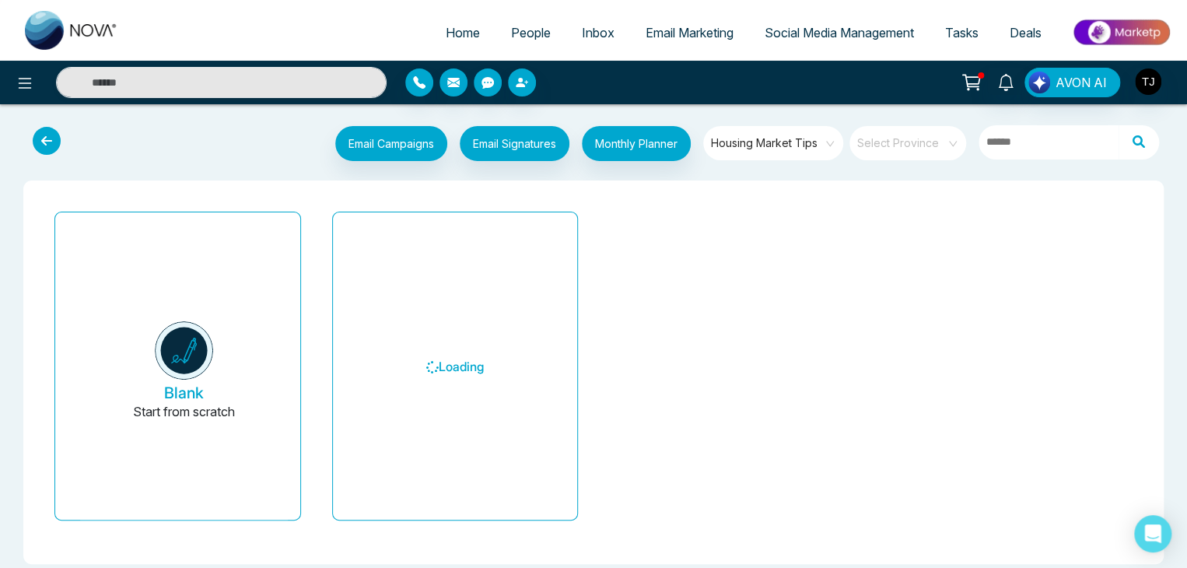
click at [648, 188] on div "Blank Start from scratch Loading" at bounding box center [593, 371] width 1140 height 383
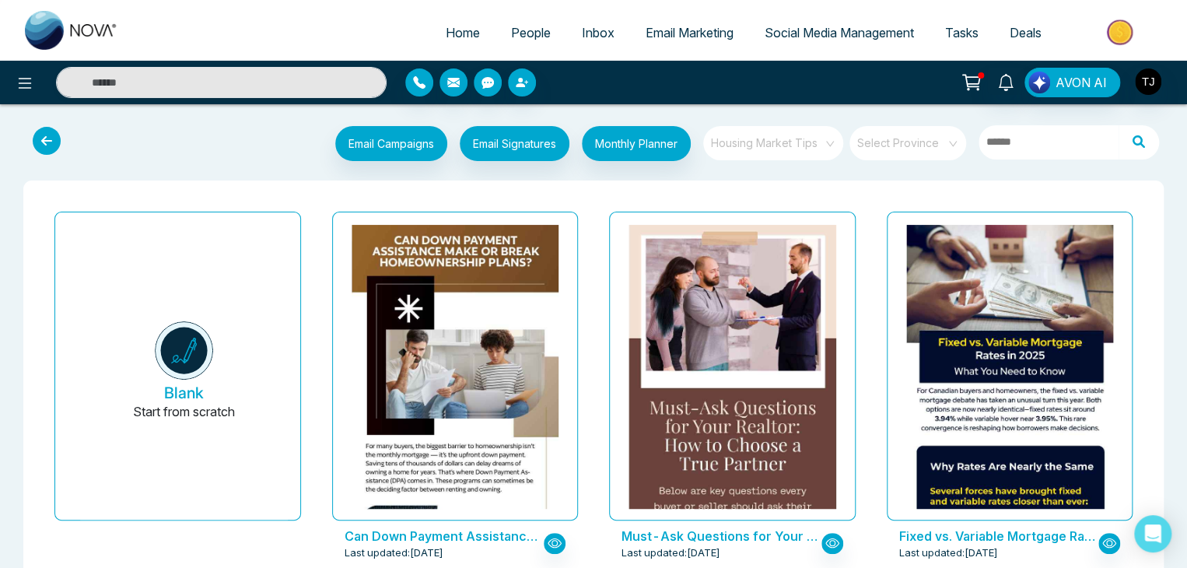
click at [754, 148] on span "Housing Market Tips" at bounding box center [774, 142] width 127 height 23
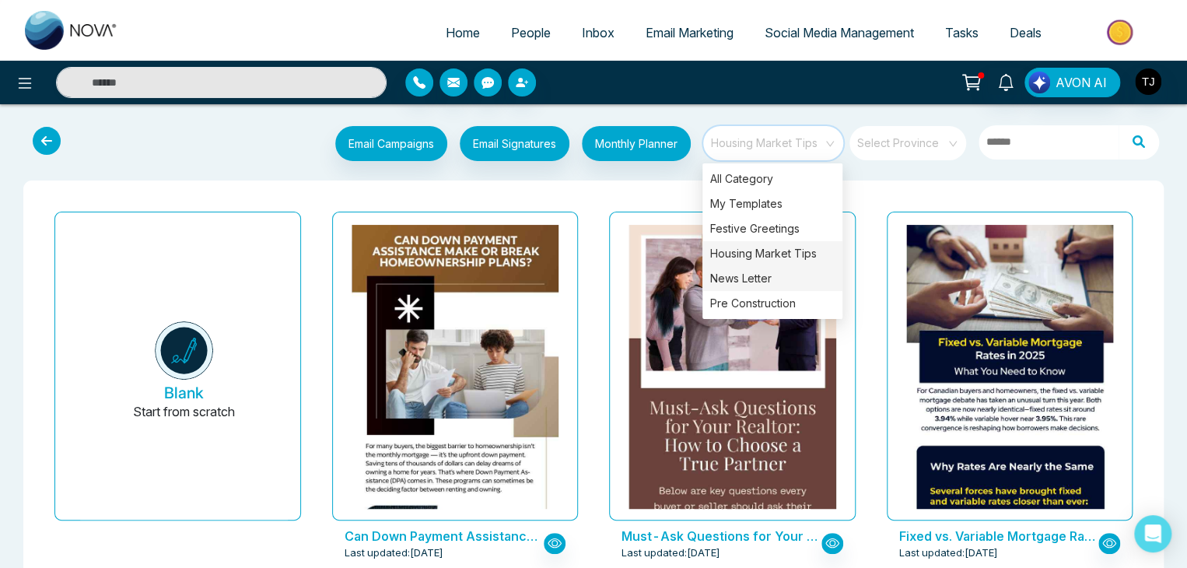
click at [773, 271] on div "News Letter" at bounding box center [772, 278] width 140 height 25
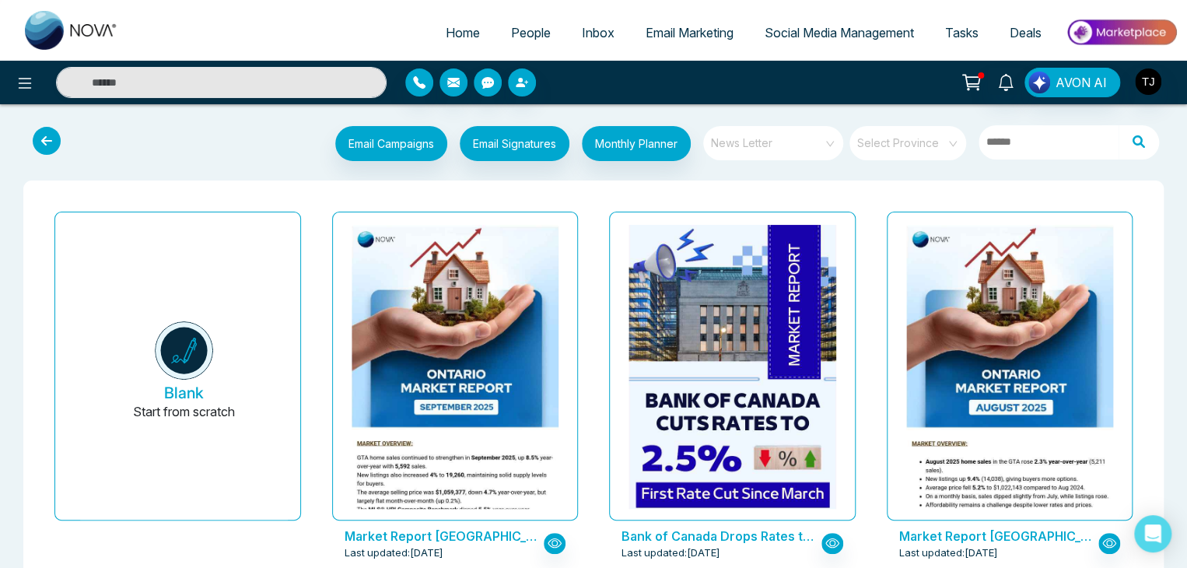
click at [767, 146] on span "News Letter" at bounding box center [774, 142] width 127 height 23
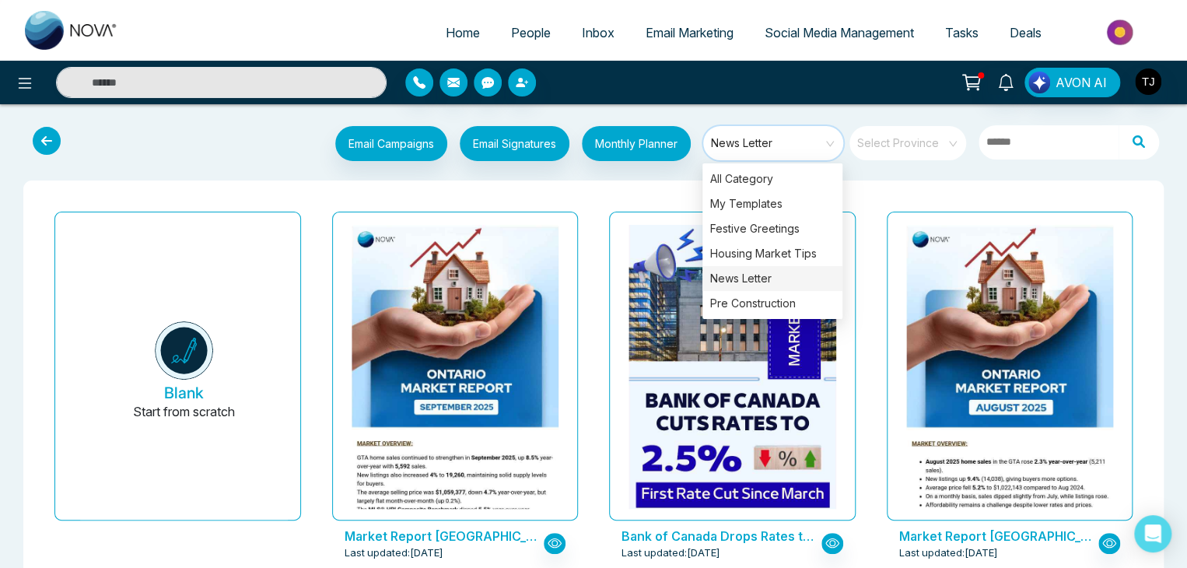
click at [767, 146] on span "News Letter" at bounding box center [774, 142] width 127 height 23
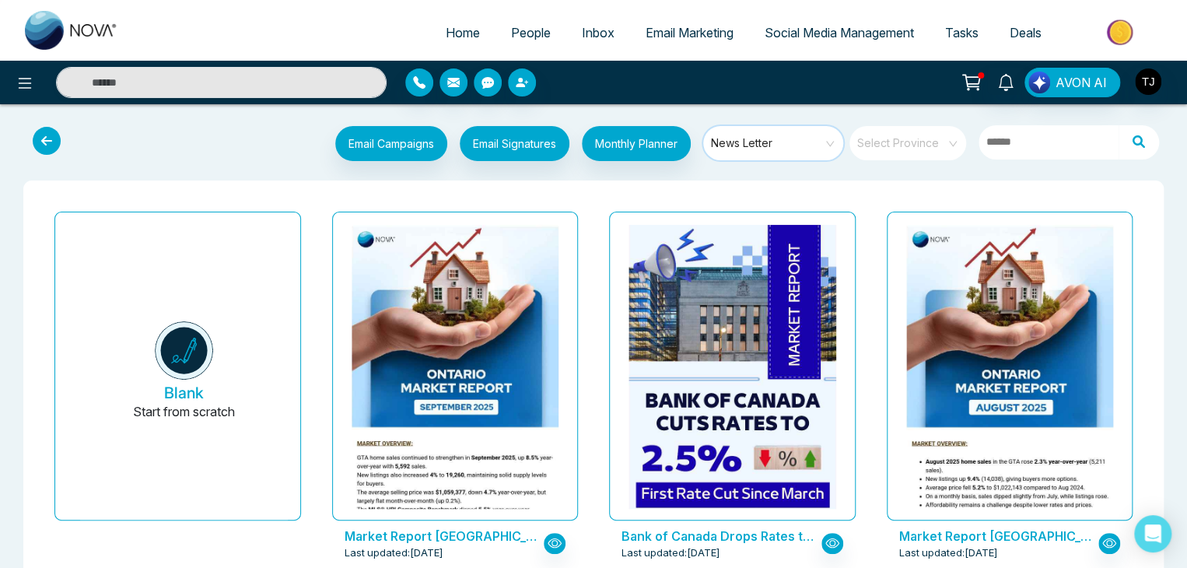
click at [809, 141] on span "News Letter" at bounding box center [774, 142] width 127 height 23
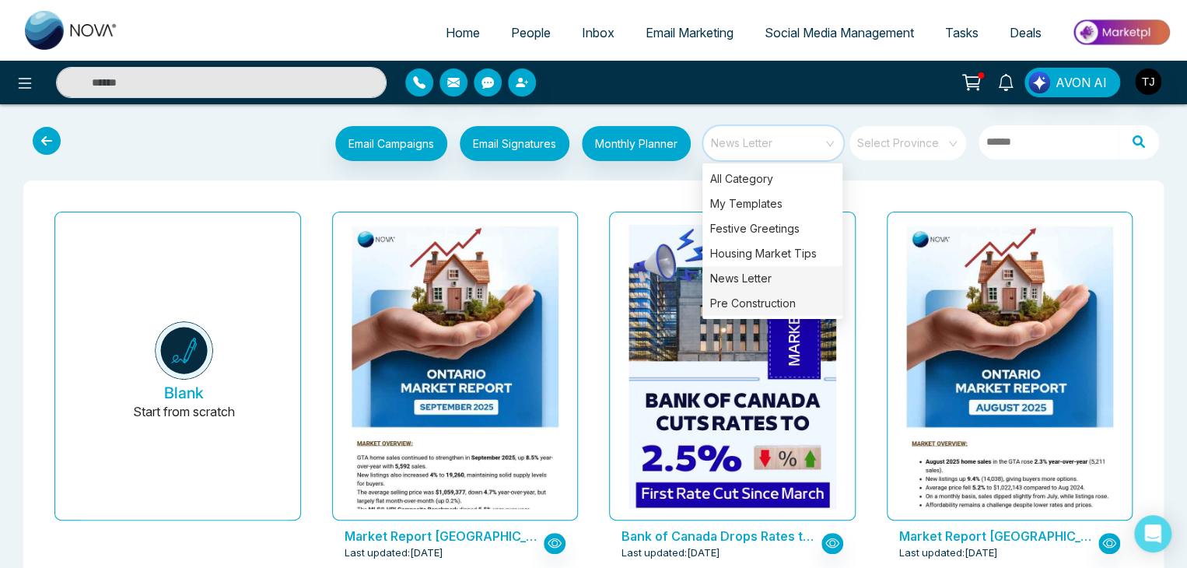
click at [794, 311] on div "Pre Construction" at bounding box center [772, 303] width 140 height 25
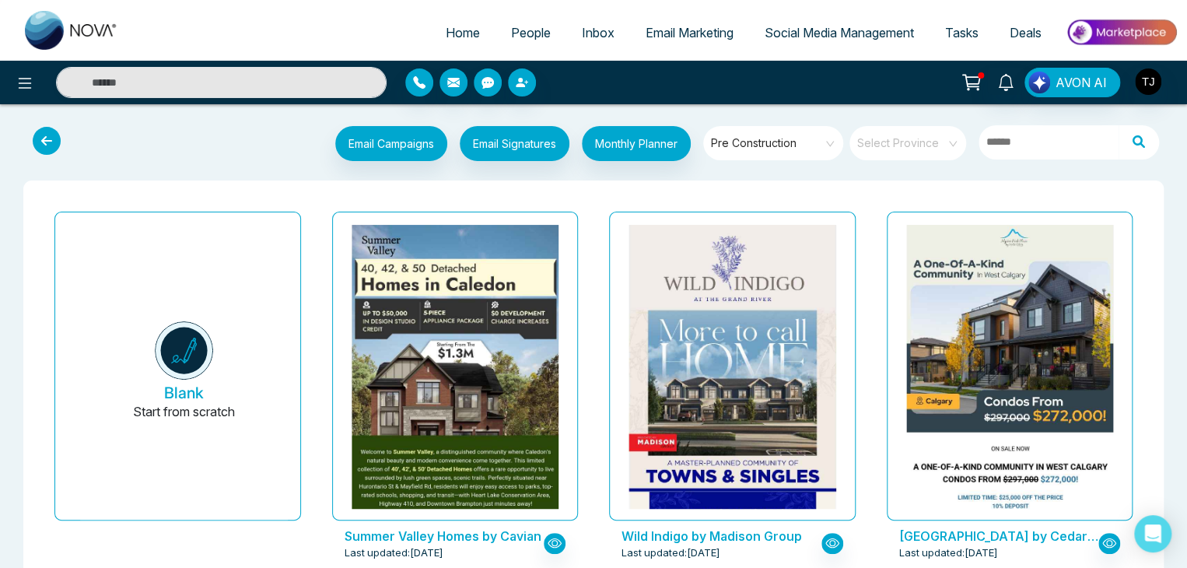
click at [876, 305] on div "Alpine Park by Cedarglen Living Last updated: Sep 26, 2025" at bounding box center [1010, 395] width 278 height 380
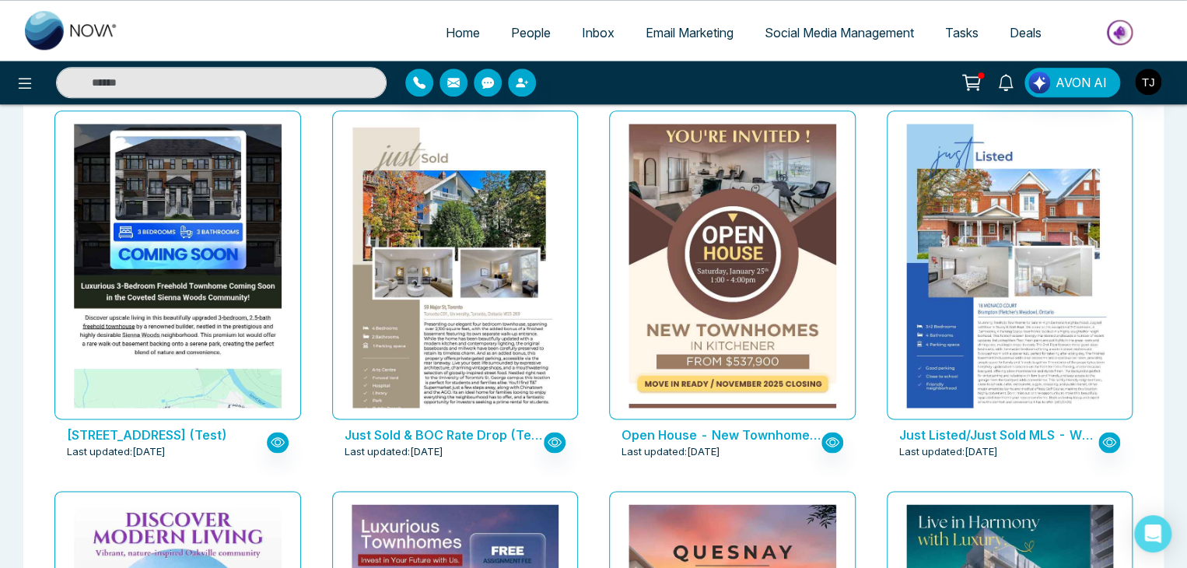
scroll to position [3897, 0]
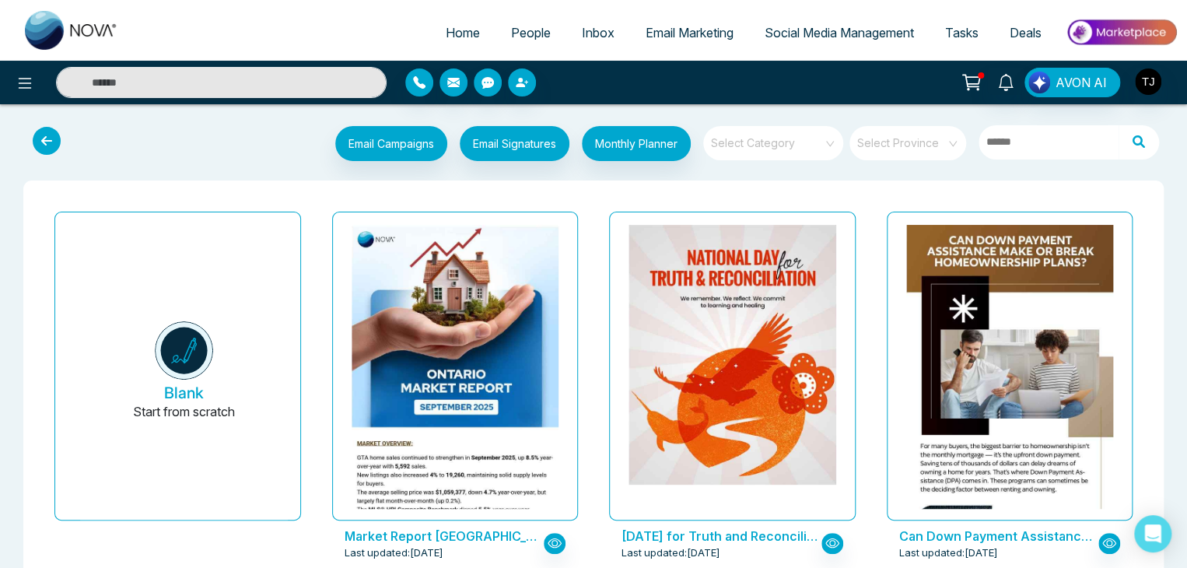
click at [792, 145] on input "search" at bounding box center [767, 137] width 112 height 23
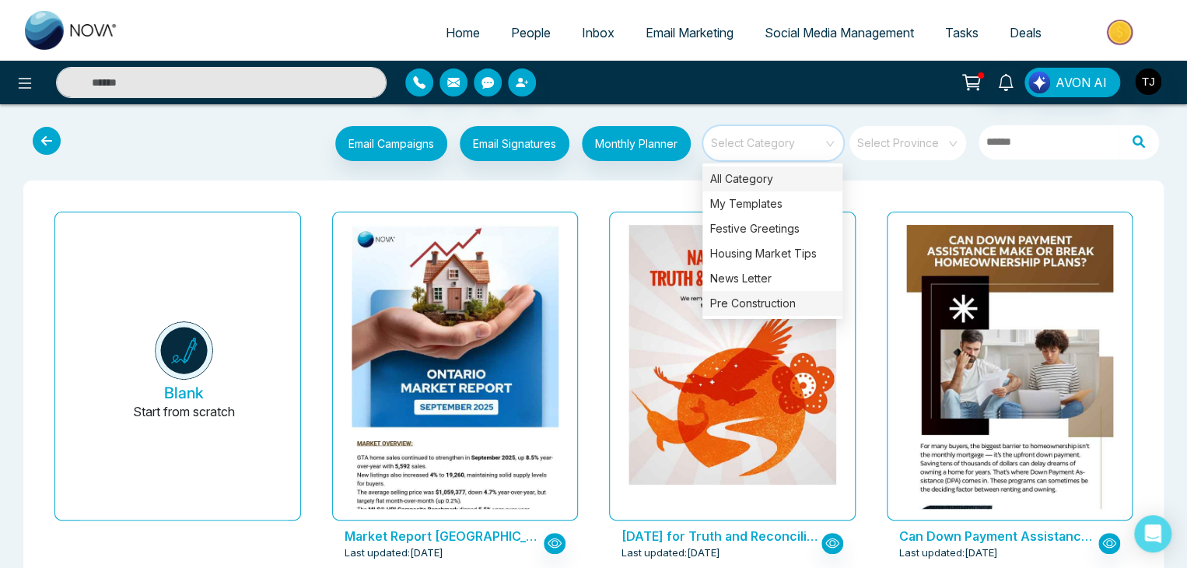
click at [795, 313] on div "Pre Construction" at bounding box center [772, 303] width 140 height 25
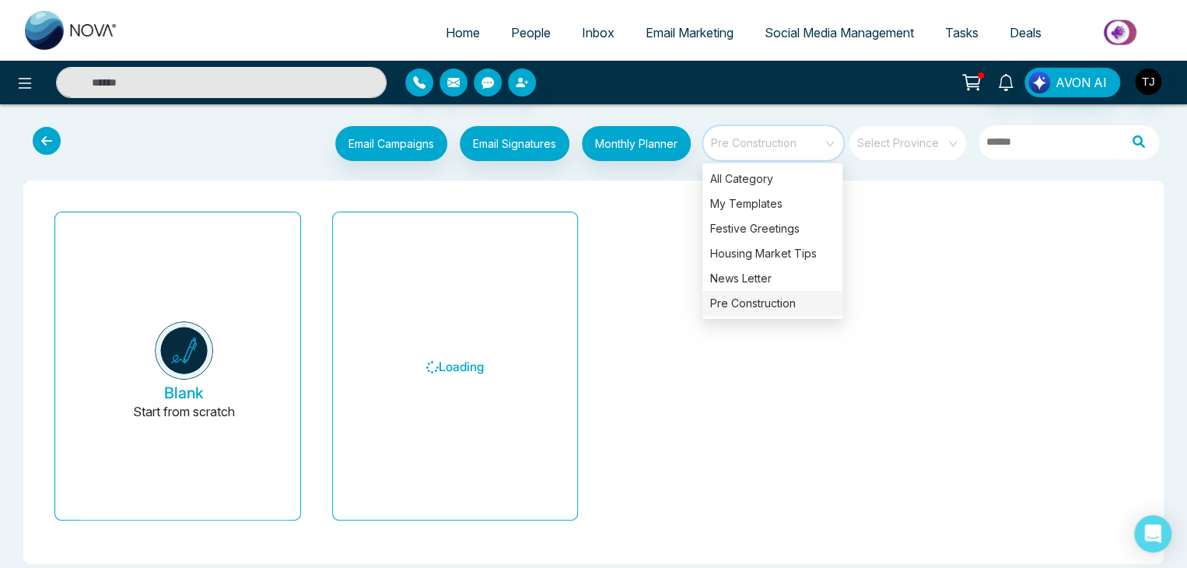
click at [654, 175] on div "Email Campaigns Start from scratch? View my campaigns Email Signatures Monthly …" at bounding box center [593, 350] width 1187 height 466
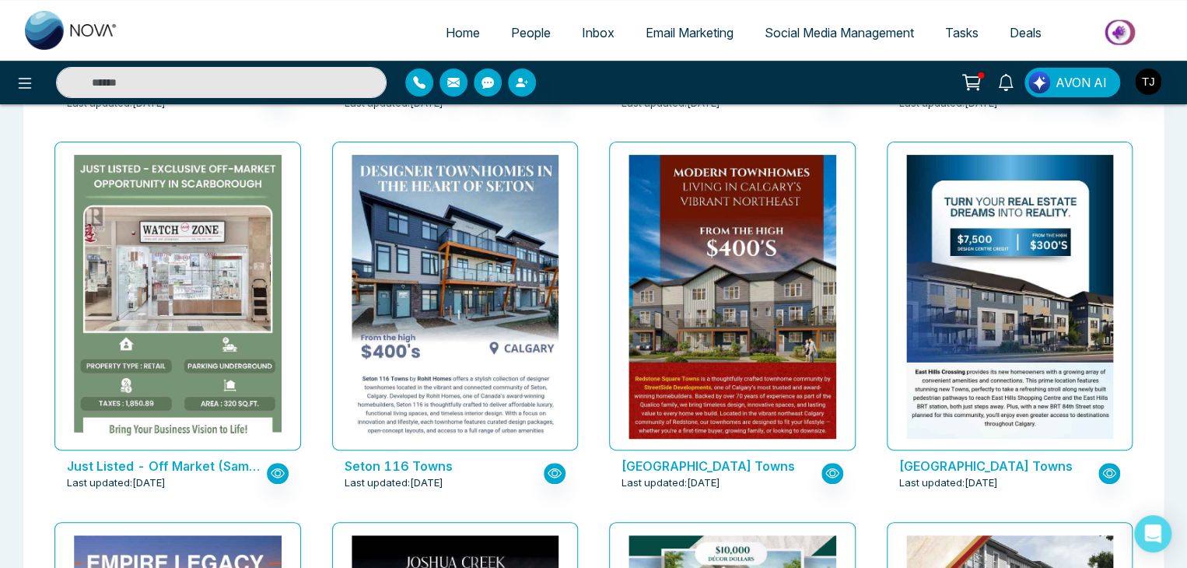
scroll to position [3113, 0]
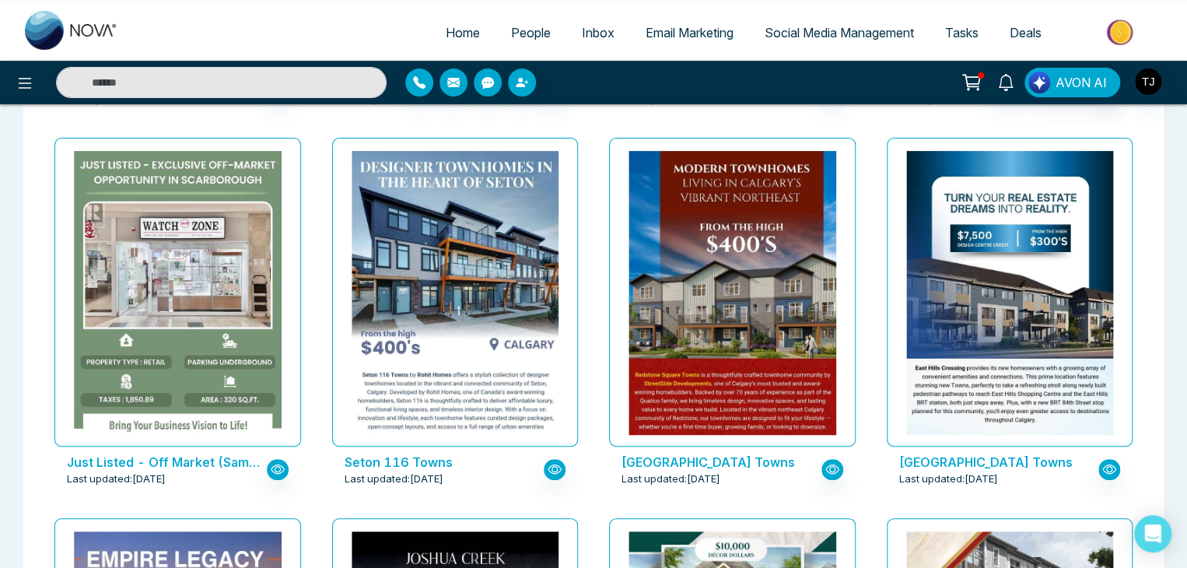
click at [207, 462] on p "Just Listed - Off Market (Sample)" at bounding box center [166, 462] width 199 height 19
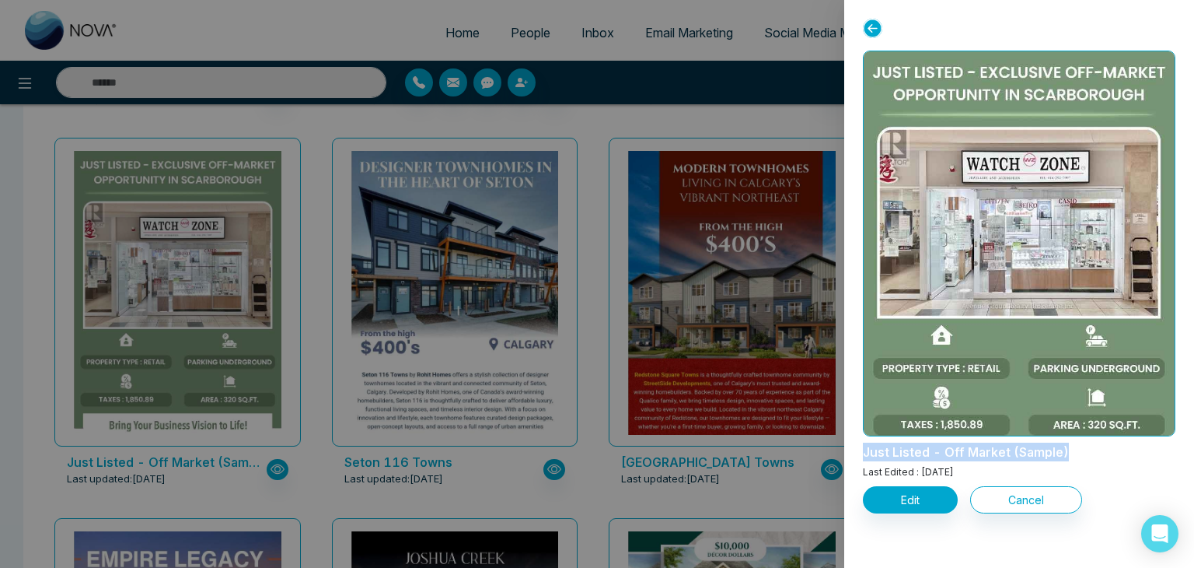
drag, startPoint x: 1067, startPoint y: 459, endPoint x: 862, endPoint y: 460, distance: 205.3
click at [862, 460] on div "Just Listed - Off Market (Sample) Last Edited : [DATE] Edit Cancel" at bounding box center [1019, 284] width 350 height 568
copy p "Just Listed - Off Market (Sample)"
click at [876, 26] on icon at bounding box center [872, 28] width 19 height 19
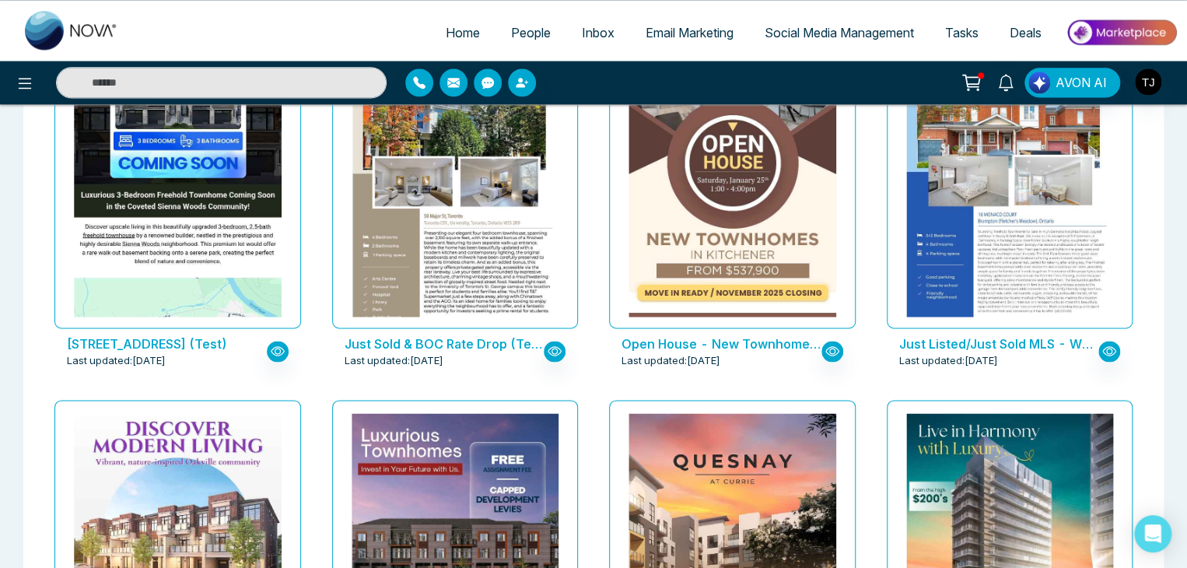
scroll to position [3990, 0]
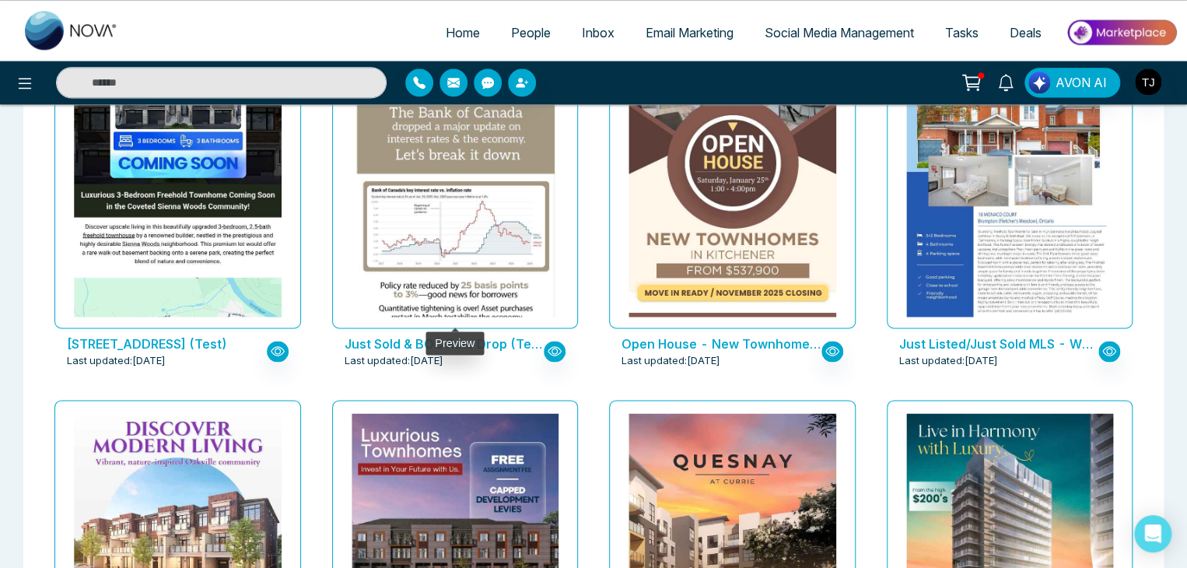
click at [484, 271] on img at bounding box center [454, 77] width 414 height 563
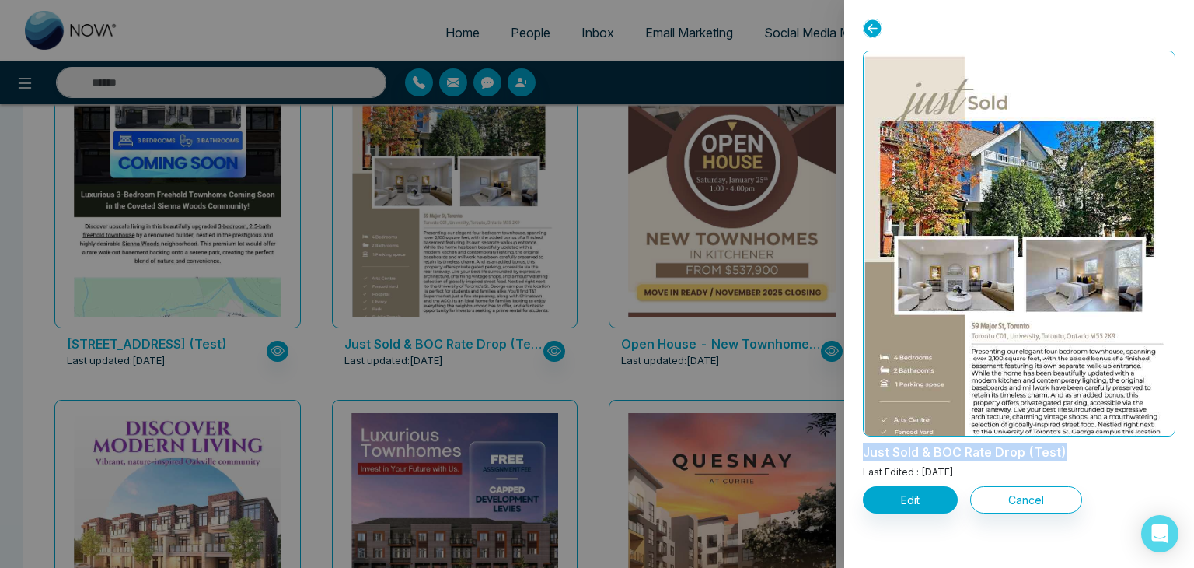
drag, startPoint x: 1061, startPoint y: 453, endPoint x: 851, endPoint y: 452, distance: 209.9
click at [851, 452] on div "Just Sold & BOC Rate Drop (Test) Last Edited : May 29, 2025 Edit Cancel" at bounding box center [1019, 284] width 350 height 568
copy p "Just Sold & BOC Rate Drop (Test)"
click at [1016, 27] on div at bounding box center [1019, 35] width 313 height 32
click at [866, 26] on icon at bounding box center [872, 28] width 19 height 19
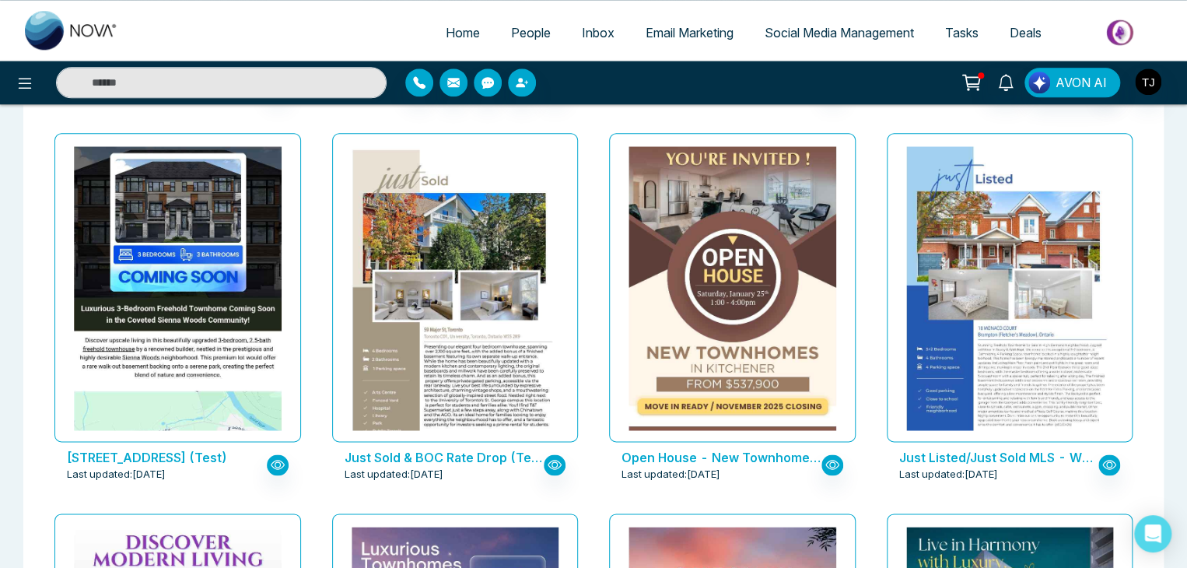
scroll to position [3874, 0]
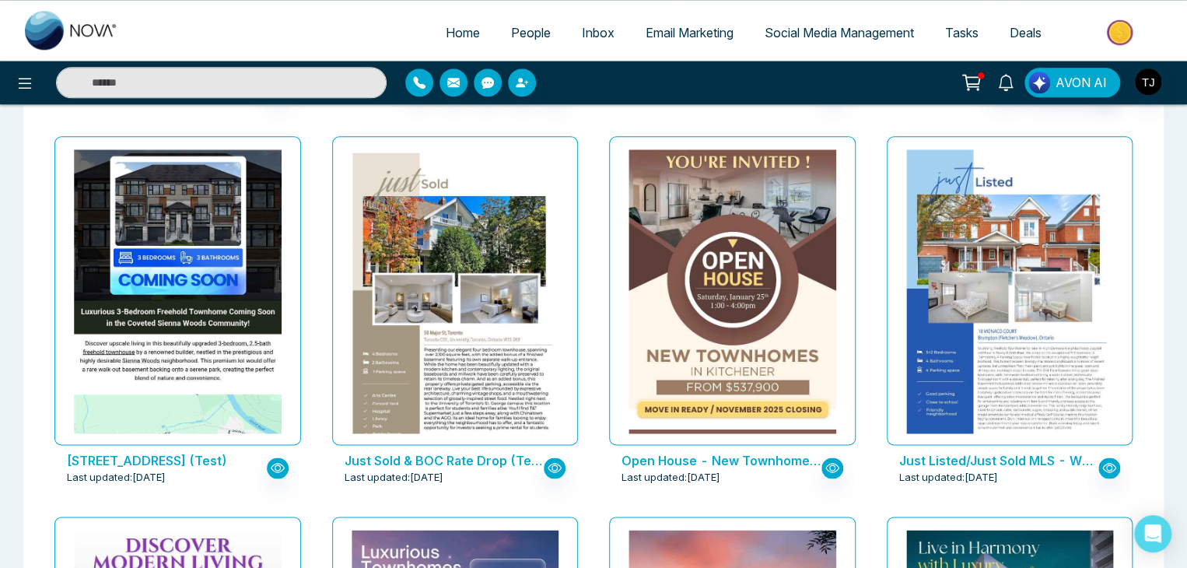
click at [502, 459] on p "Just Sold & BOC Rate Drop (Test)" at bounding box center [443, 460] width 199 height 19
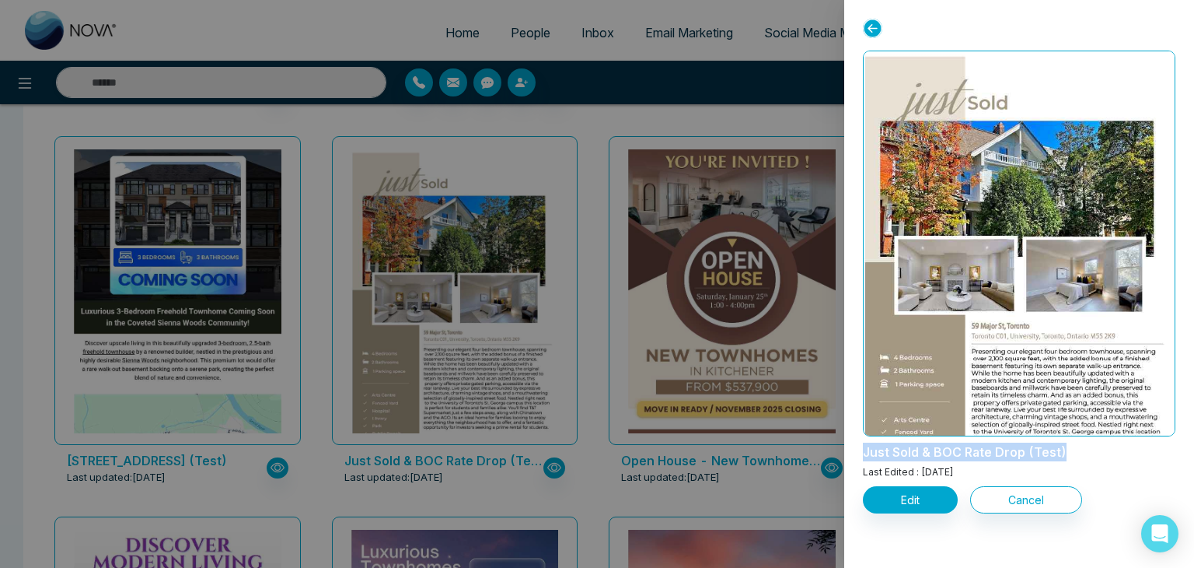
drag, startPoint x: 1075, startPoint y: 457, endPoint x: 848, endPoint y: 446, distance: 227.3
click at [848, 446] on div "Just Sold & BOC Rate Drop (Test) Last Edited : May 29, 2025 Edit Cancel" at bounding box center [1019, 284] width 350 height 568
copy p "Just Sold & BOC Rate Drop (Test)"
click at [875, 26] on icon at bounding box center [872, 28] width 19 height 19
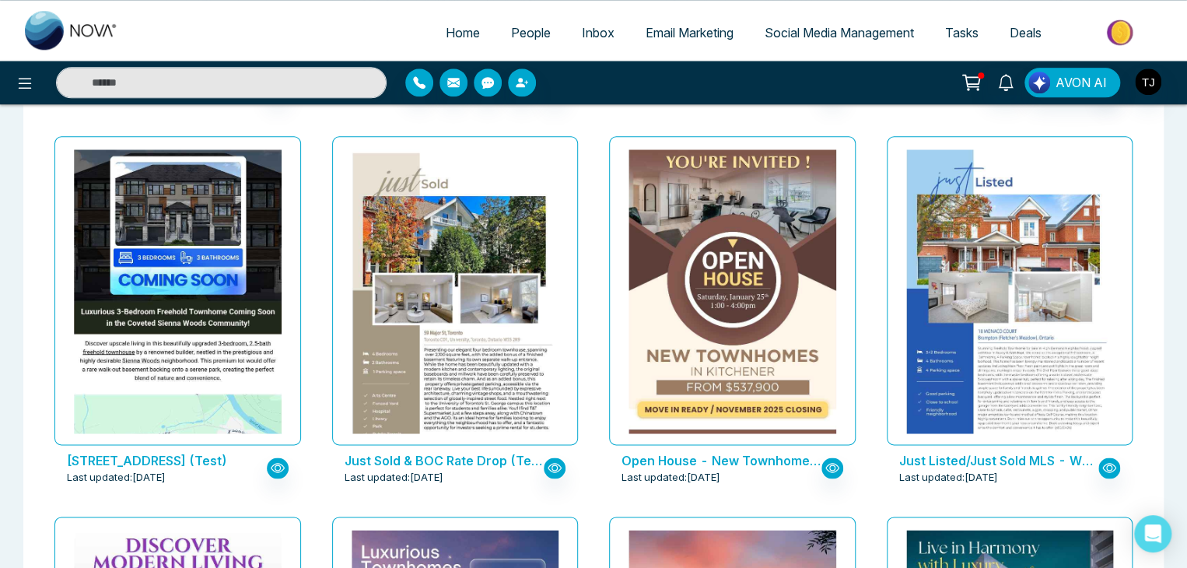
click at [792, 459] on p "Open House - New Townhomes in Kitchener (Test)" at bounding box center [720, 460] width 199 height 19
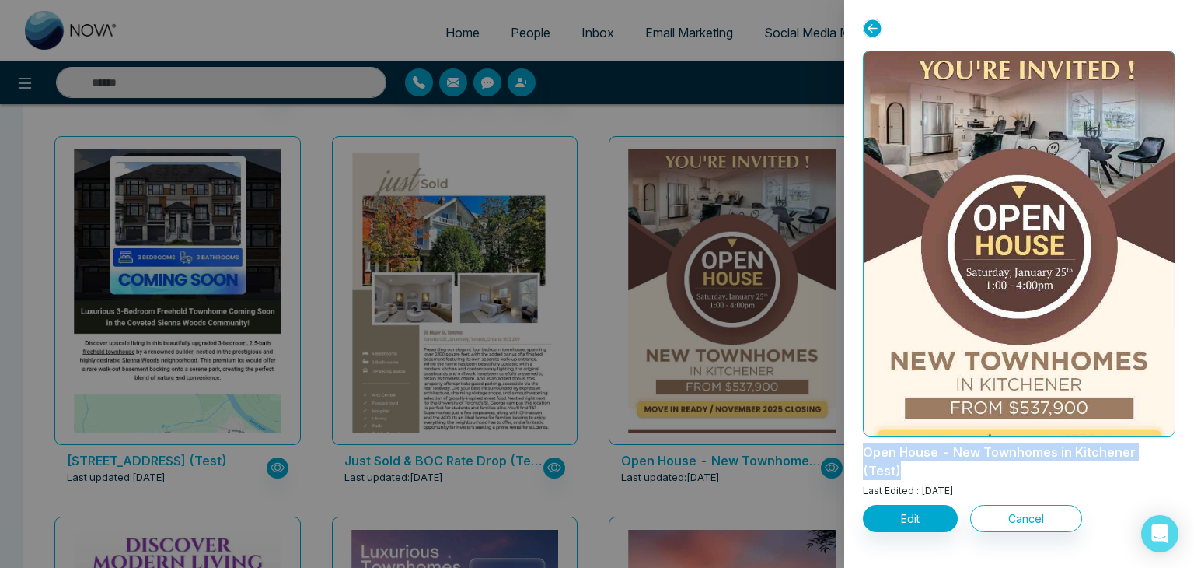
drag, startPoint x: 1171, startPoint y: 453, endPoint x: 844, endPoint y: 456, distance: 326.6
click at [844, 456] on div "Open House - New Townhomes in Kitchener (Test) Last Edited : May 29, 2025 Edit …" at bounding box center [1019, 284] width 350 height 568
copy p "Open House - New Townhomes in Kitchener (Test)"
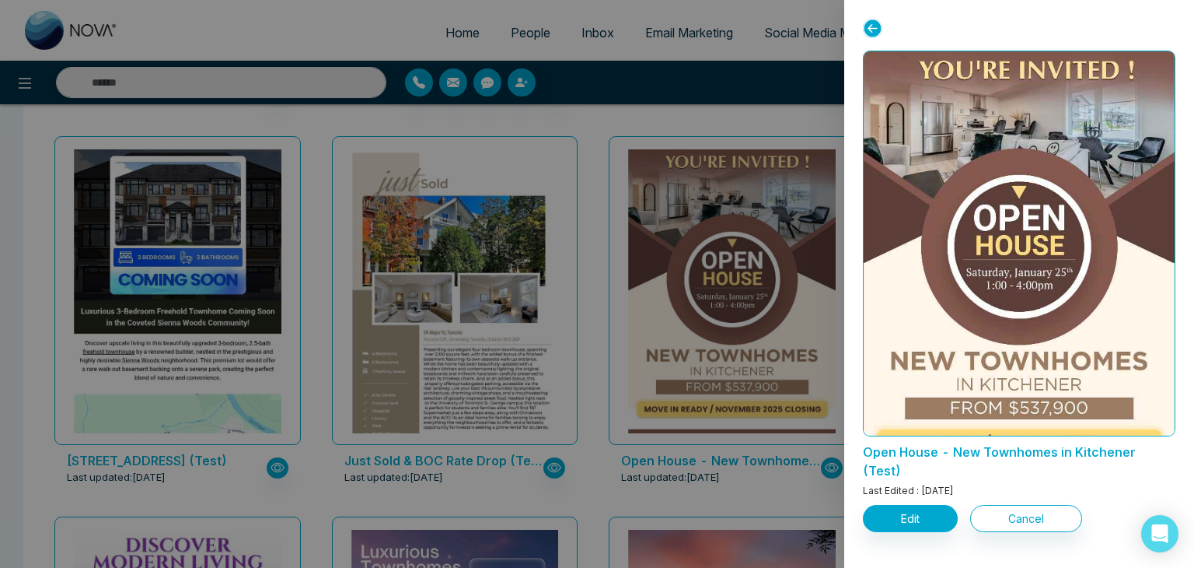
click at [879, 30] on icon at bounding box center [872, 28] width 19 height 19
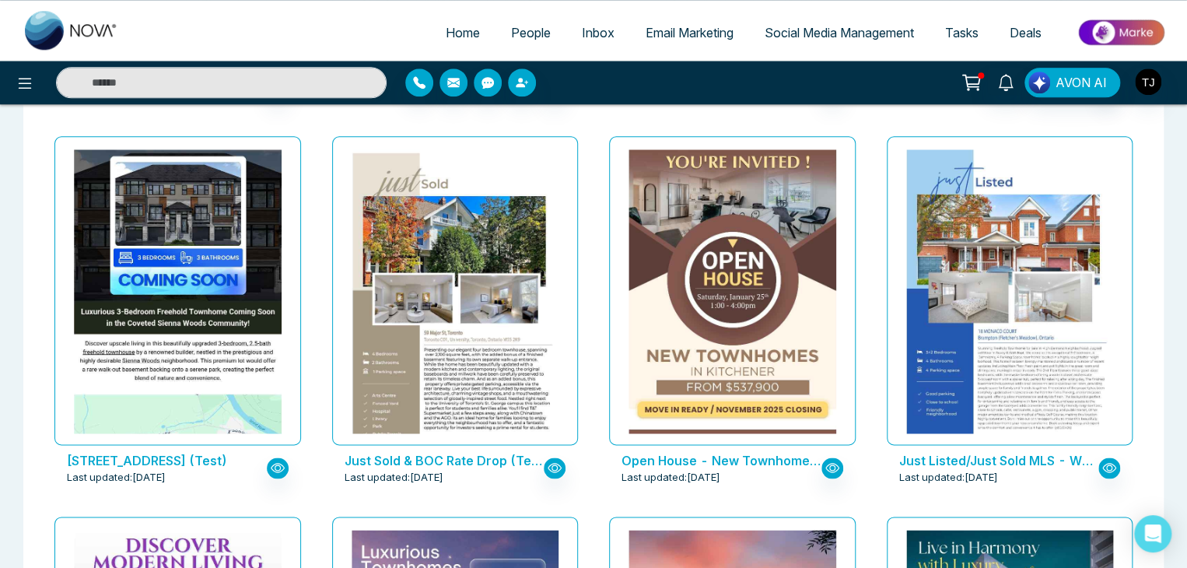
click at [1069, 459] on p "Just Listed/Just Sold MLS - W10408787 (Test)" at bounding box center [998, 460] width 199 height 19
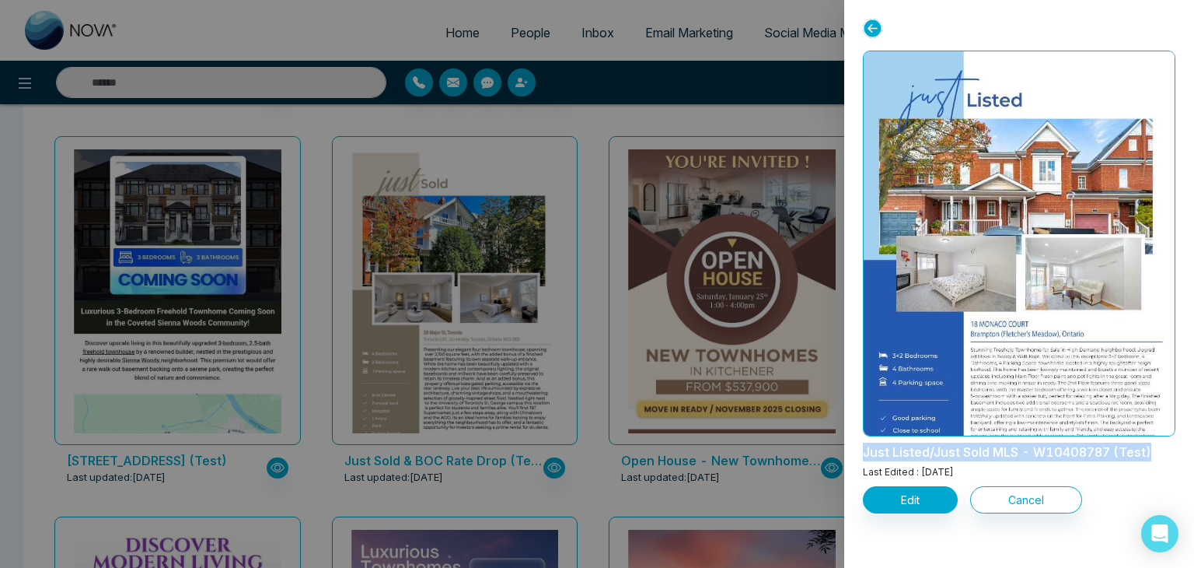
drag, startPoint x: 1148, startPoint y: 451, endPoint x: 862, endPoint y: 449, distance: 286.2
click at [863, 449] on p "Just Listed/Just Sold MLS - W10408787 (Test)" at bounding box center [1019, 448] width 313 height 25
copy p "Just Listed/Just Sold MLS - W10408787 (Test)"
click at [872, 23] on icon at bounding box center [872, 28] width 19 height 19
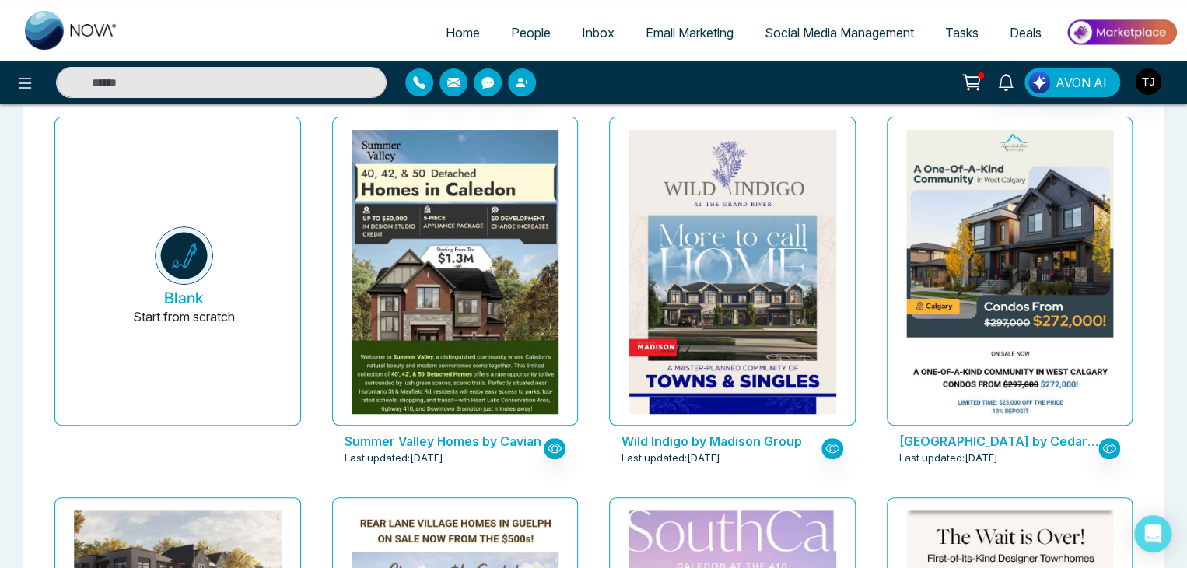
scroll to position [0, 0]
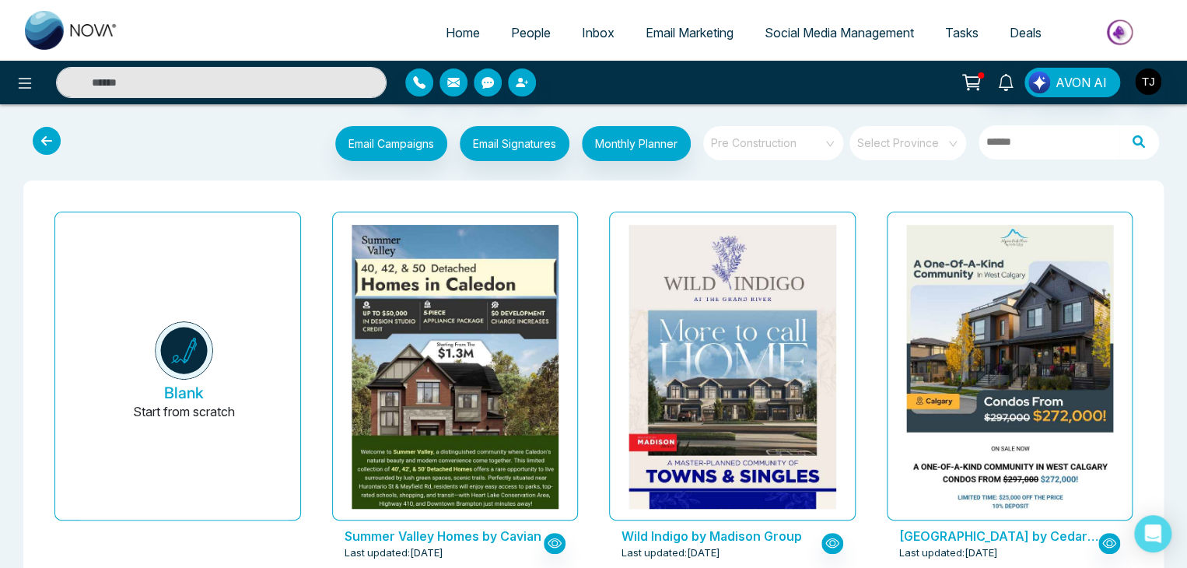
click at [813, 142] on span "Pre Construction" at bounding box center [774, 142] width 127 height 23
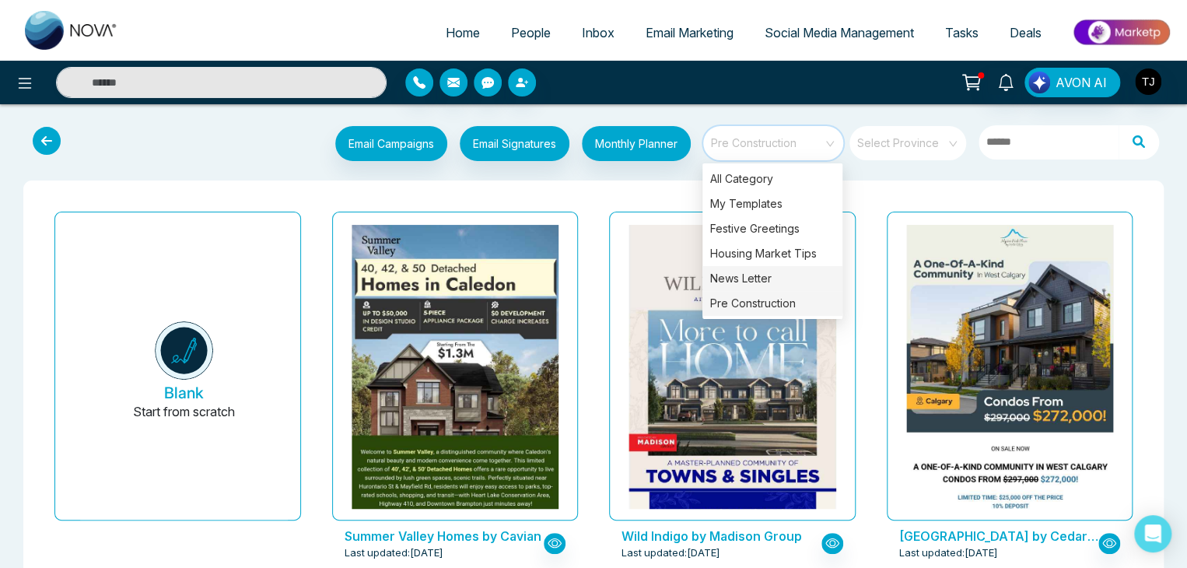
click at [793, 273] on div "News Letter" at bounding box center [772, 278] width 140 height 25
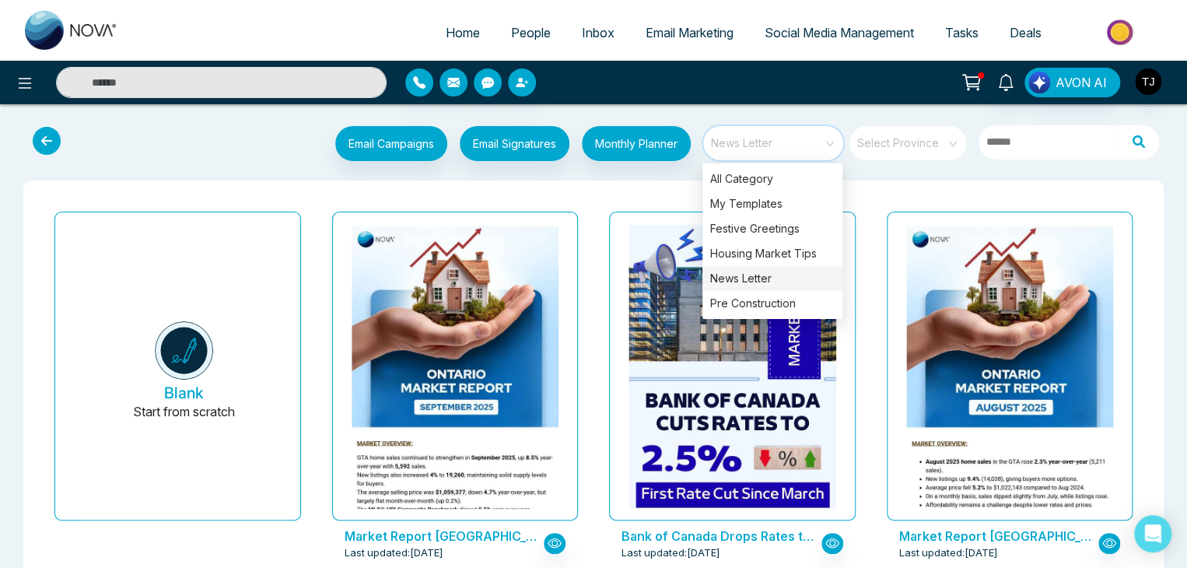
click at [871, 274] on div "Market Report Ontario - August 2025 Last updated: Sep 5, 2025" at bounding box center [1010, 395] width 278 height 380
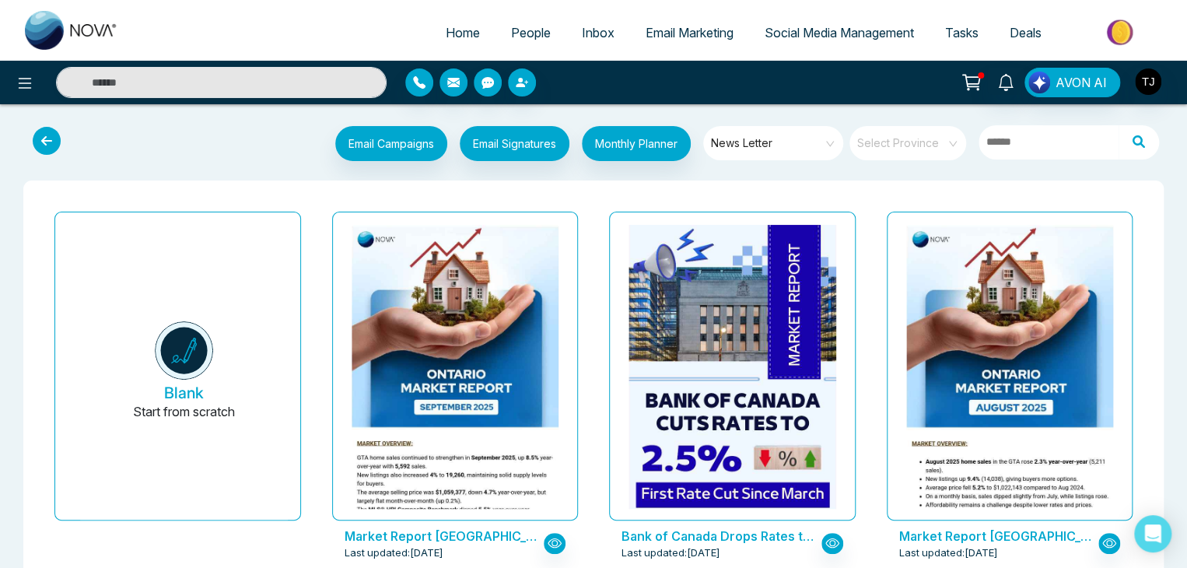
click at [814, 137] on span "News Letter" at bounding box center [774, 142] width 127 height 23
click at [858, 37] on span "Social Media Management" at bounding box center [838, 33] width 149 height 16
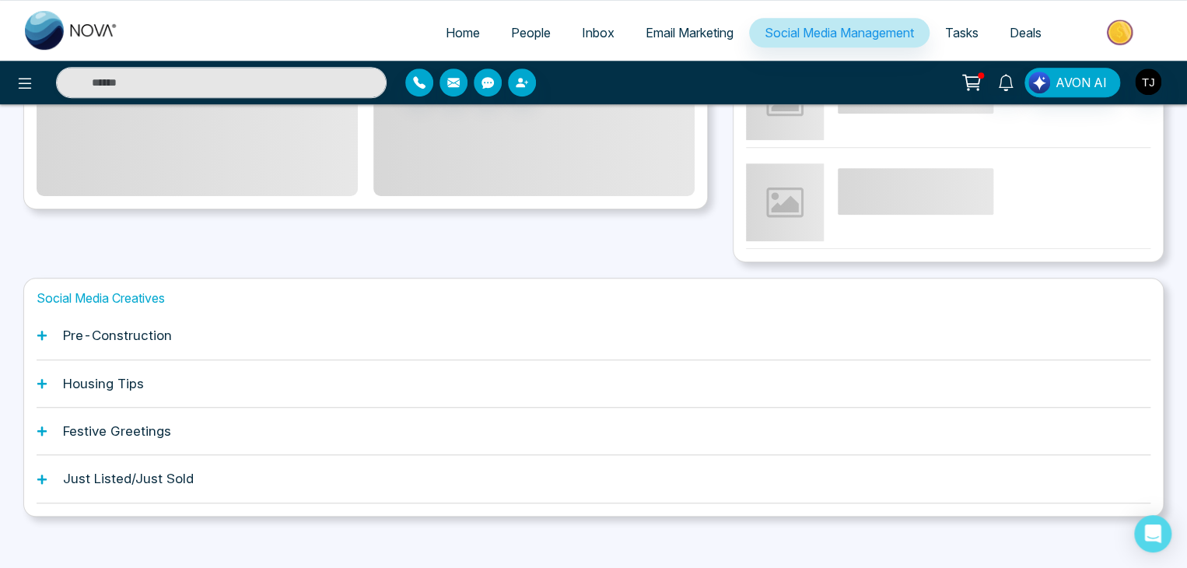
scroll to position [423, 0]
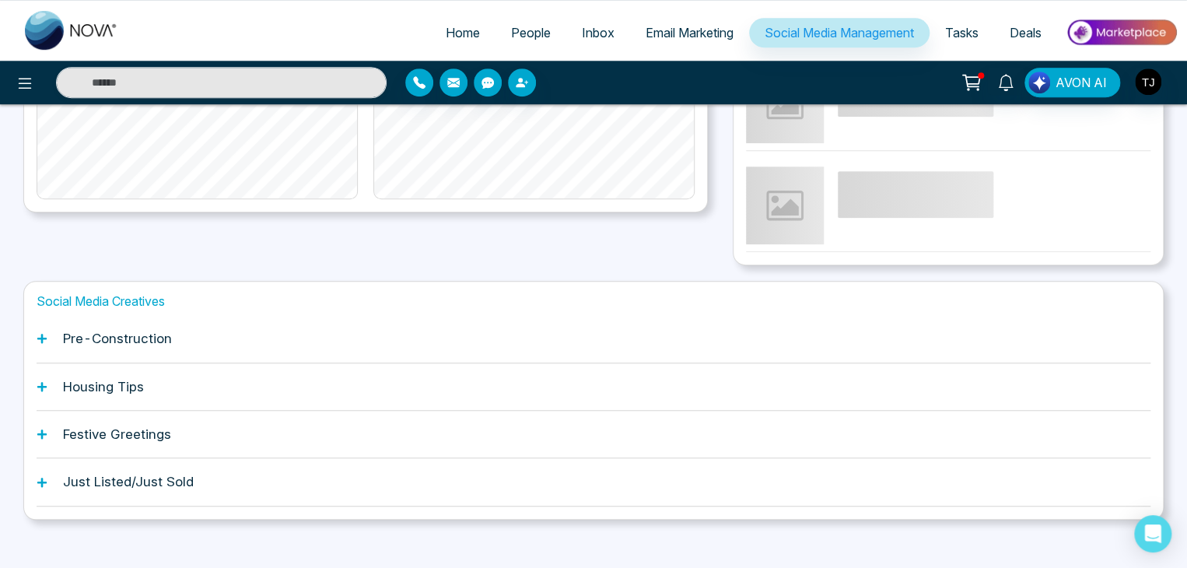
click at [369, 342] on div "Pre-Construction" at bounding box center [593, 338] width 1113 height 47
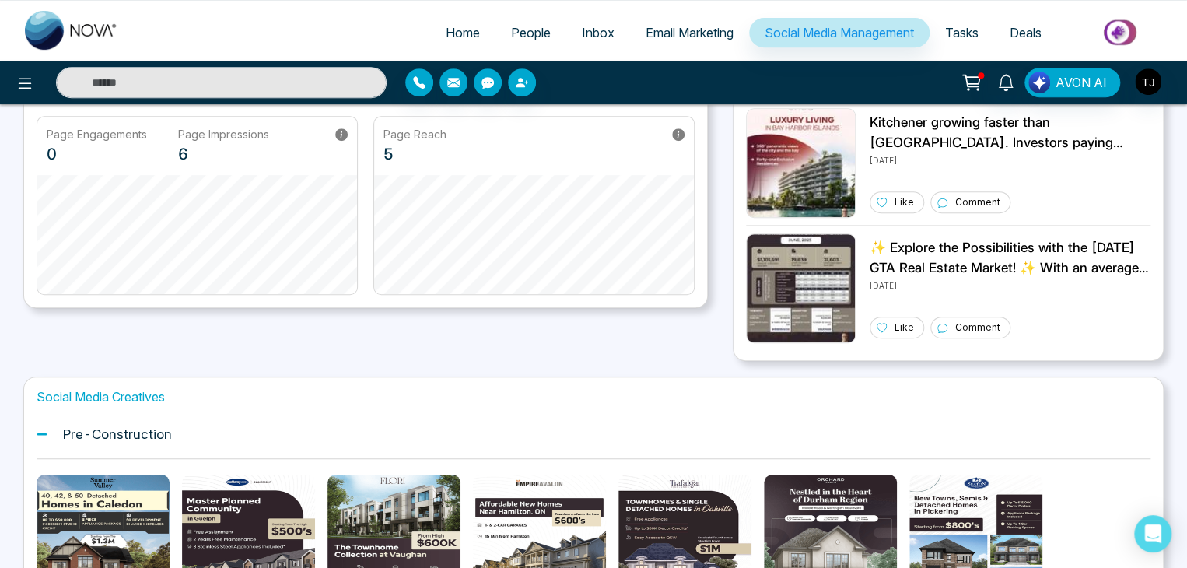
click at [386, 439] on div "Pre-Construction" at bounding box center [593, 434] width 1113 height 47
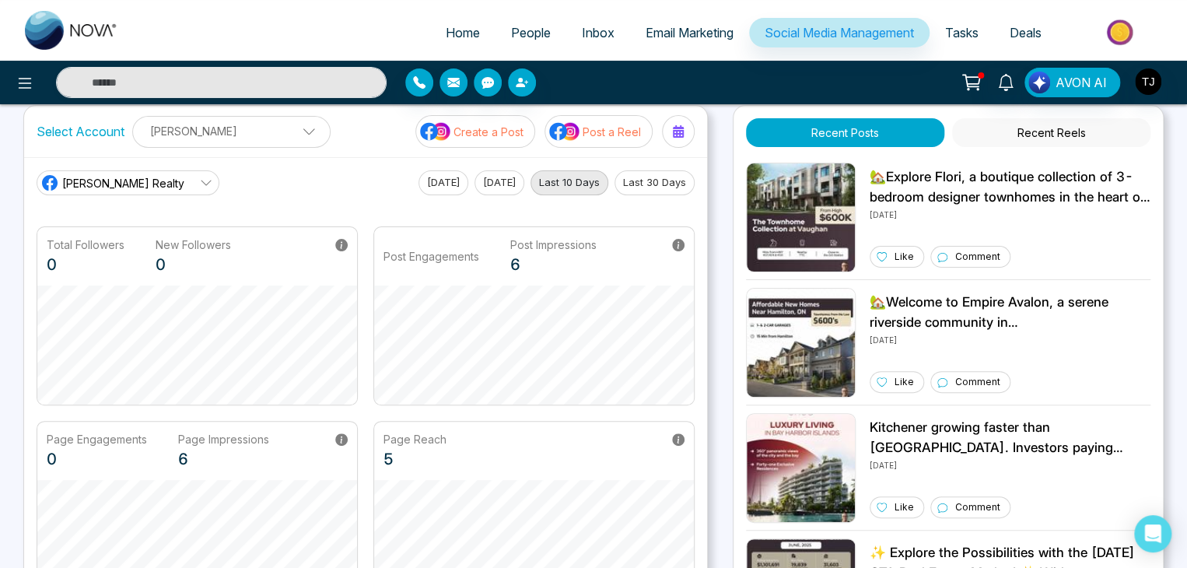
scroll to position [15, 0]
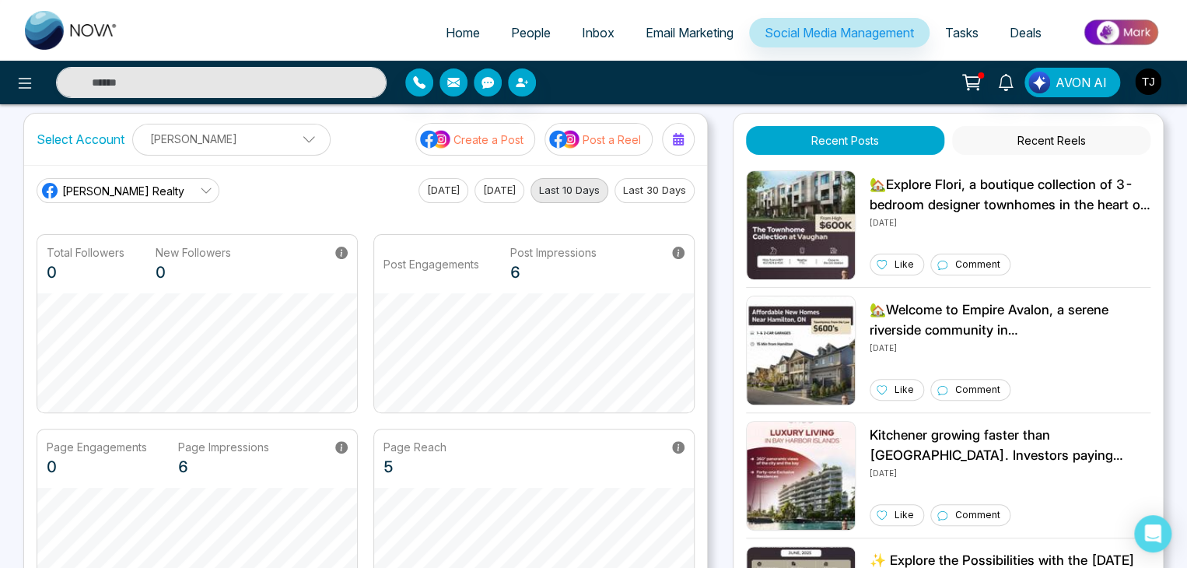
click at [491, 144] on p "Create a Post" at bounding box center [488, 139] width 70 height 16
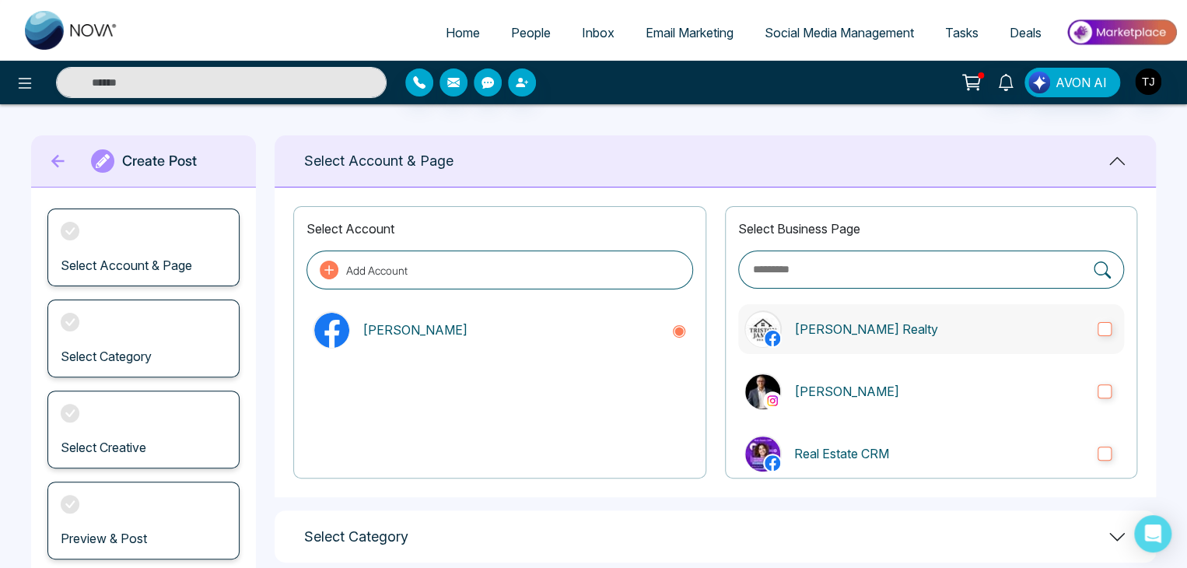
click at [802, 317] on label "[PERSON_NAME] Realty" at bounding box center [931, 329] width 386 height 50
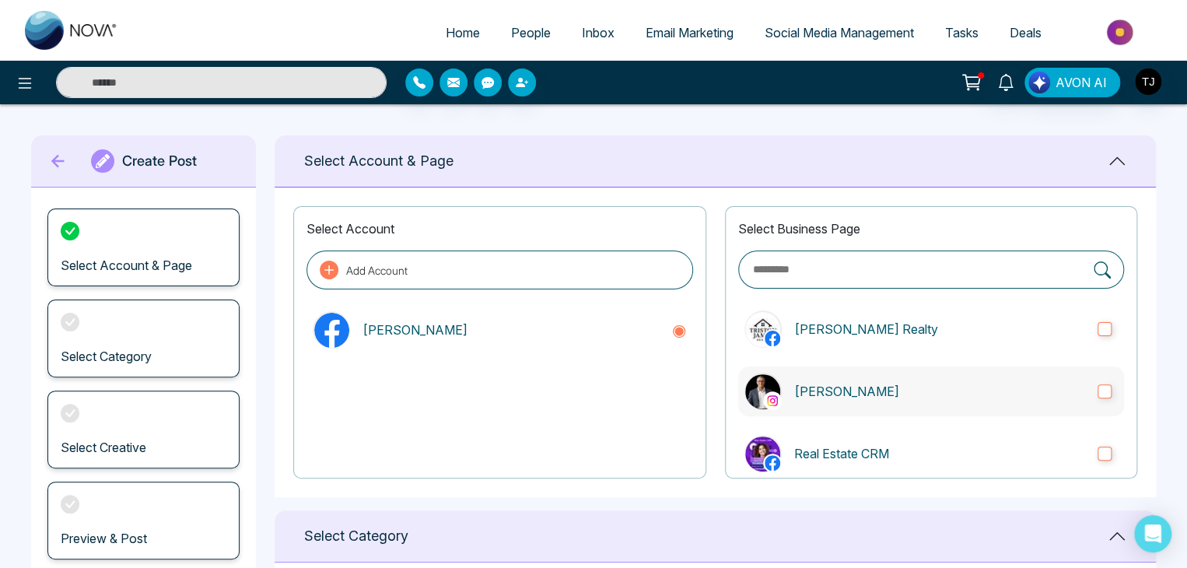
click at [828, 393] on p "Triston James" at bounding box center [939, 391] width 291 height 19
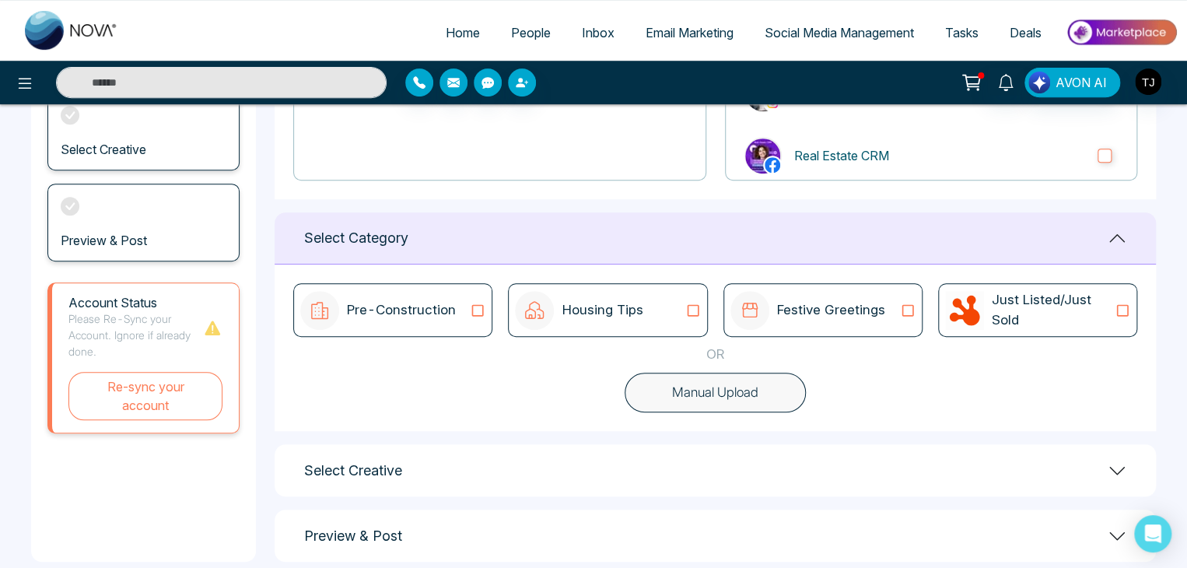
scroll to position [297, 0]
click at [488, 334] on div "Pre-Construction" at bounding box center [392, 311] width 199 height 54
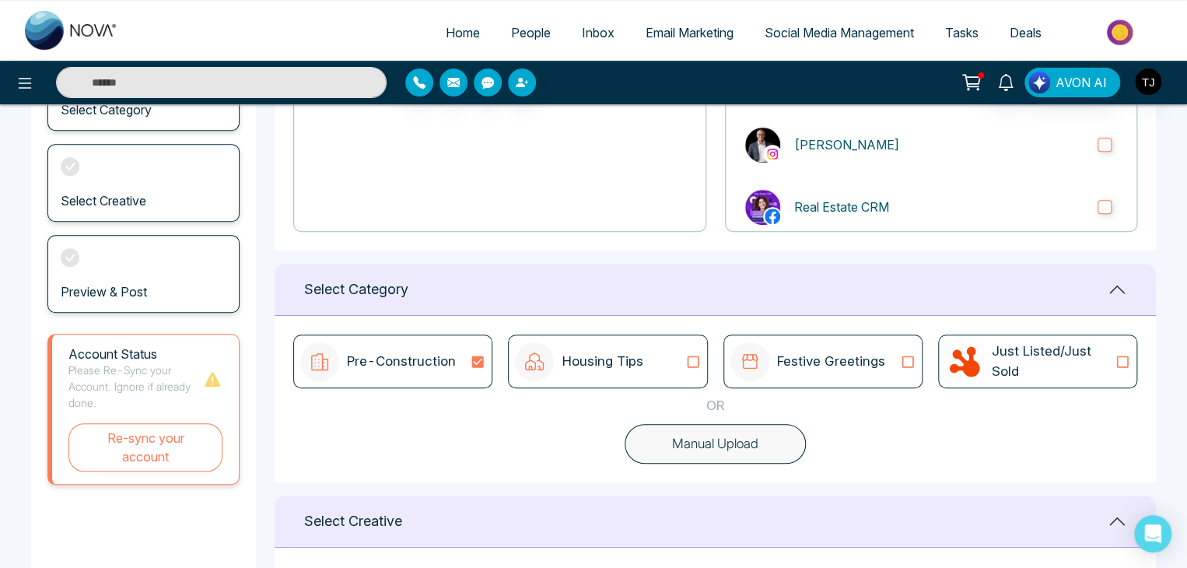
scroll to position [251, 0]
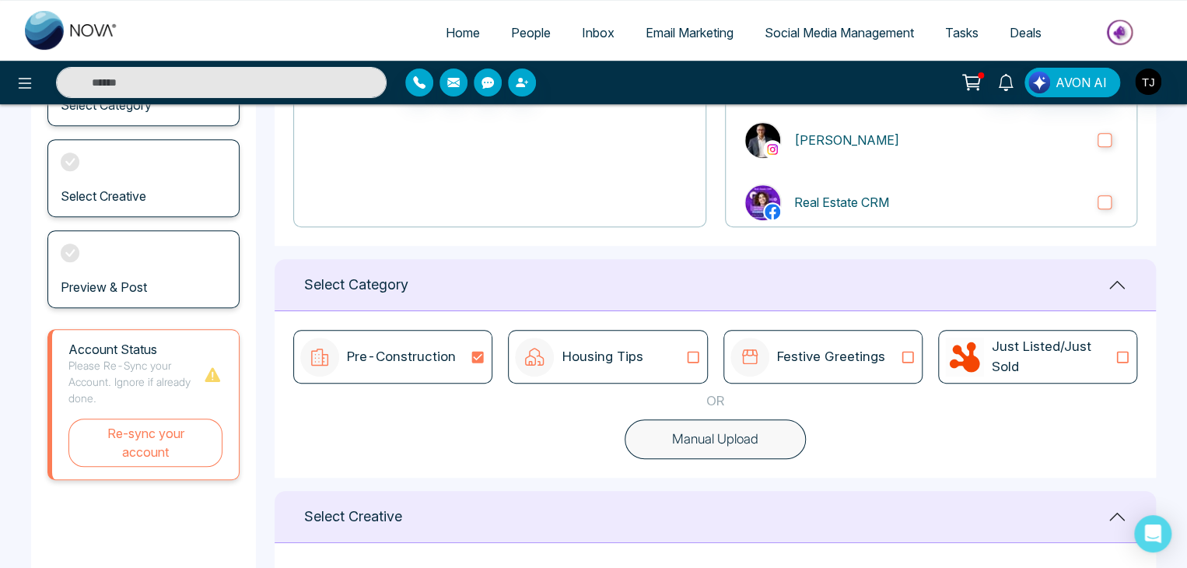
click at [689, 358] on icon at bounding box center [693, 357] width 20 height 16
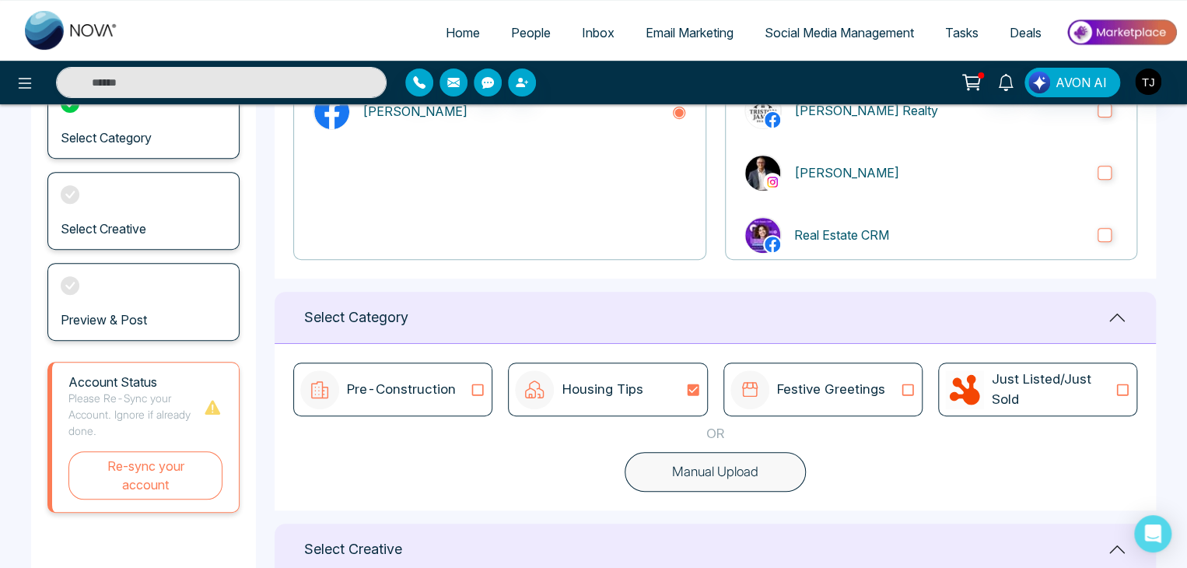
scroll to position [237, 0]
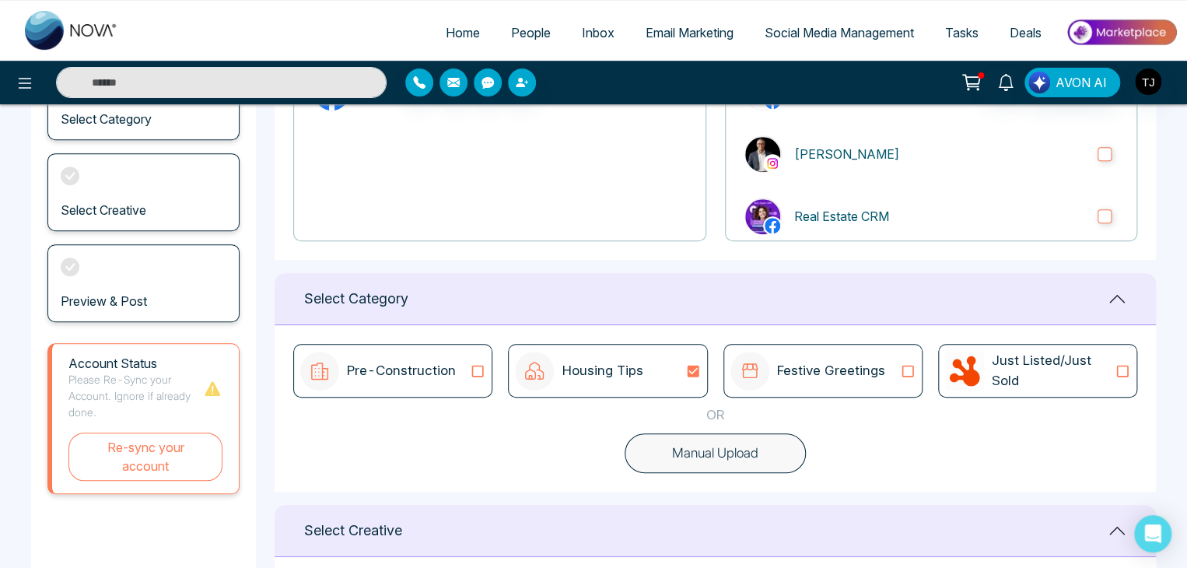
click at [893, 371] on div "Festive Greetings" at bounding box center [822, 370] width 185 height 39
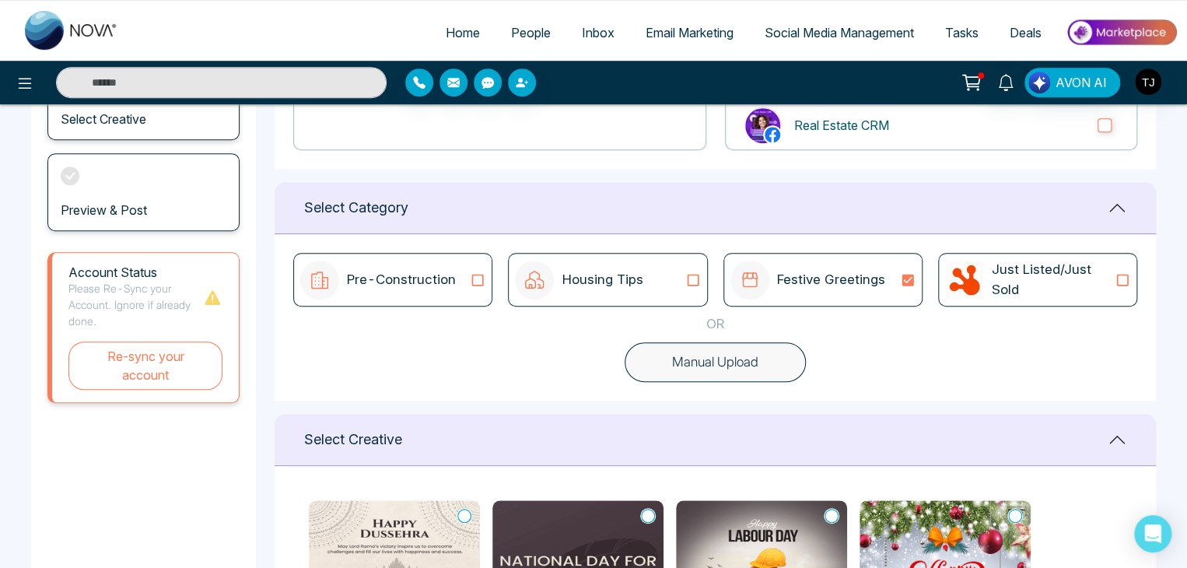
scroll to position [322, 0]
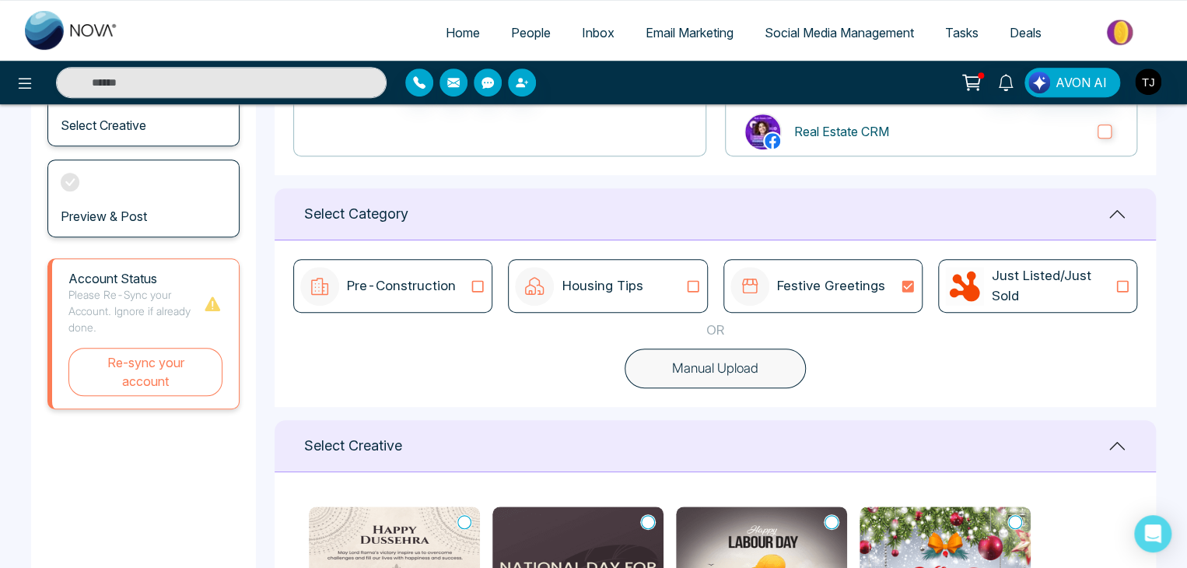
click at [1046, 292] on p "Just Listed/Just Sold" at bounding box center [1052, 286] width 123 height 40
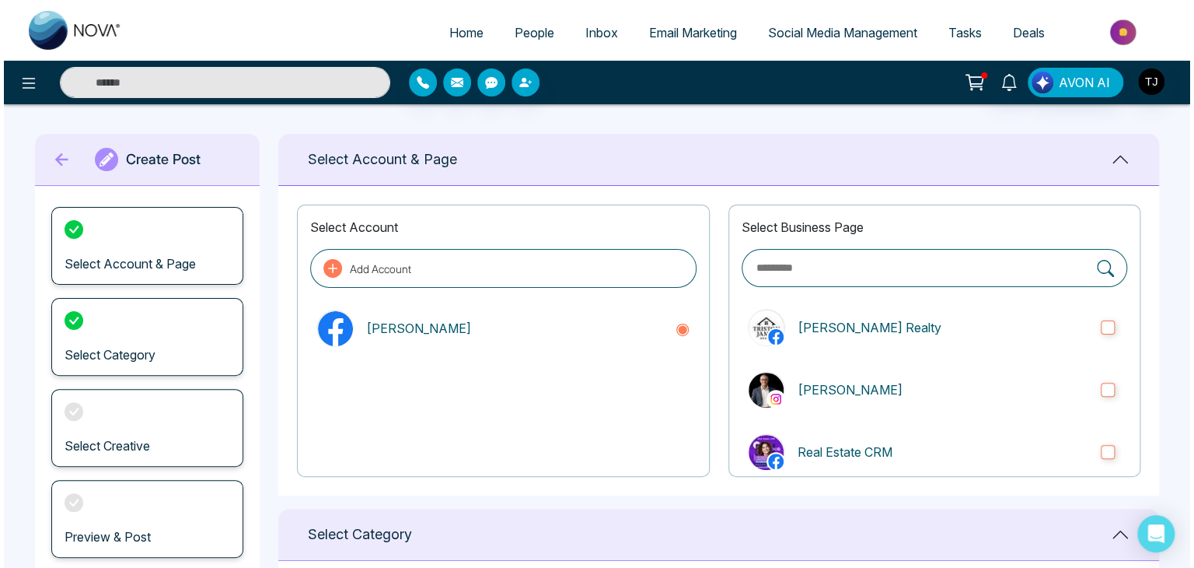
scroll to position [0, 0]
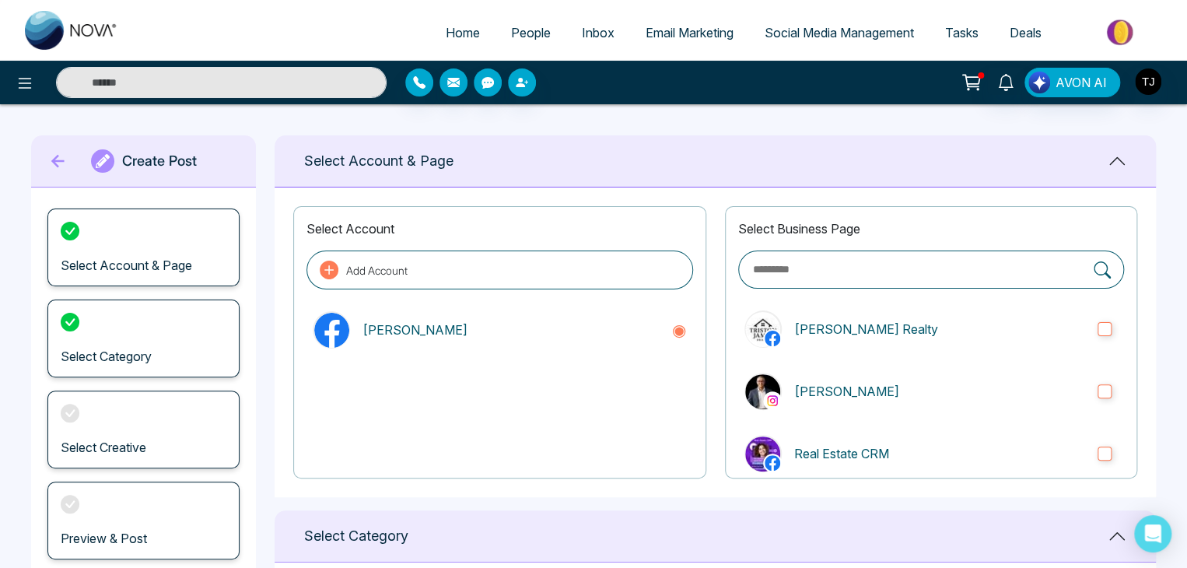
click at [855, 31] on span "Social Media Management" at bounding box center [838, 33] width 149 height 16
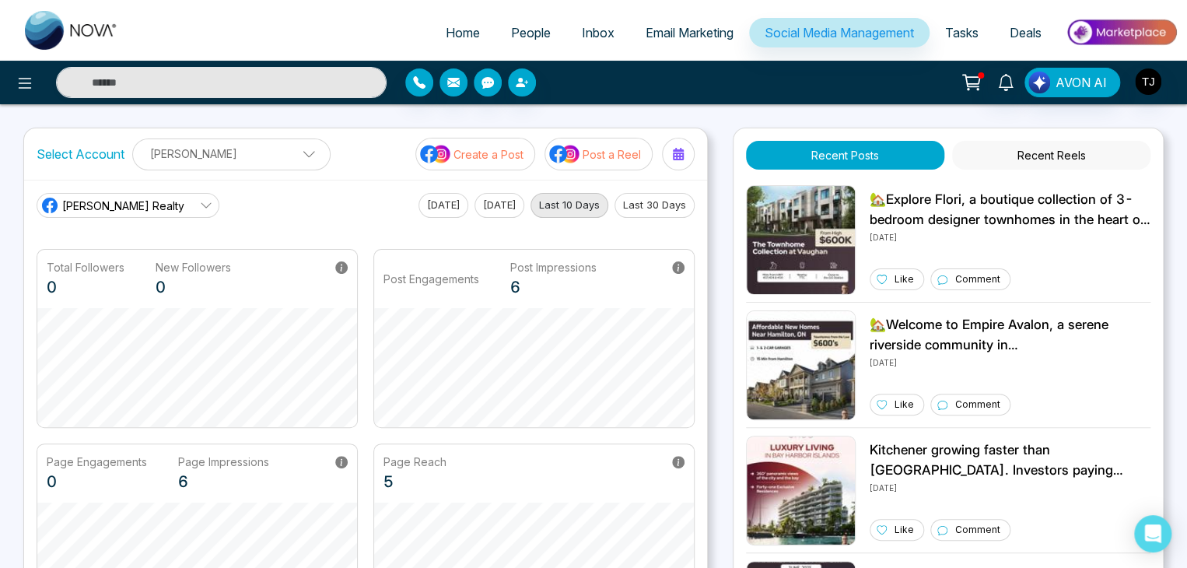
click at [946, 26] on span "Tasks" at bounding box center [961, 33] width 33 height 16
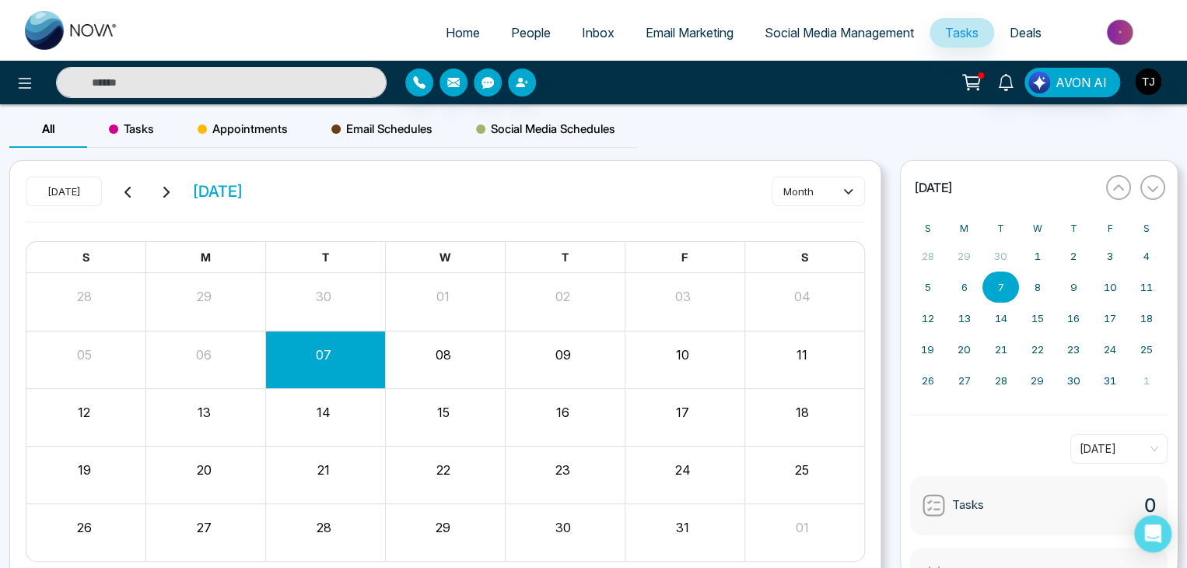
click at [1036, 21] on link "Deals" at bounding box center [1025, 33] width 63 height 30
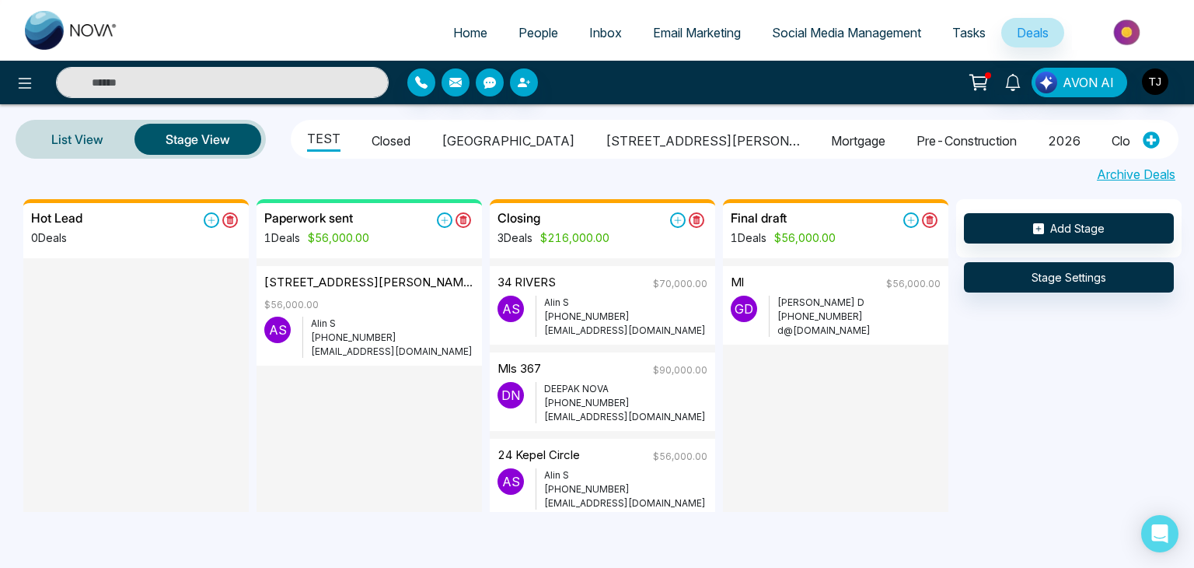
click at [442, 24] on link "Home" at bounding box center [470, 33] width 65 height 30
select select "*"
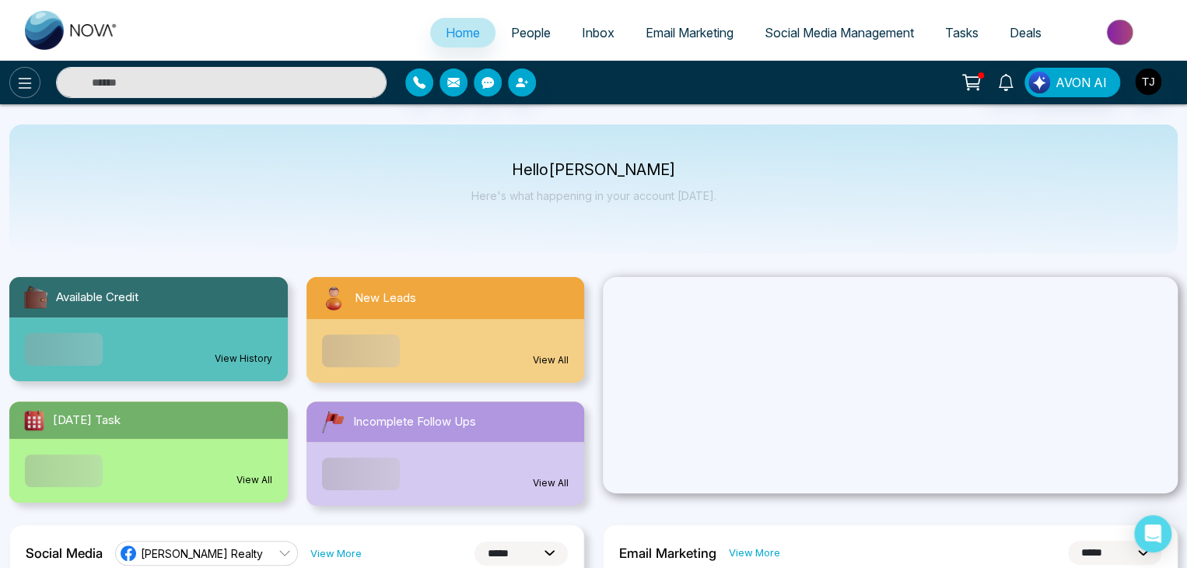
click at [25, 83] on icon at bounding box center [25, 83] width 19 height 19
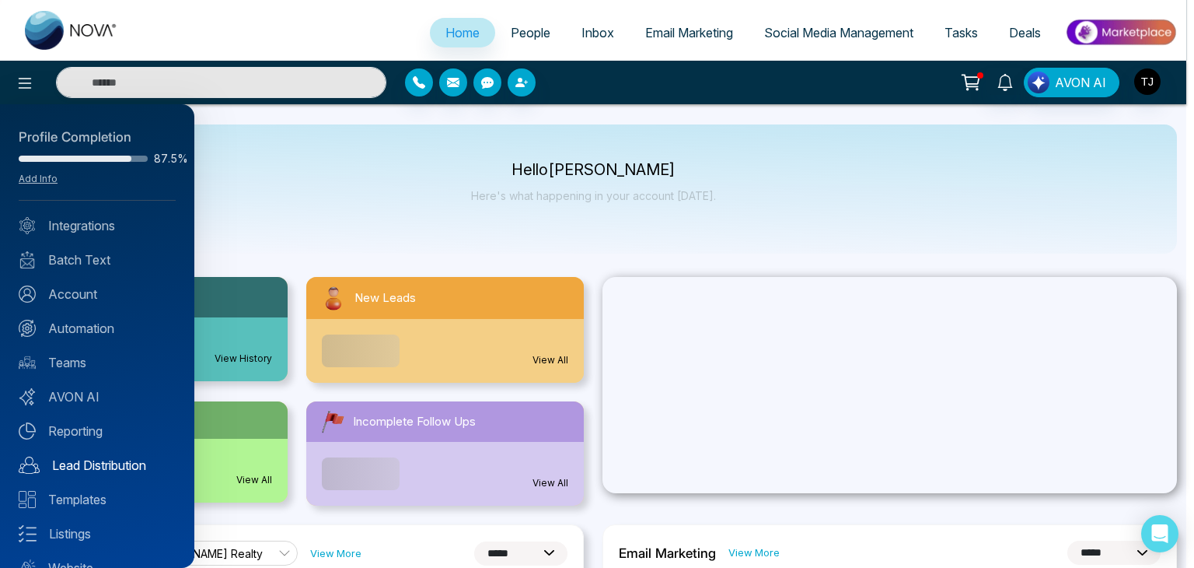
scroll to position [61, 0]
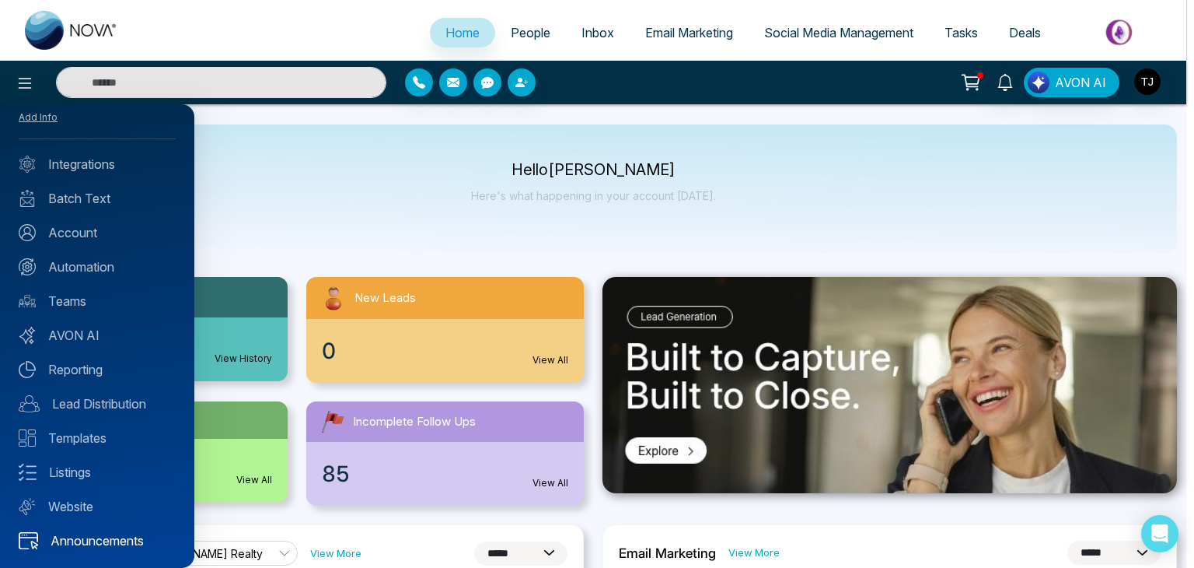
click at [103, 542] on link "Announcements" at bounding box center [97, 540] width 157 height 19
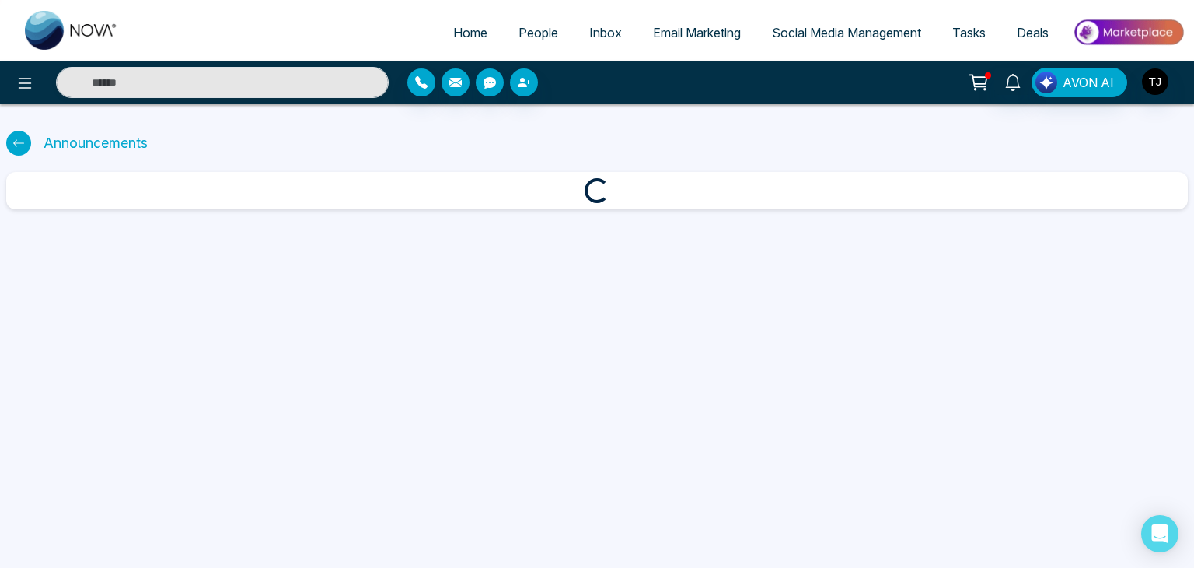
click at [14, 155] on div at bounding box center [18, 142] width 25 height 33
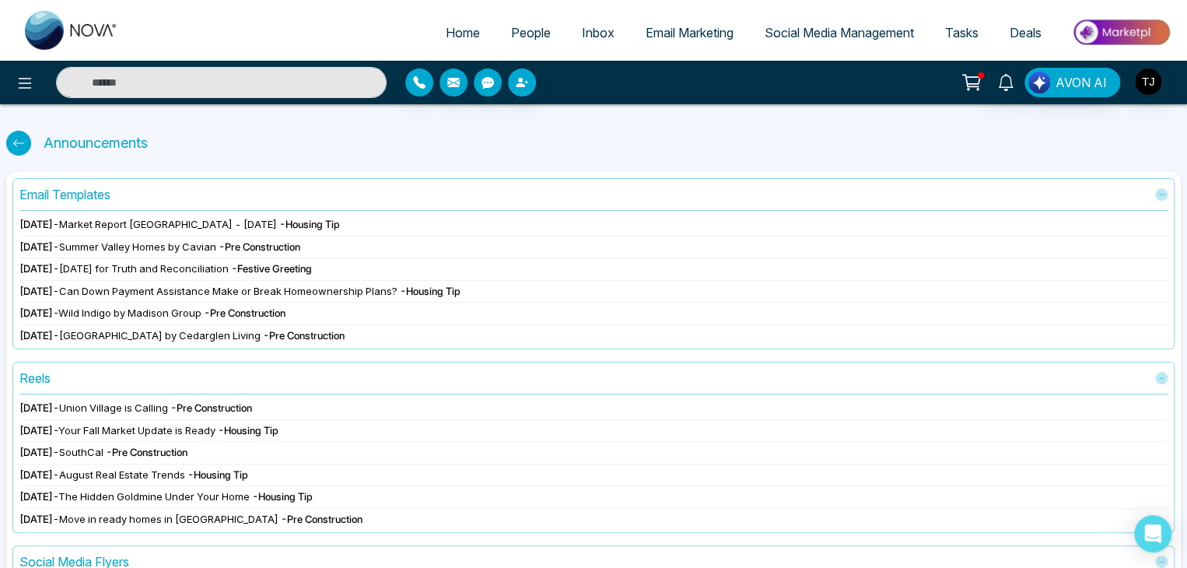
click at [14, 153] on div at bounding box center [18, 143] width 25 height 25
select select "*"
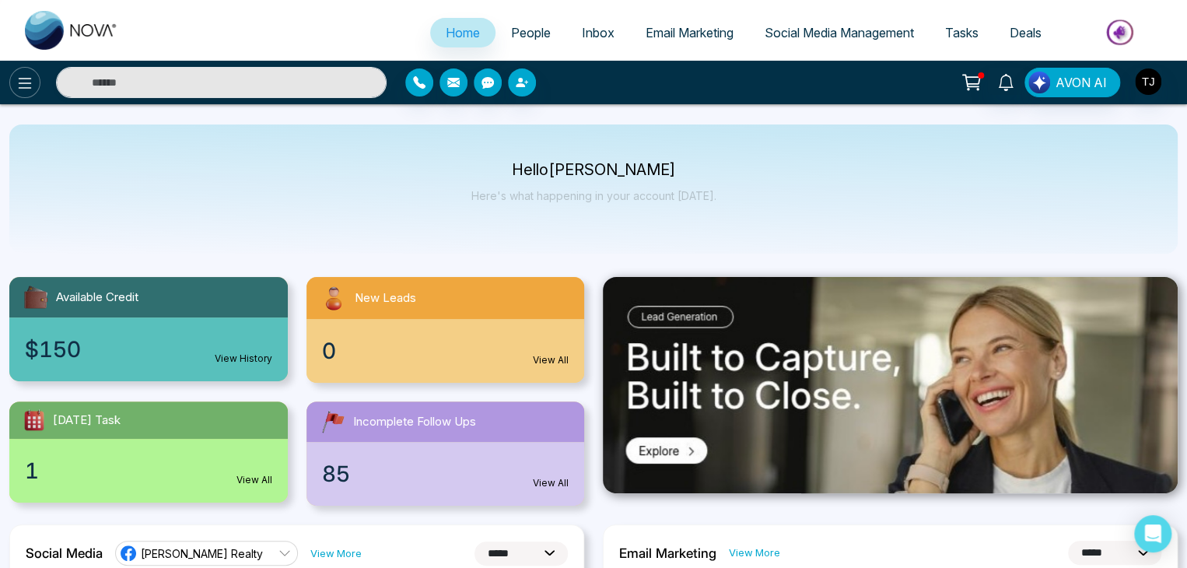
click at [16, 88] on icon at bounding box center [25, 83] width 19 height 19
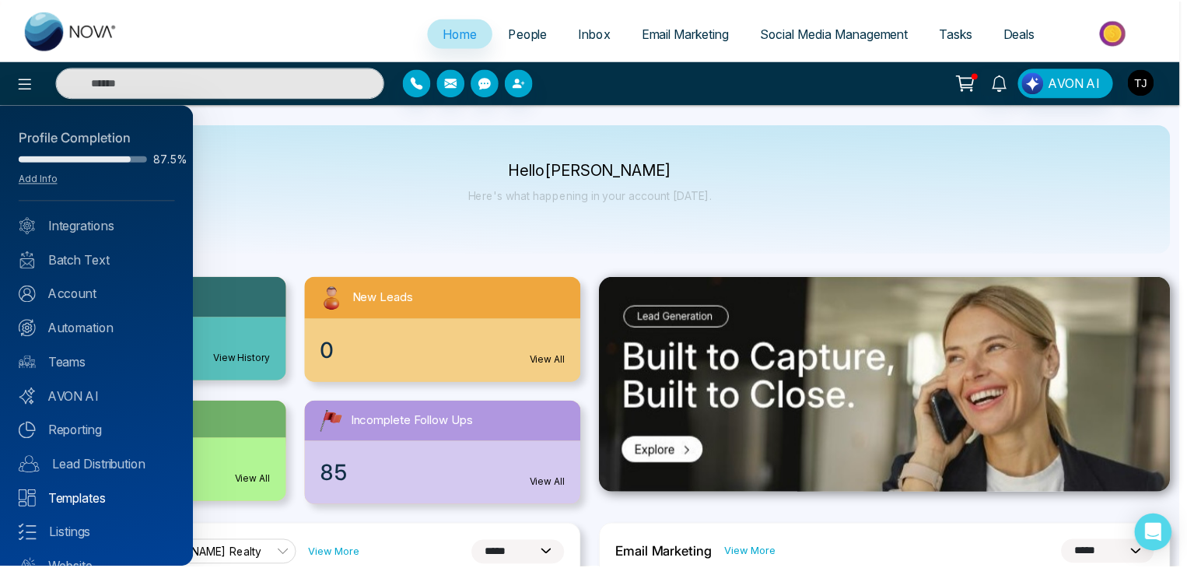
scroll to position [61, 0]
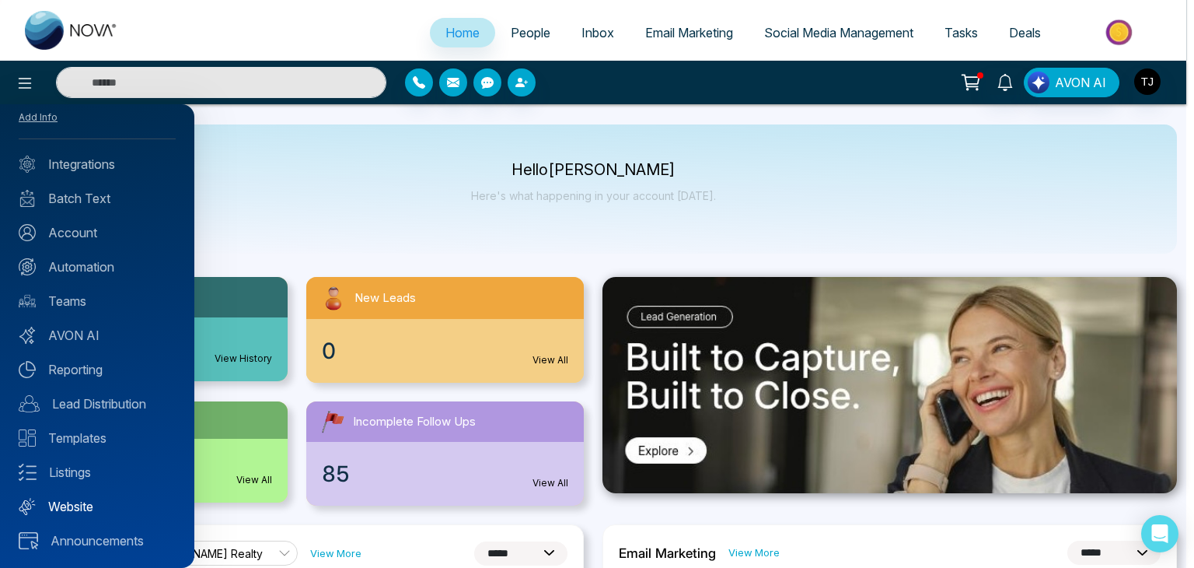
click at [100, 502] on link "Website" at bounding box center [97, 506] width 157 height 19
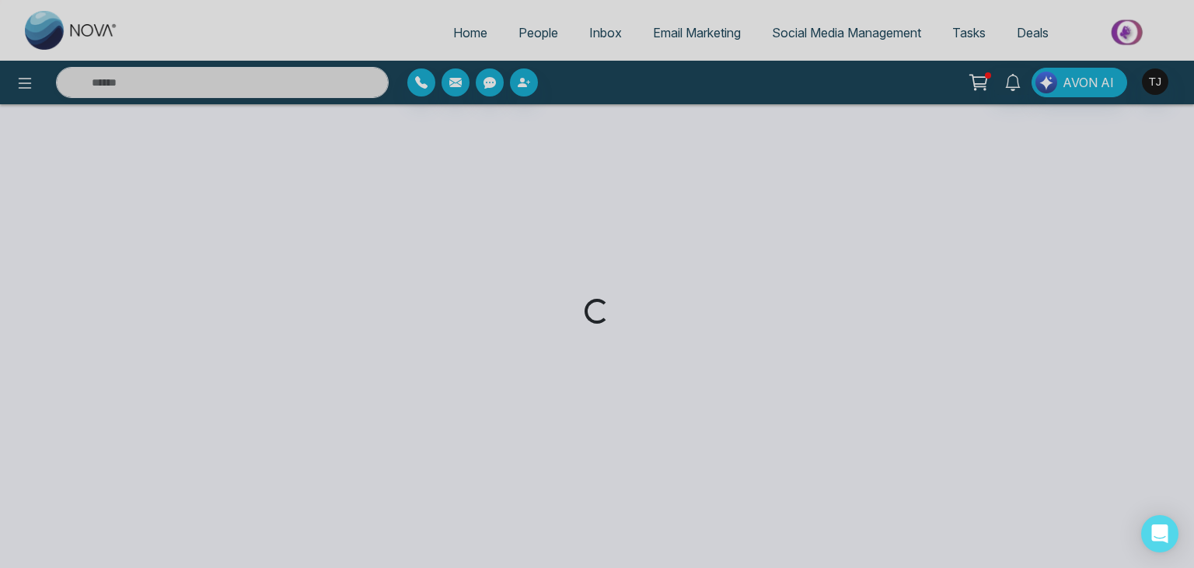
click at [30, 82] on div "Loading..." at bounding box center [597, 284] width 1194 height 568
click at [469, 29] on div "Loading..." at bounding box center [597, 284] width 1194 height 568
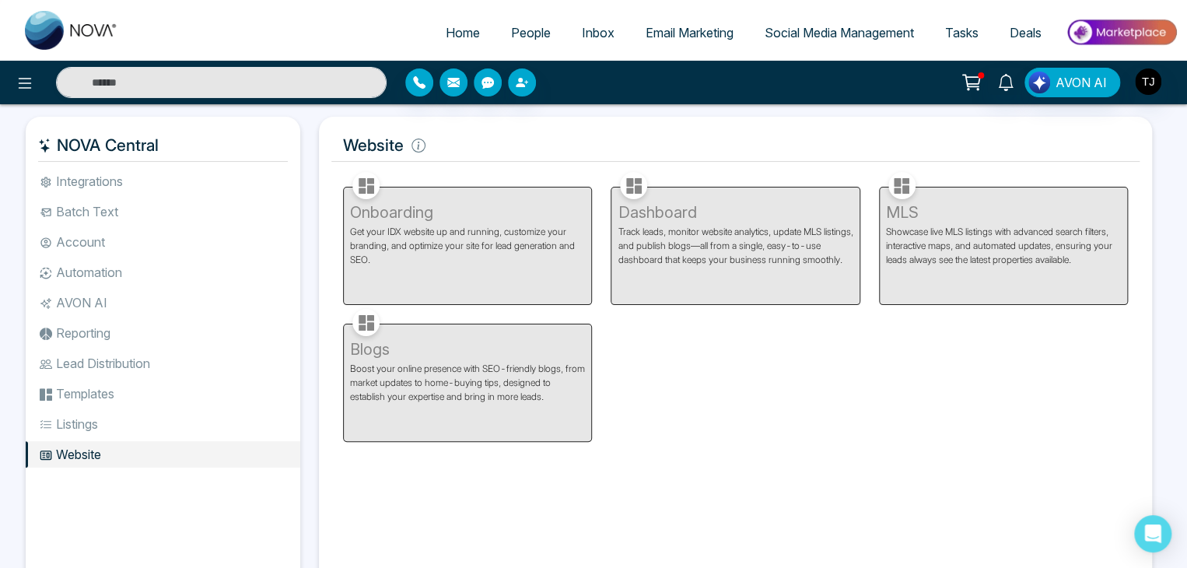
click at [473, 38] on link "Home" at bounding box center [462, 33] width 65 height 30
select select "*"
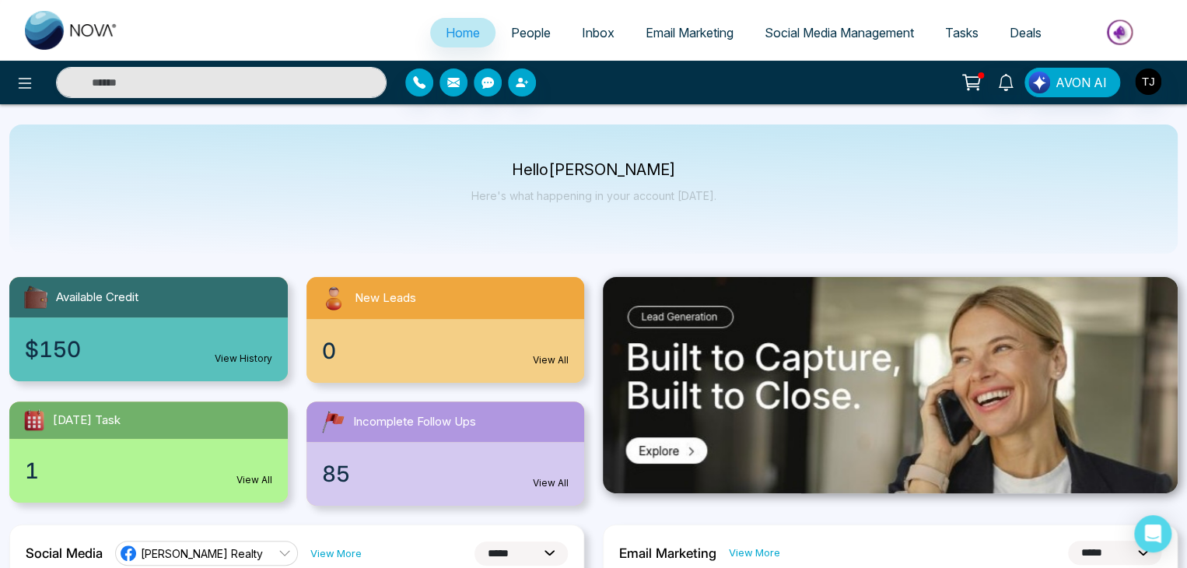
click at [421, 248] on div "Hello Tirston James Here's what happening in your account today." at bounding box center [593, 188] width 1168 height 129
select select "*"
click at [25, 68] on button at bounding box center [24, 82] width 31 height 31
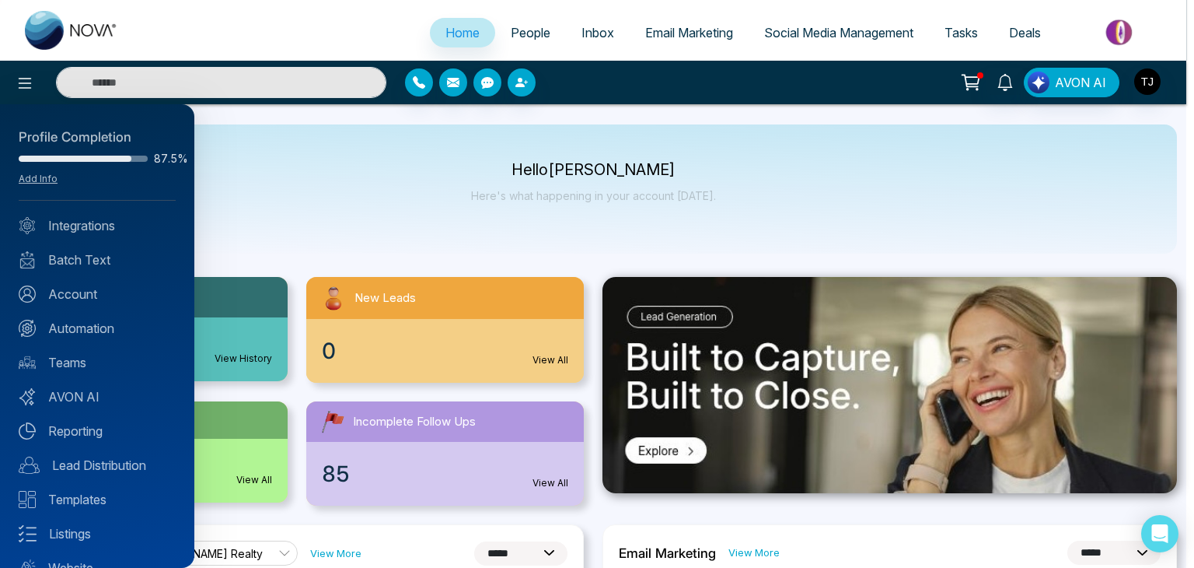
click at [395, 194] on div at bounding box center [597, 284] width 1194 height 568
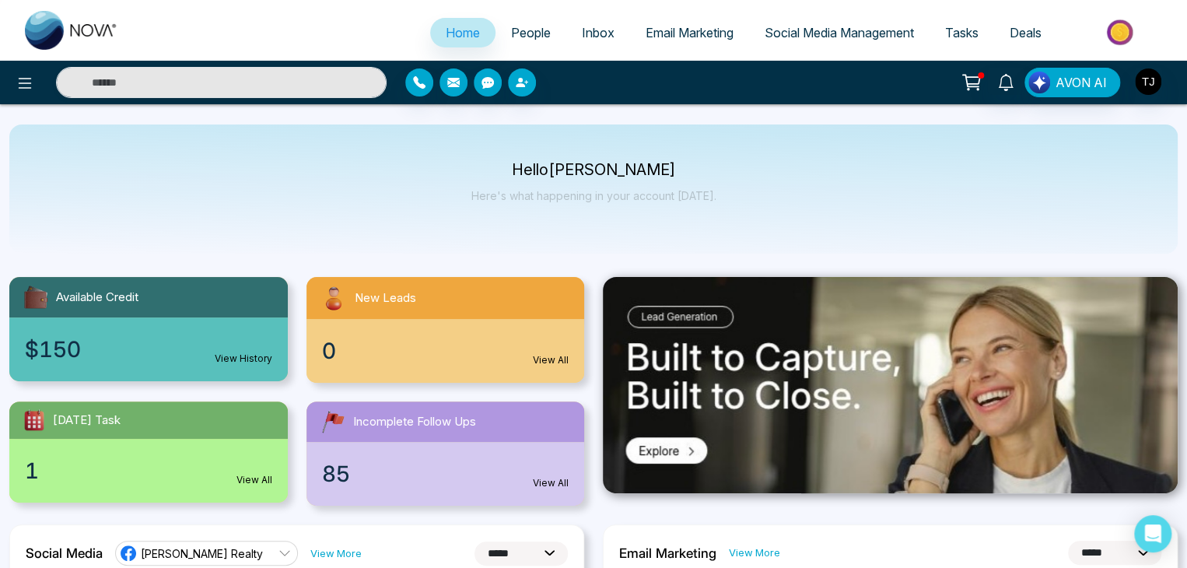
click at [544, 164] on p "Hello [PERSON_NAME]" at bounding box center [593, 169] width 245 height 13
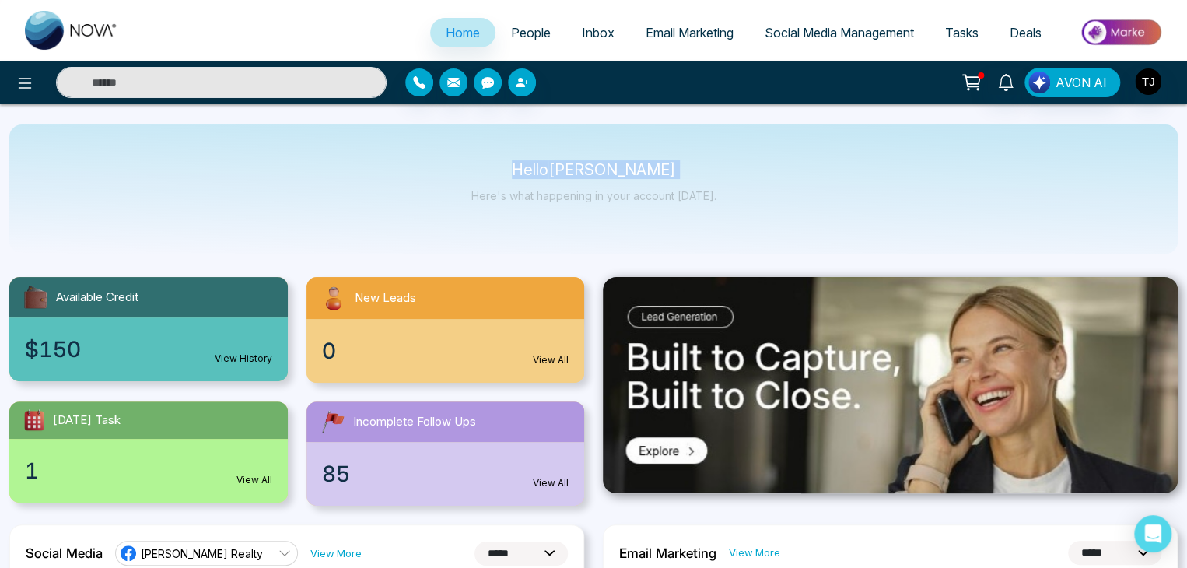
click at [544, 164] on p "Hello [PERSON_NAME]" at bounding box center [593, 169] width 245 height 13
click at [628, 197] on p "Here's what happening in your account [DATE]." at bounding box center [593, 195] width 245 height 13
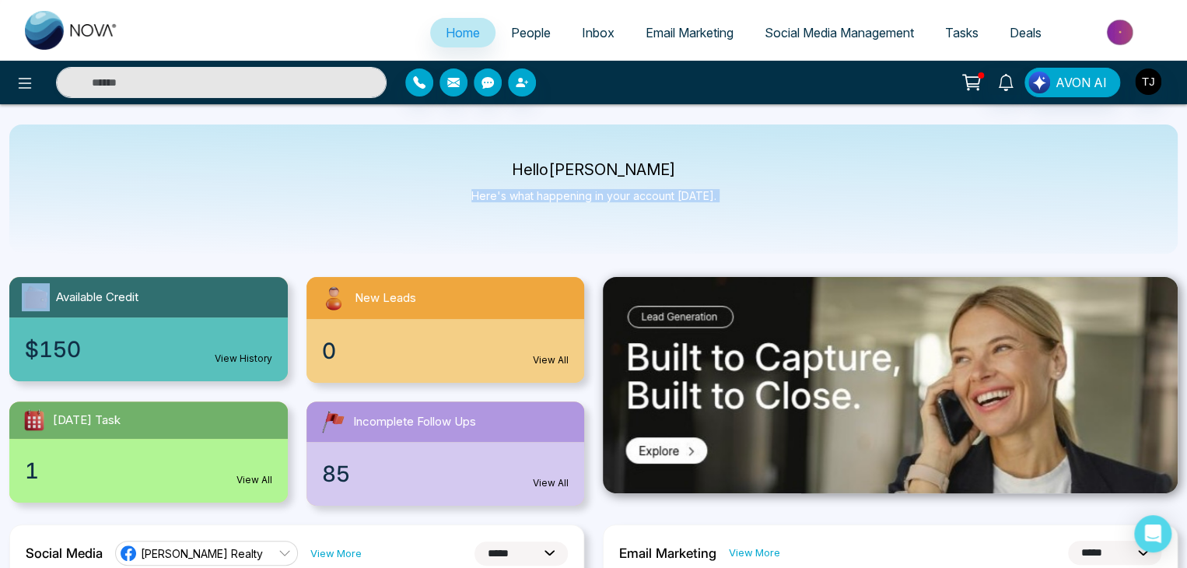
click at [628, 197] on p "Here's what happening in your account [DATE]." at bounding box center [593, 195] width 245 height 13
